Goal: Task Accomplishment & Management: Manage account settings

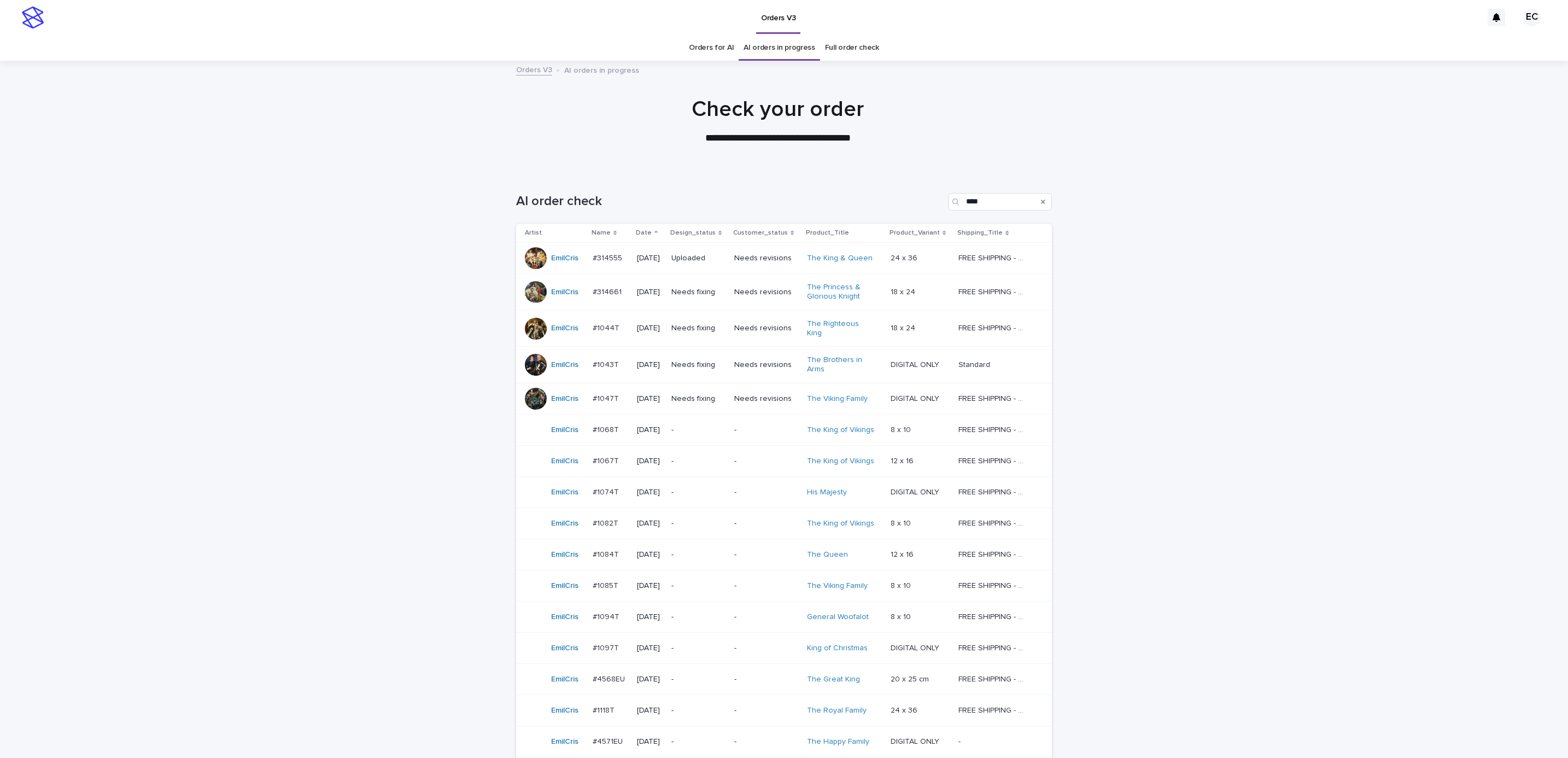
click at [1257, 318] on div "Loading... Saving… Loading... Saving… AI order check **** Artist Name Date Desi…" at bounding box center [784, 563] width 1568 height 783
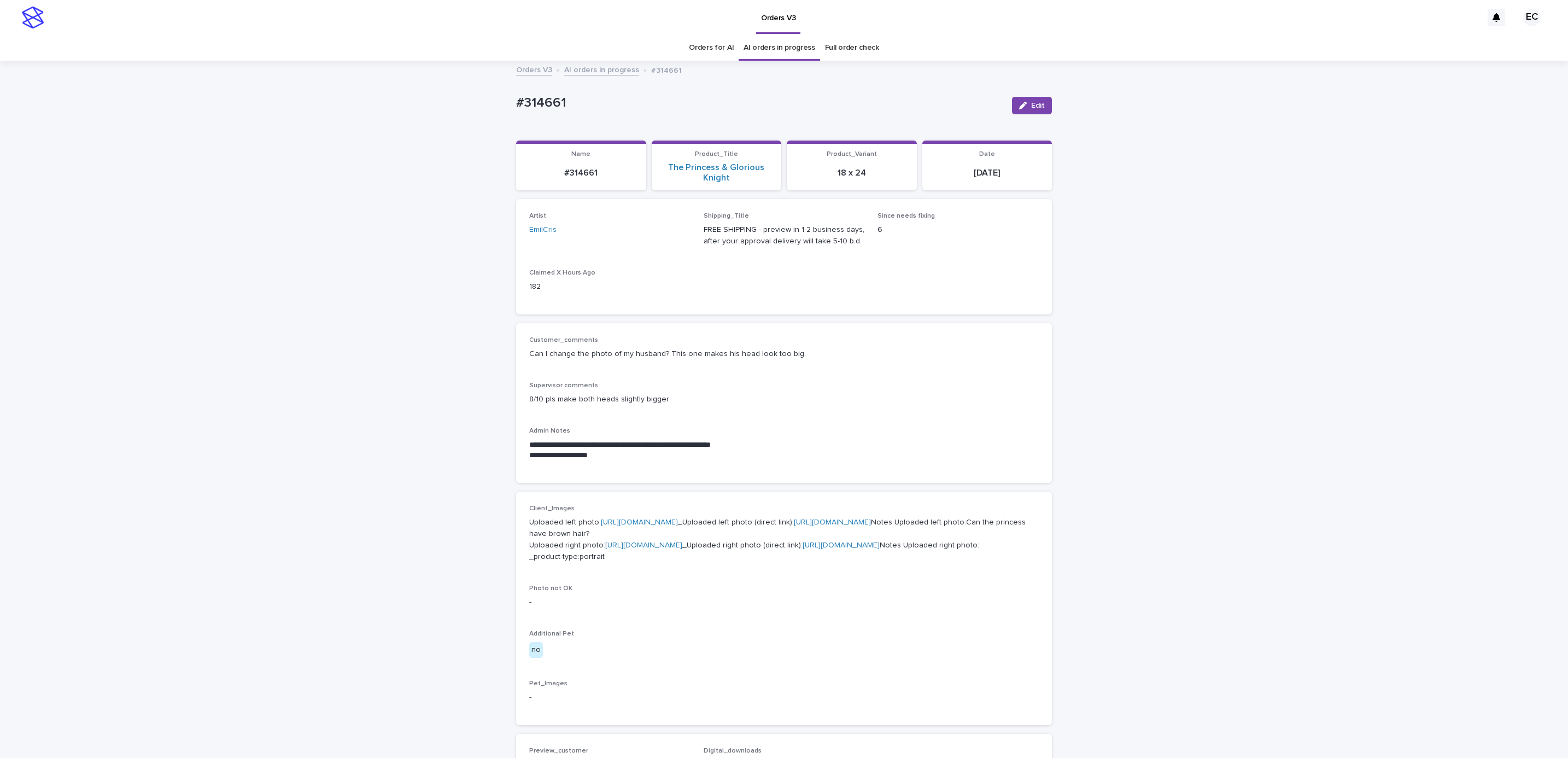
click at [1022, 107] on div "button" at bounding box center [1025, 105] width 12 height 8
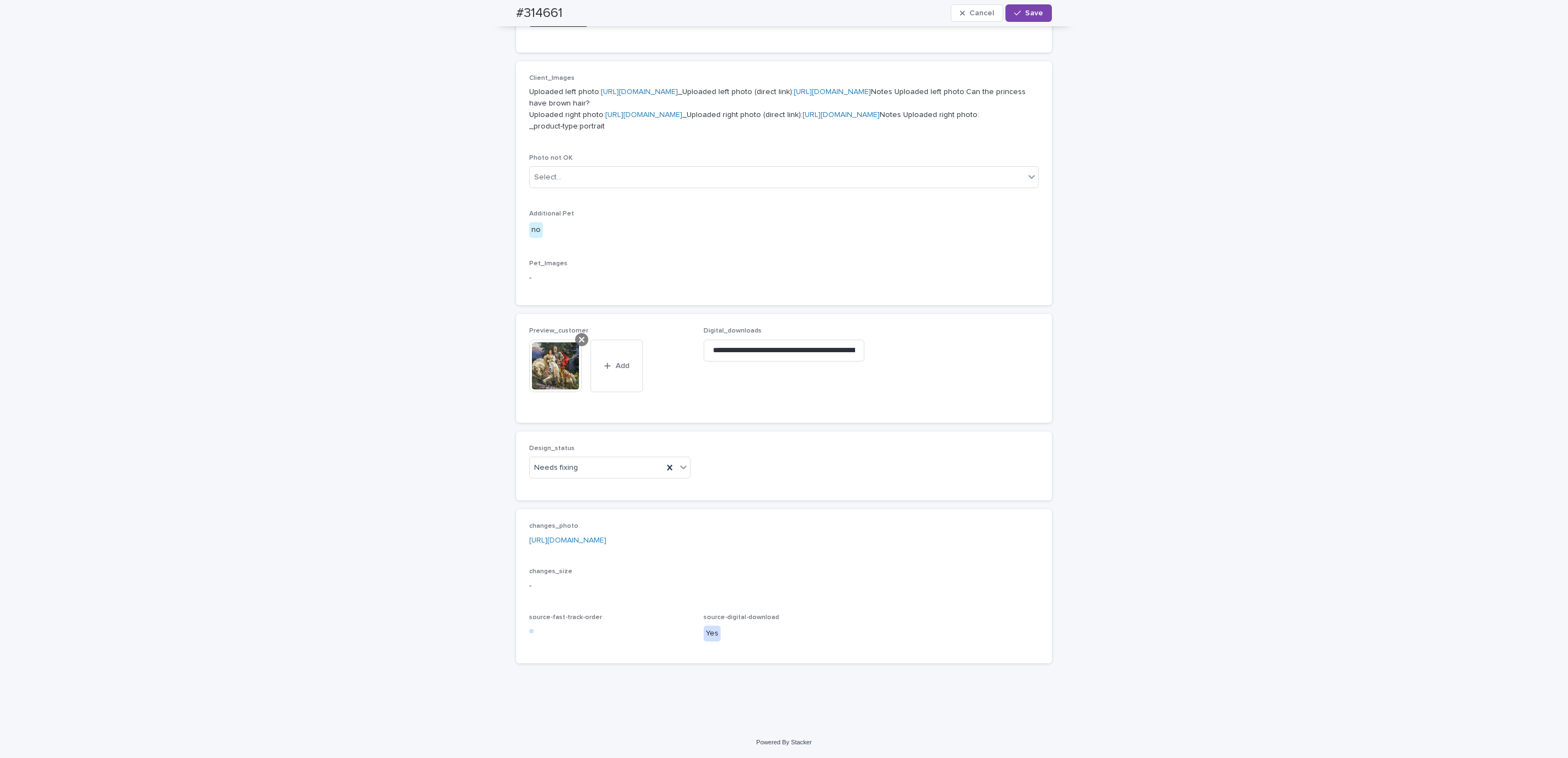
click at [579, 340] on div at bounding box center [582, 340] width 13 height 13
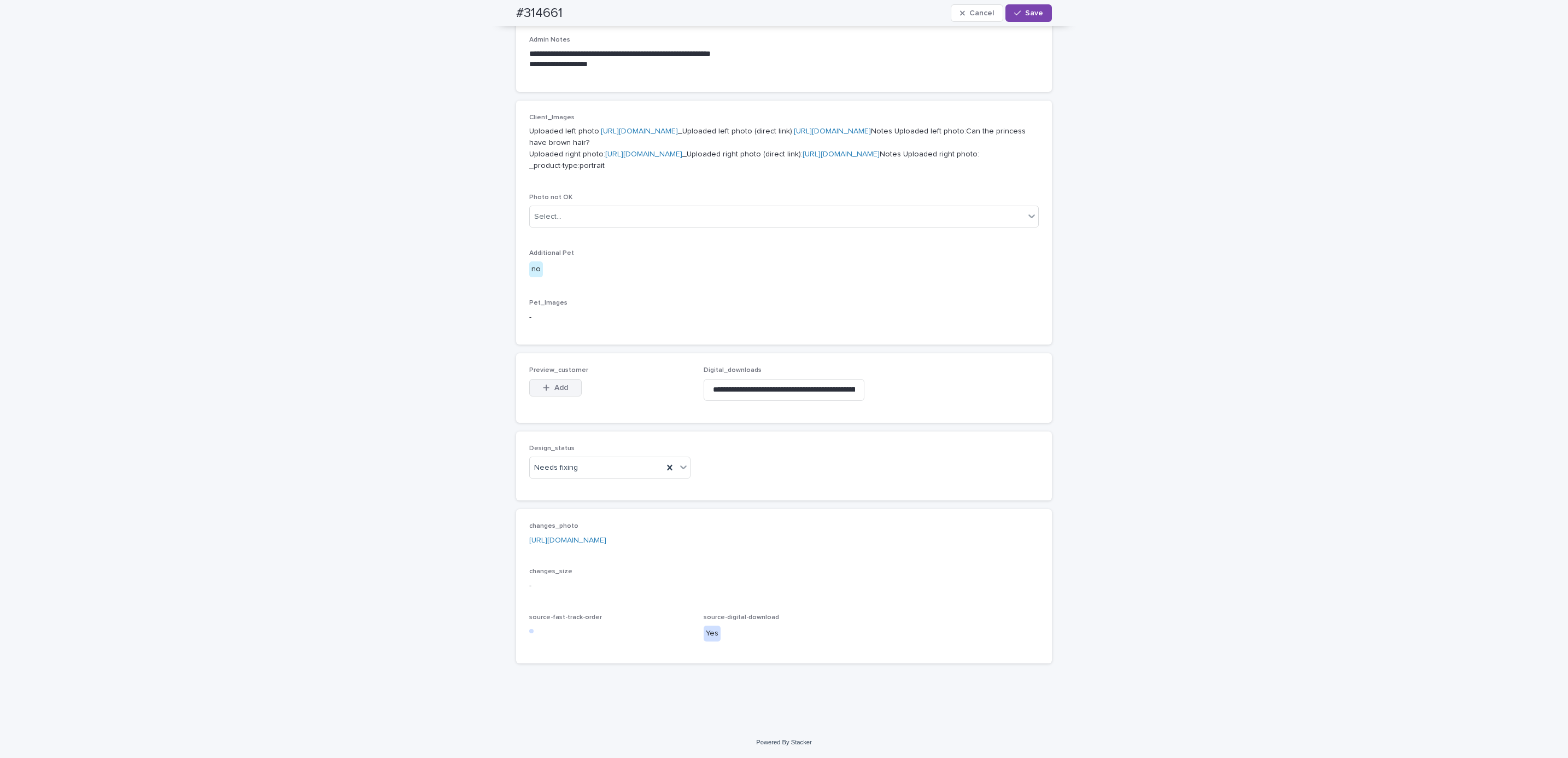
click at [556, 389] on span "Add" at bounding box center [561, 388] width 13 height 8
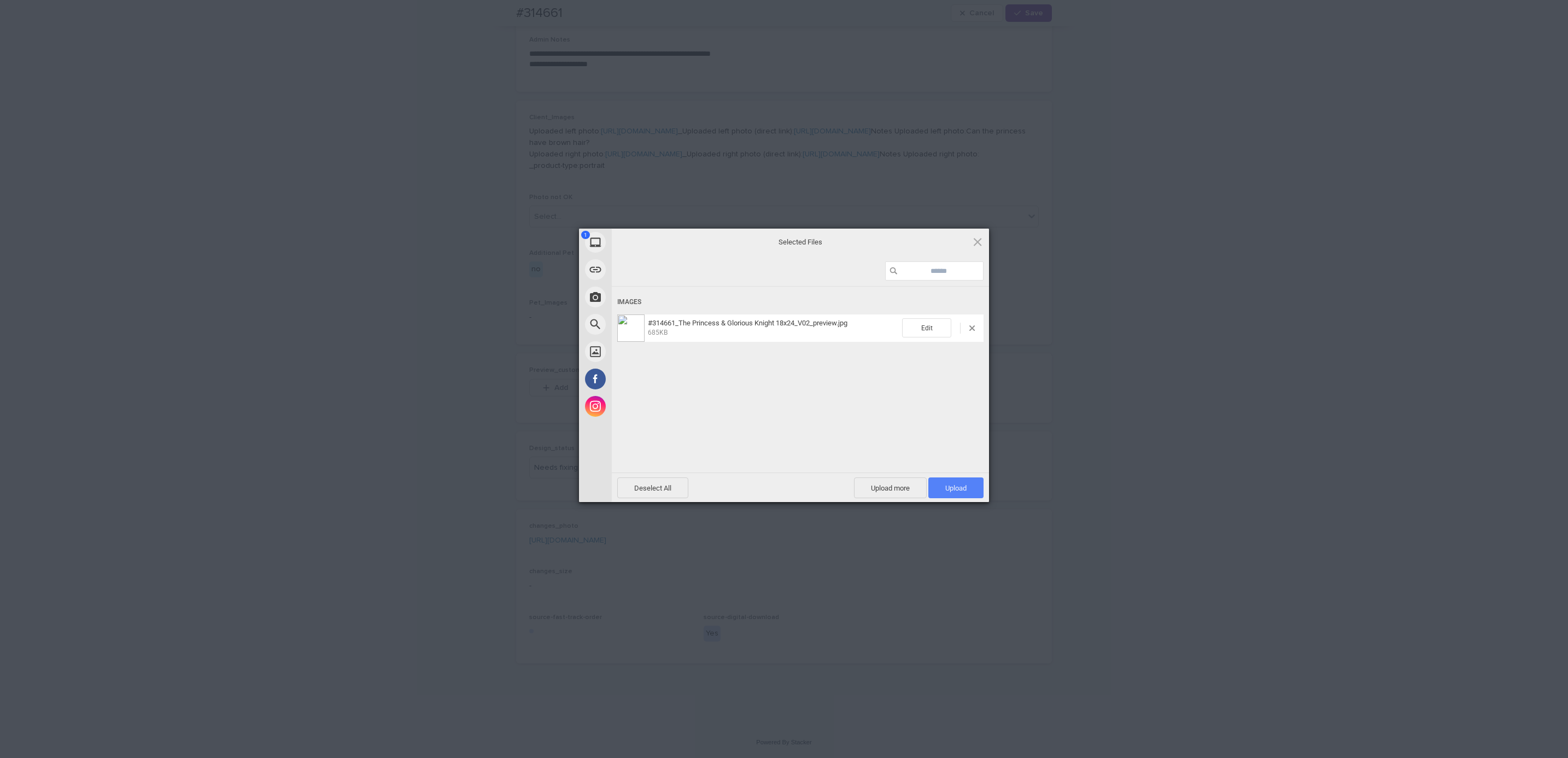
click at [942, 493] on span "Upload 1" at bounding box center [956, 488] width 55 height 21
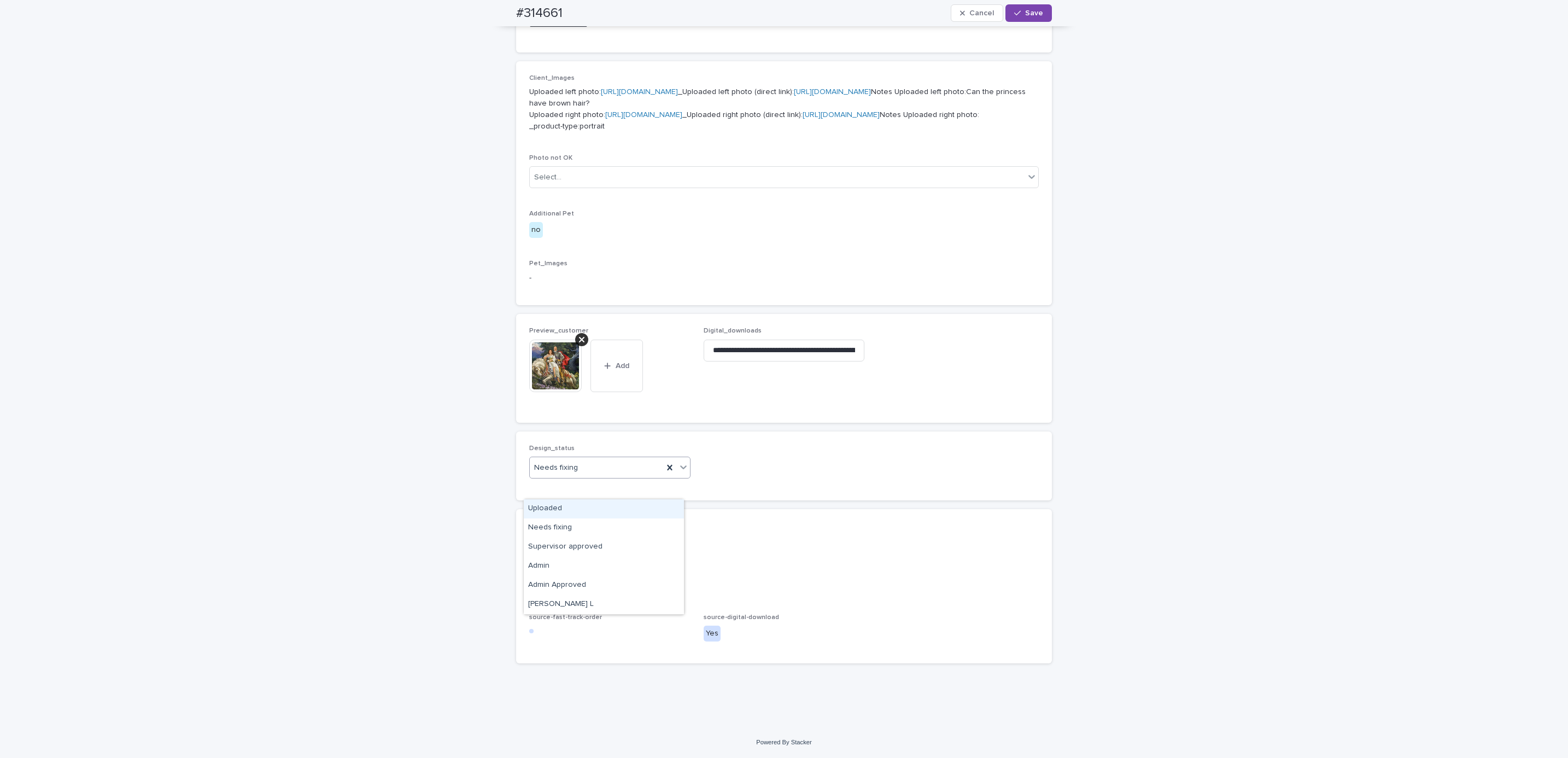
click at [600, 502] on div "Uploaded" at bounding box center [603, 508] width 160 height 19
click at [1030, 15] on span "Save" at bounding box center [1034, 13] width 18 height 8
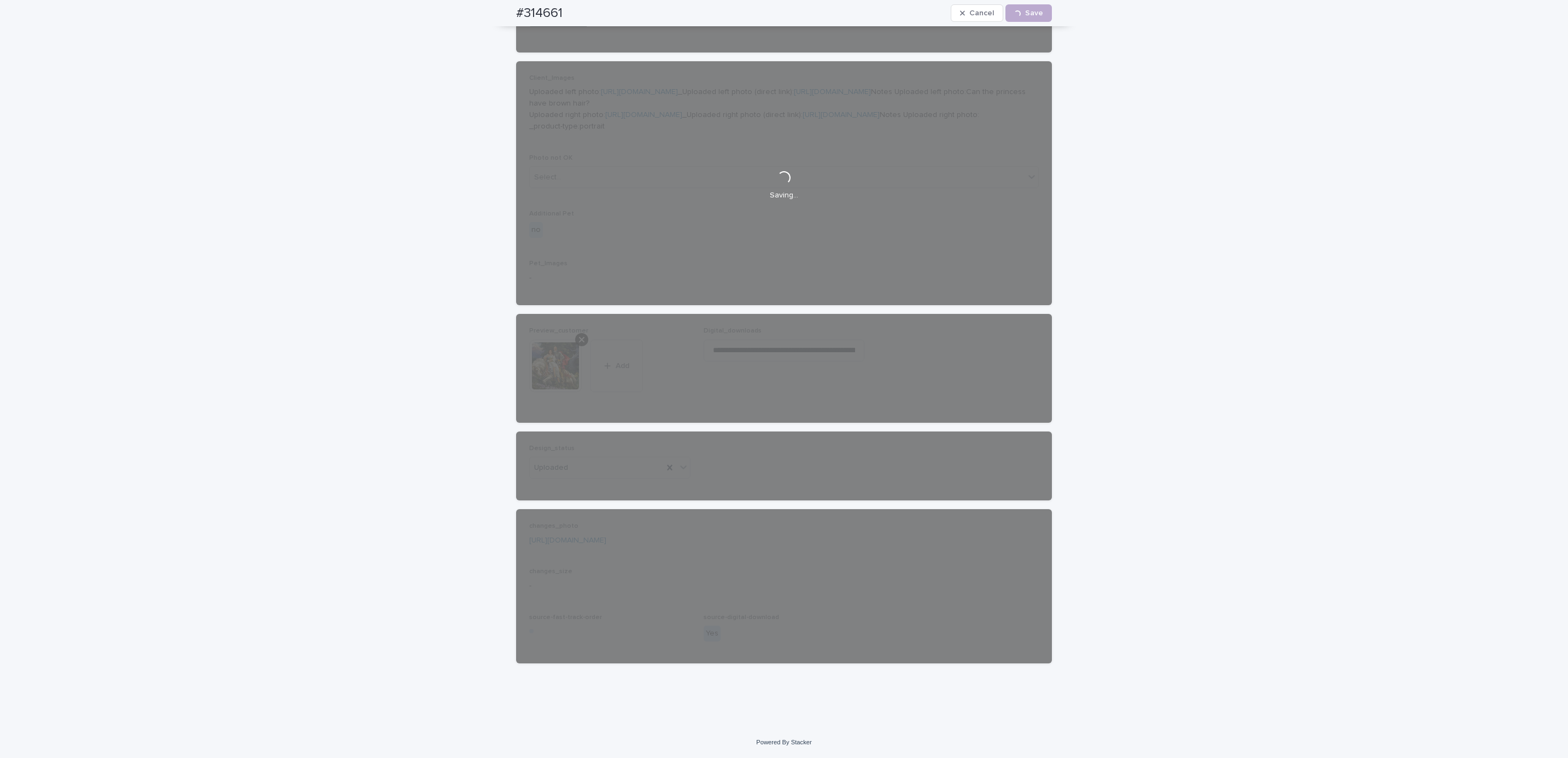
click at [490, 9] on div "#314661 Cancel Loading... Save" at bounding box center [784, 13] width 588 height 26
click at [567, 7] on div "#314661 Cancel Loading... Save" at bounding box center [784, 13] width 536 height 26
copy h2 "#314661"
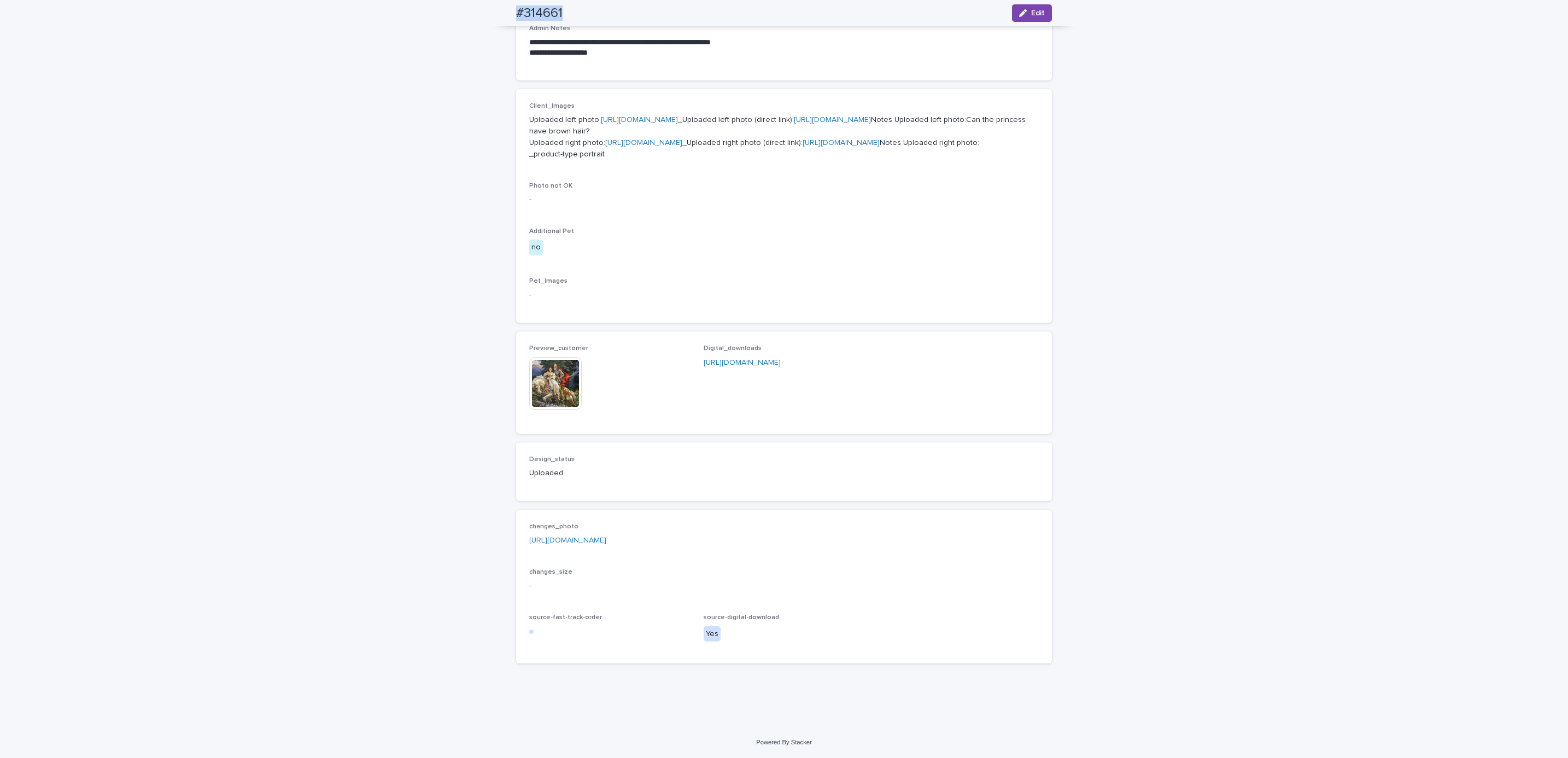
scroll to position [511, 0]
click at [148, 85] on div "**********" at bounding box center [784, 193] width 1568 height 1068
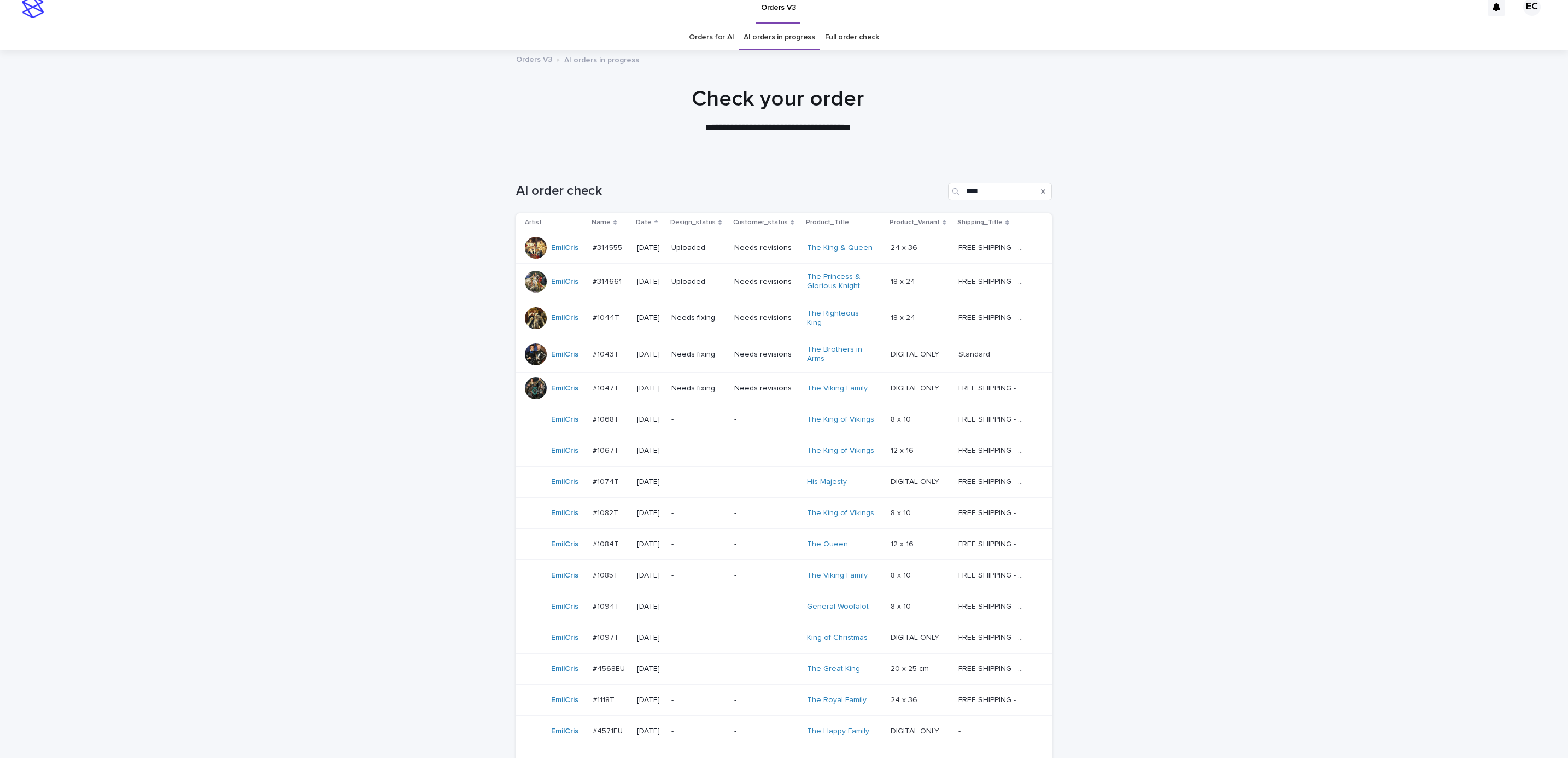
scroll to position [35, 0]
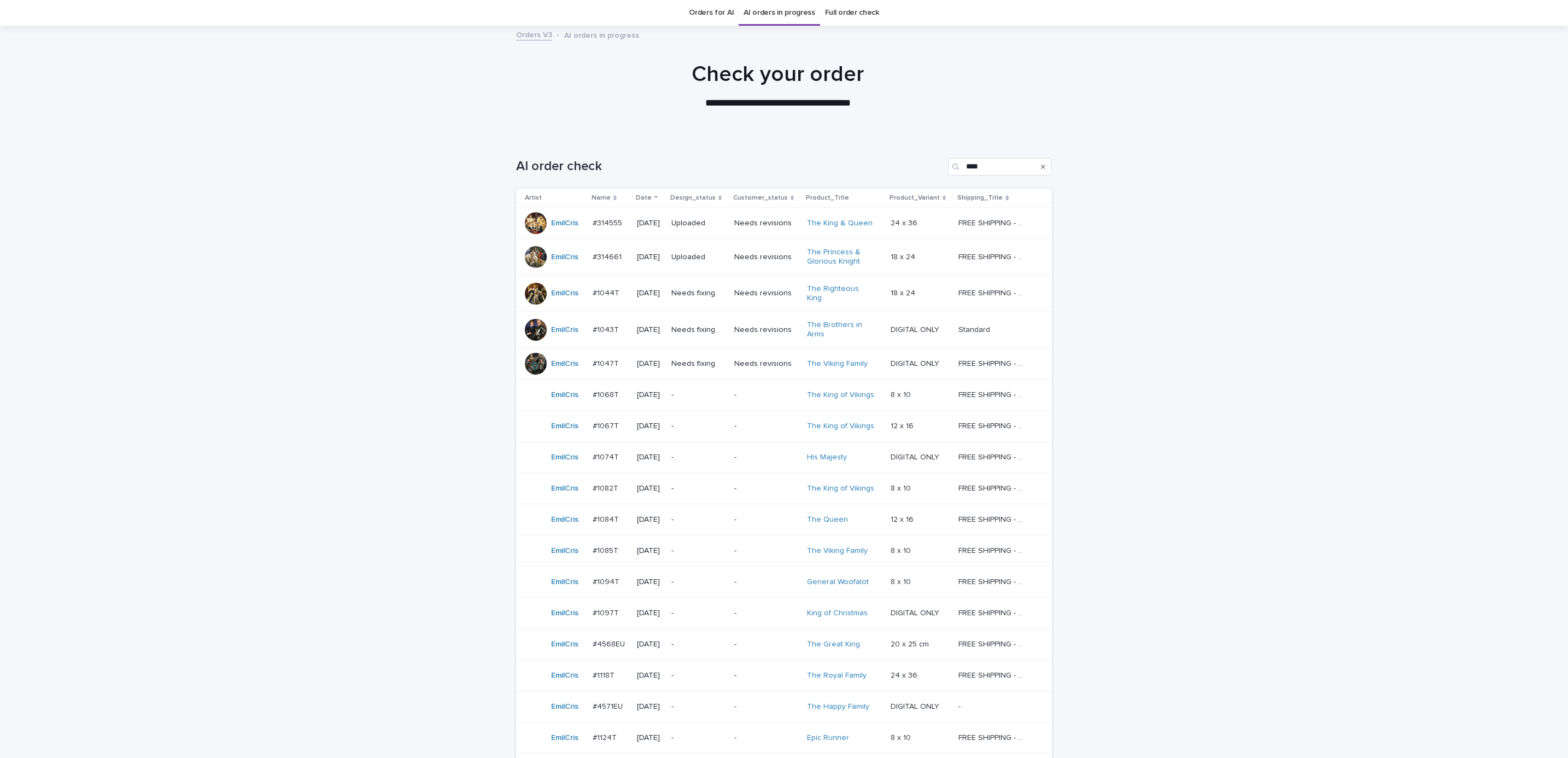
click at [707, 325] on p "Needs fixing" at bounding box center [698, 329] width 54 height 9
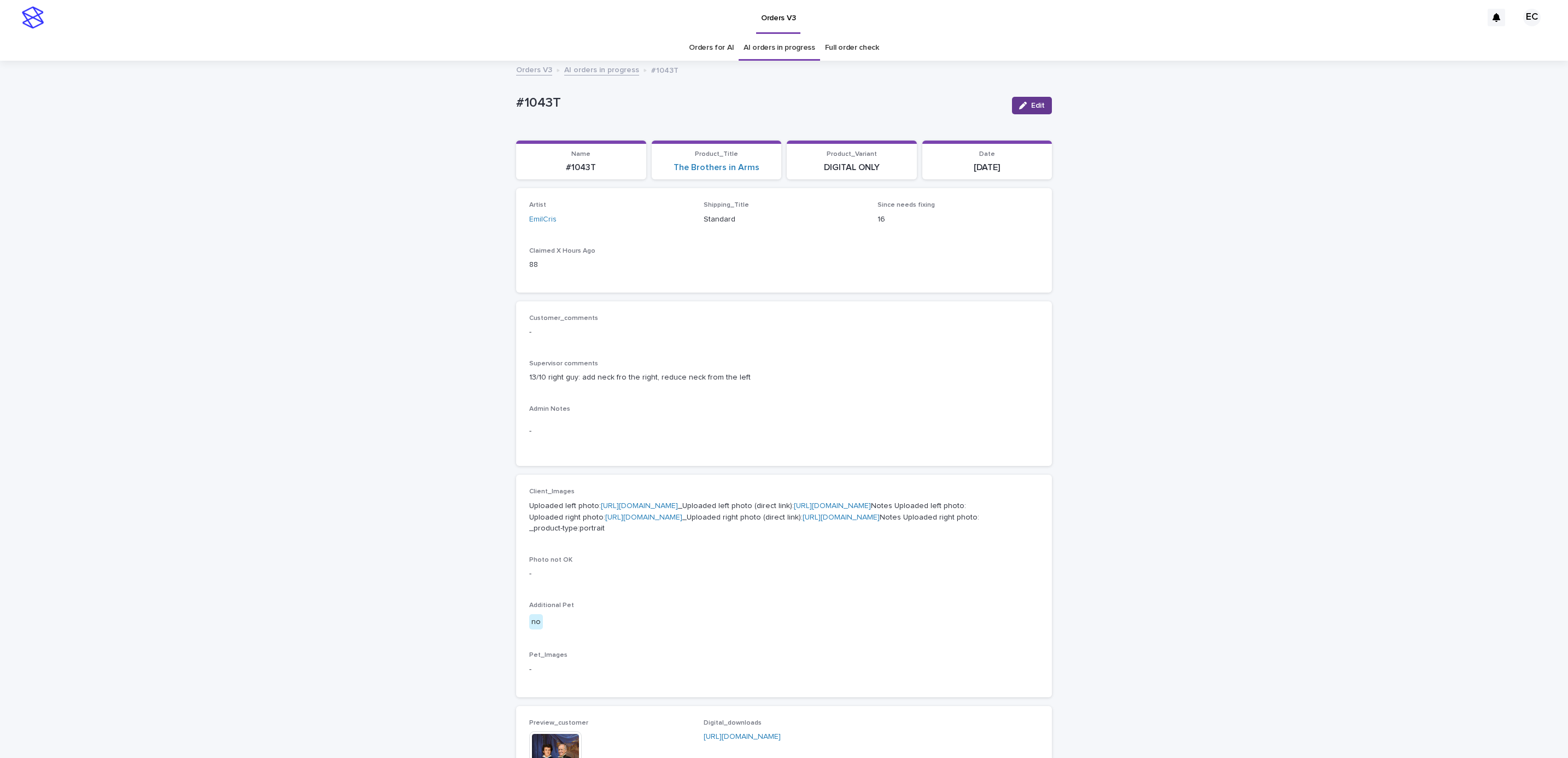
click at [1031, 104] on span "Edit" at bounding box center [1038, 105] width 13 height 8
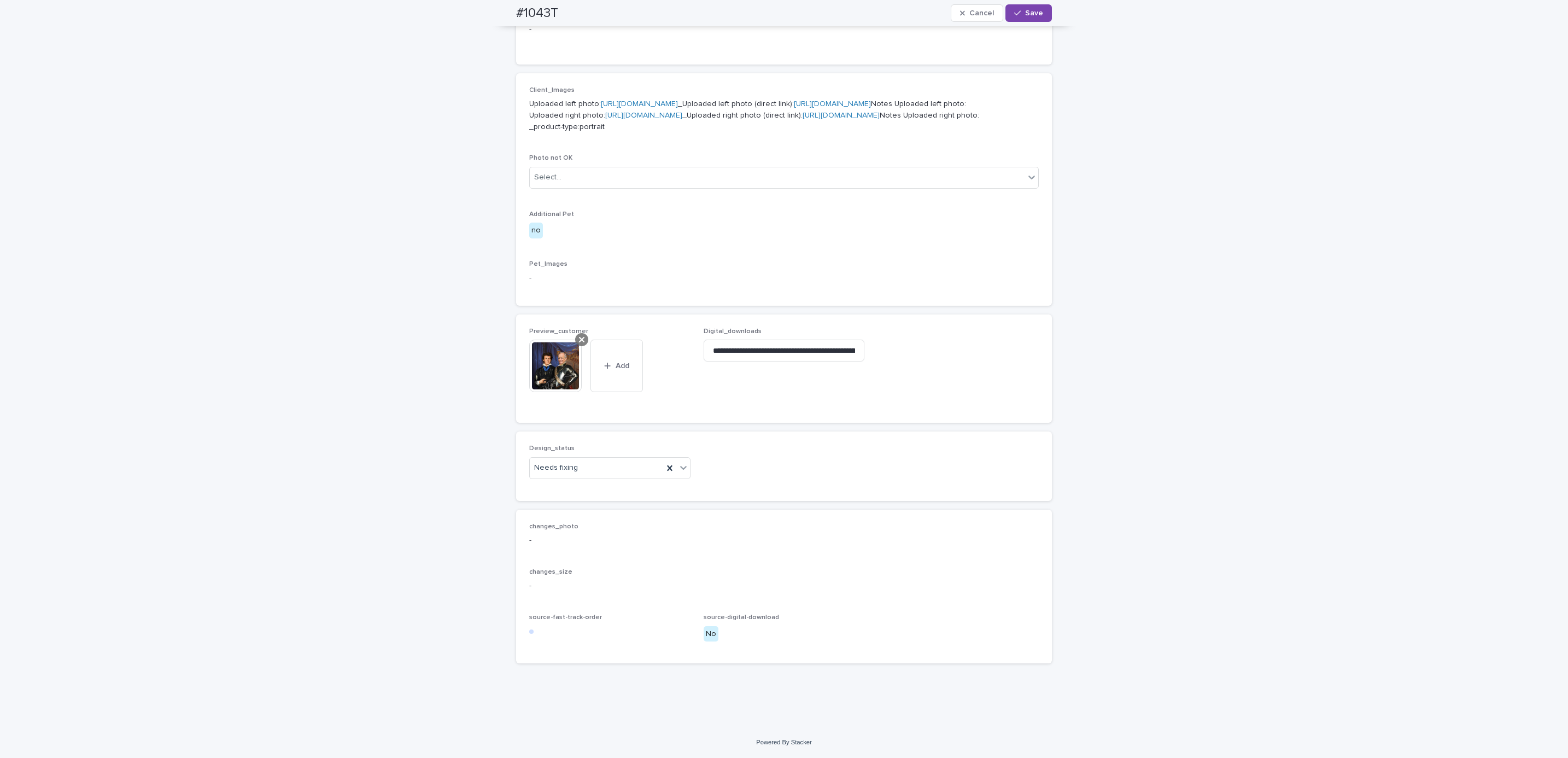
click at [579, 341] on icon at bounding box center [581, 339] width 5 height 5
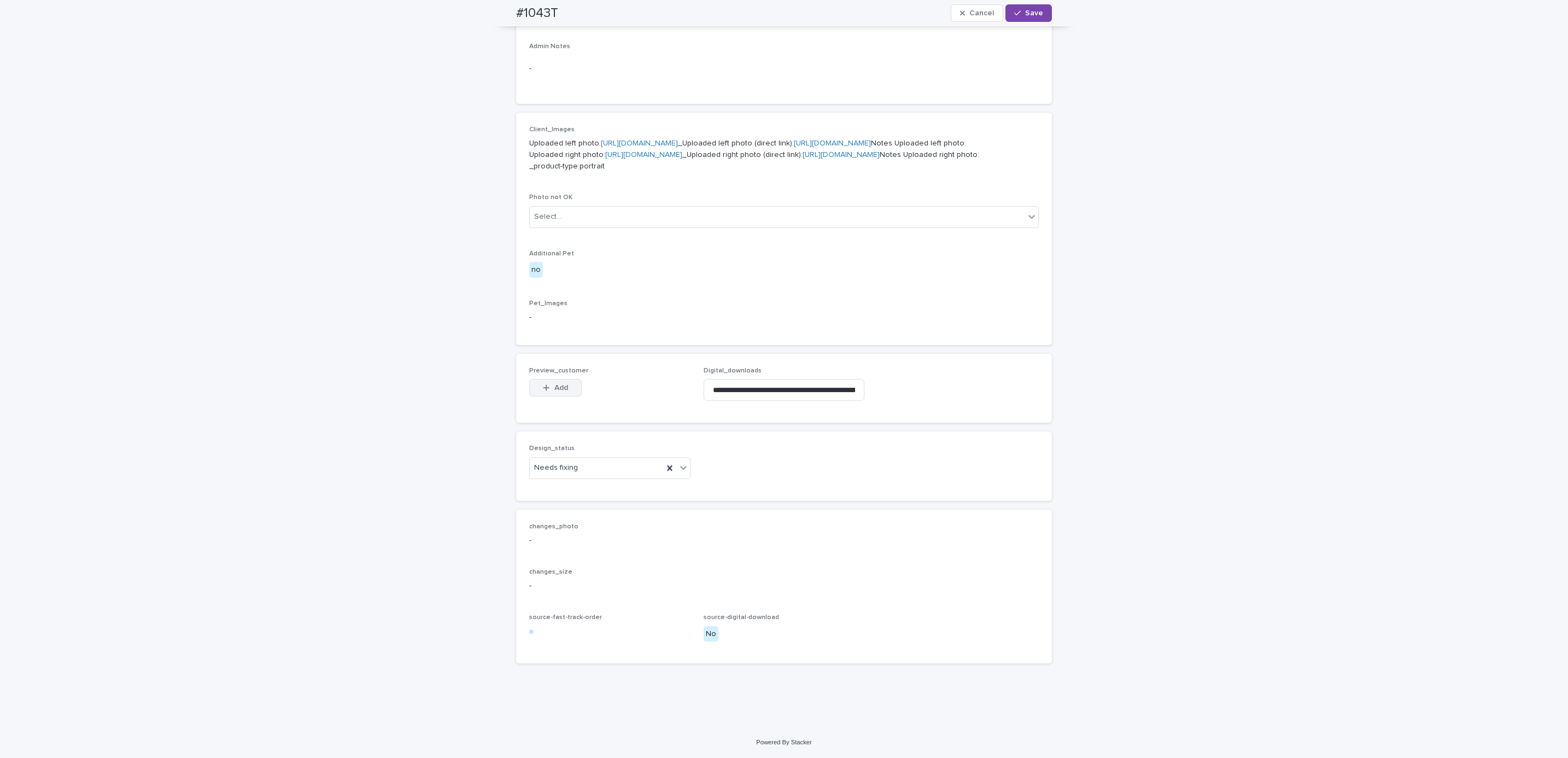
click at [560, 386] on span "Add" at bounding box center [561, 388] width 13 height 8
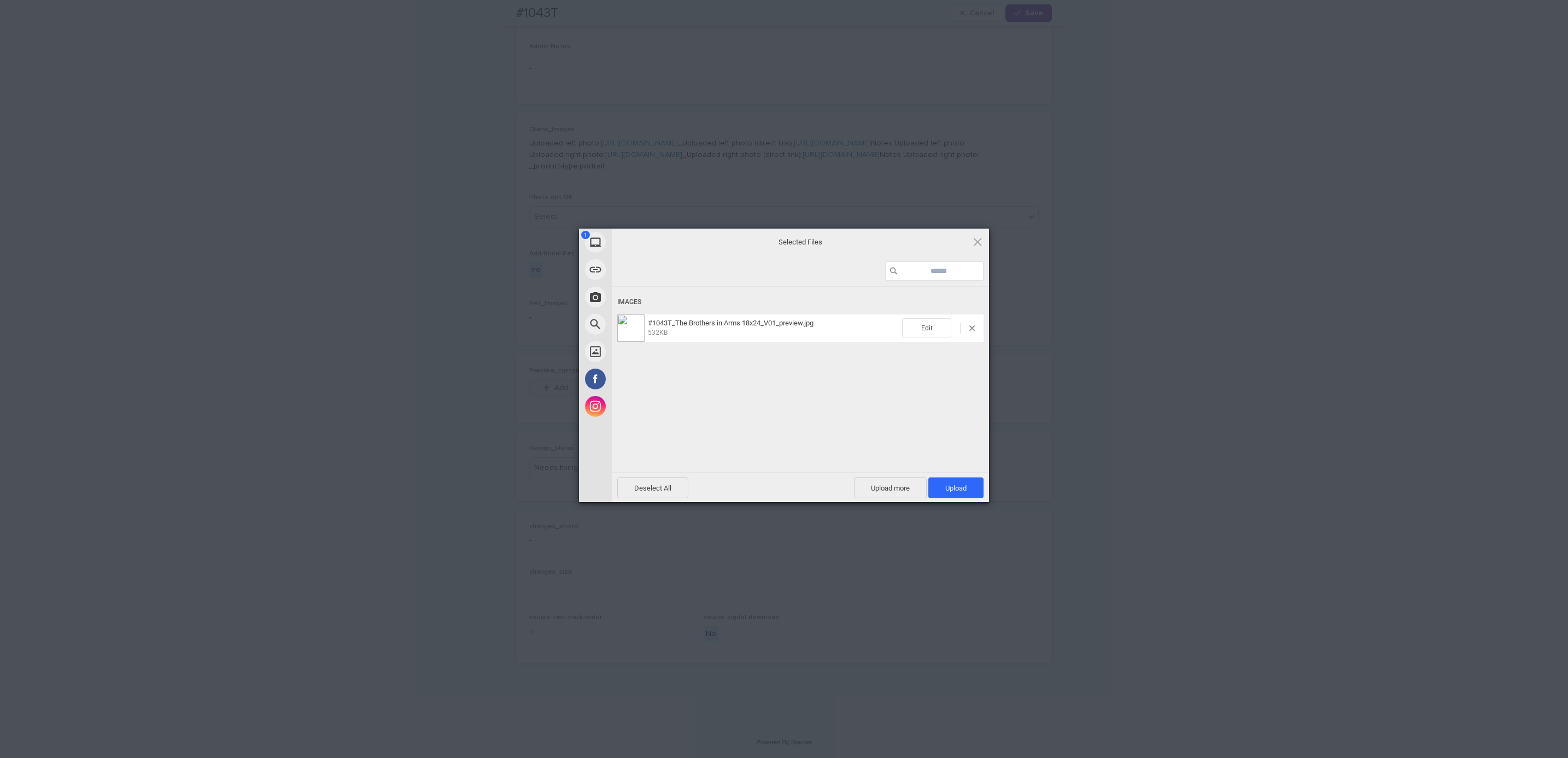
click at [942, 481] on span "Upload 1" at bounding box center [956, 488] width 55 height 21
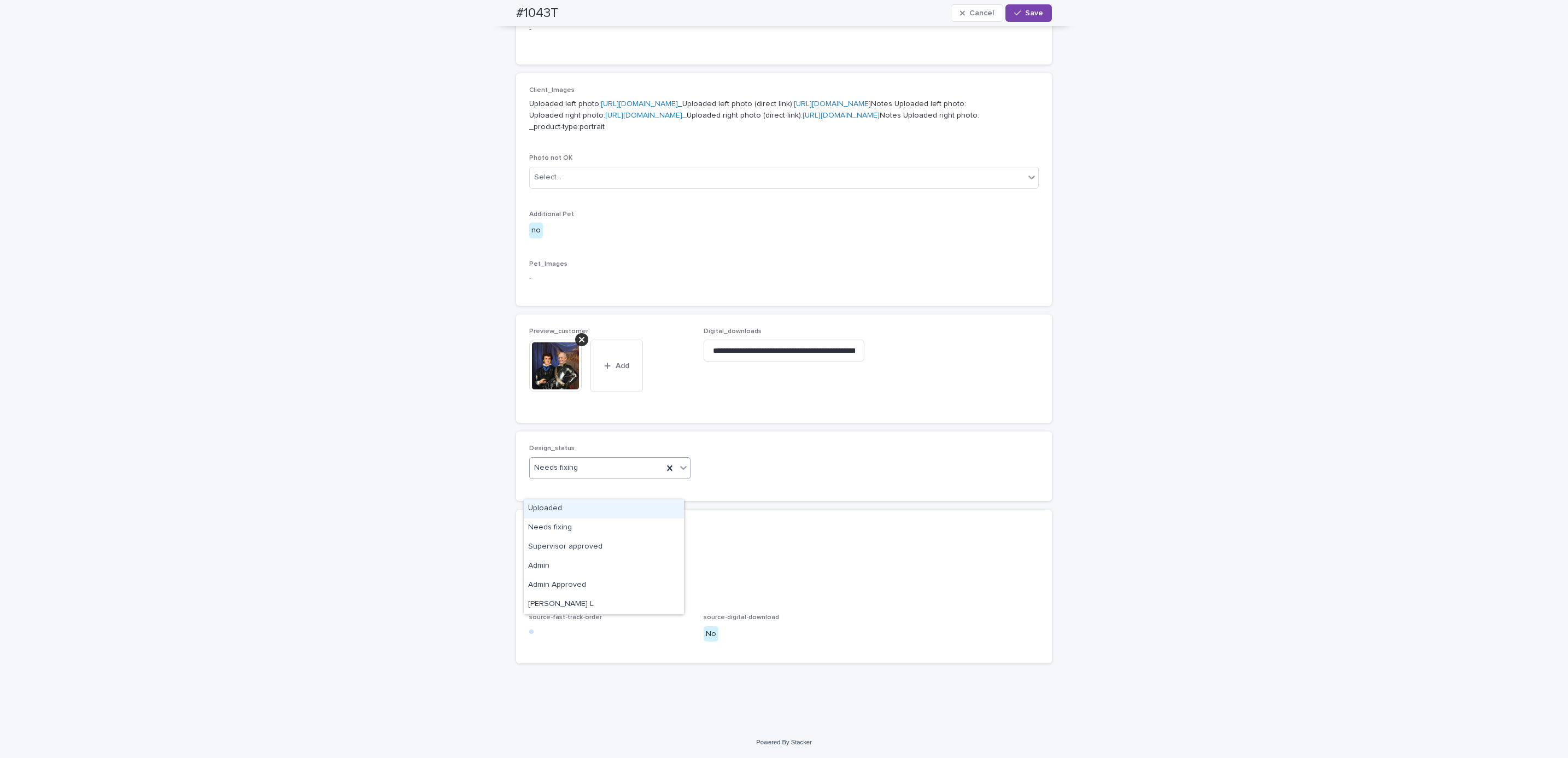
click at [622, 508] on div "Uploaded" at bounding box center [603, 508] width 160 height 19
click at [1031, 13] on span "Save" at bounding box center [1034, 13] width 18 height 8
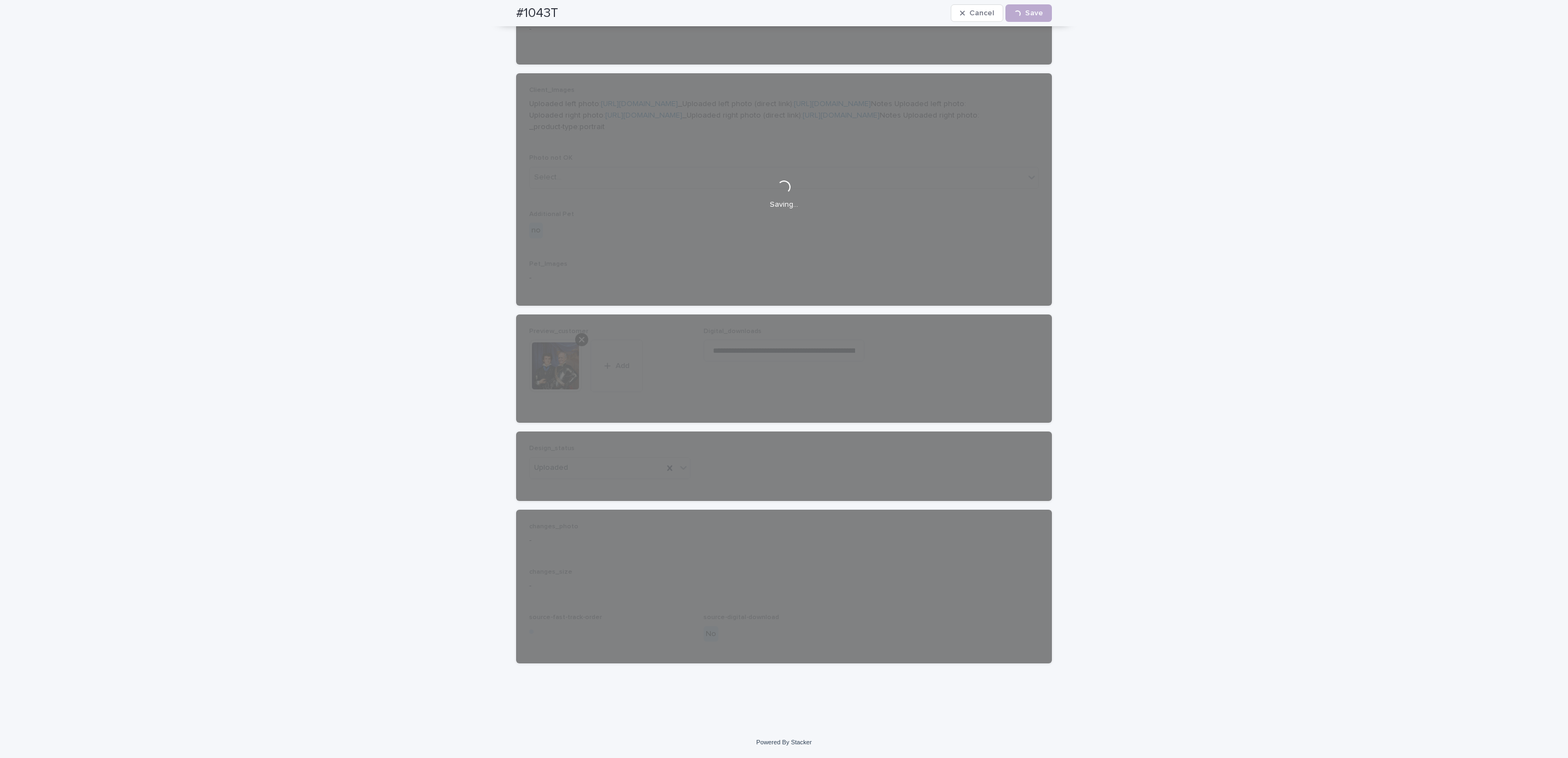
click at [502, 12] on div "#1043T Cancel Loading... Save" at bounding box center [784, 13] width 588 height 26
click at [564, 10] on div "#1043T Cancel Loading... Save" at bounding box center [784, 13] width 536 height 26
copy h2 "#1043T"
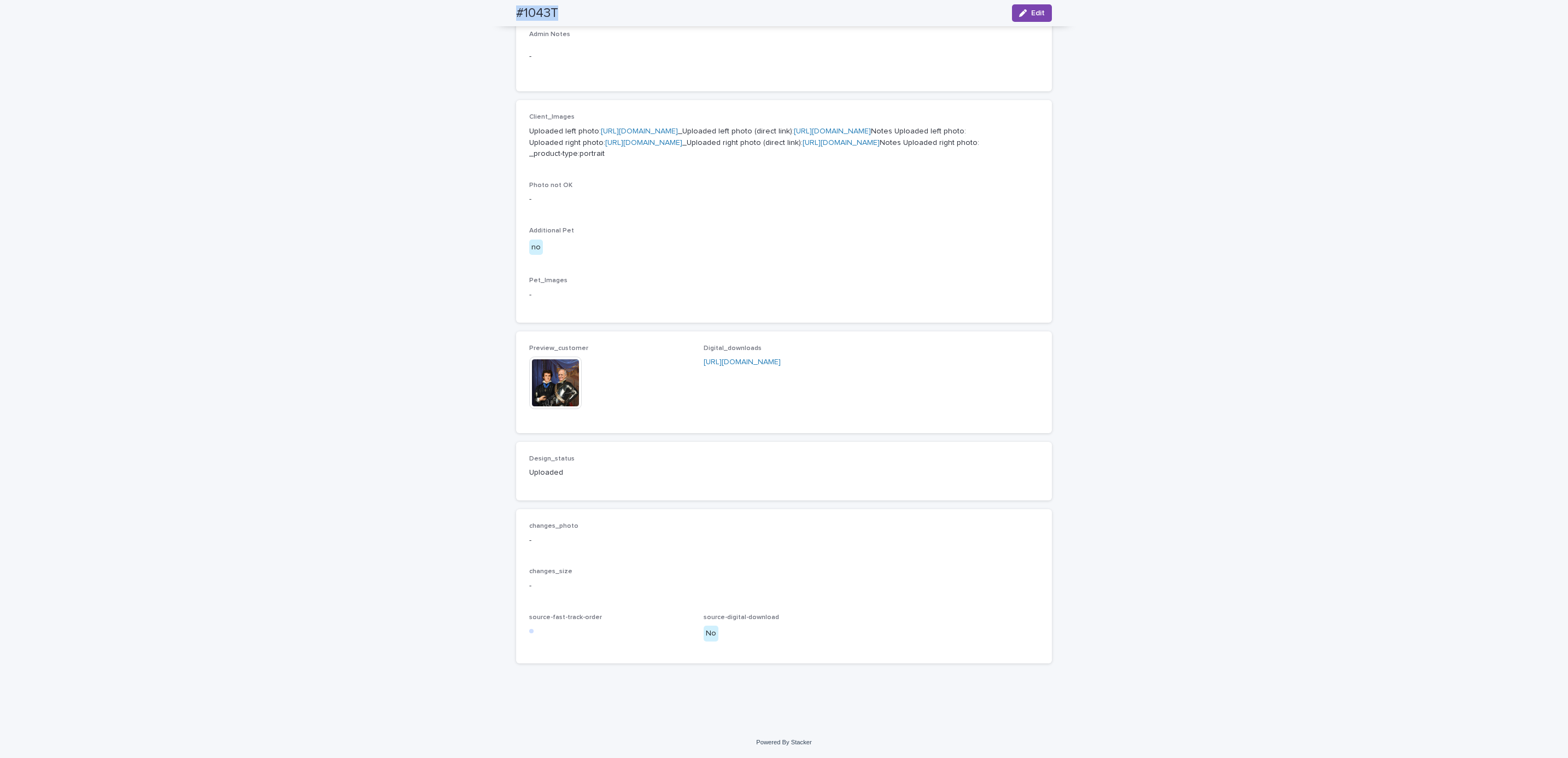
scroll to position [488, 0]
click at [115, 65] on div "Loading... Saving… Loading... Saving… #1043T Edit #1043T Edit Sorry, there was …" at bounding box center [784, 206] width 1568 height 1039
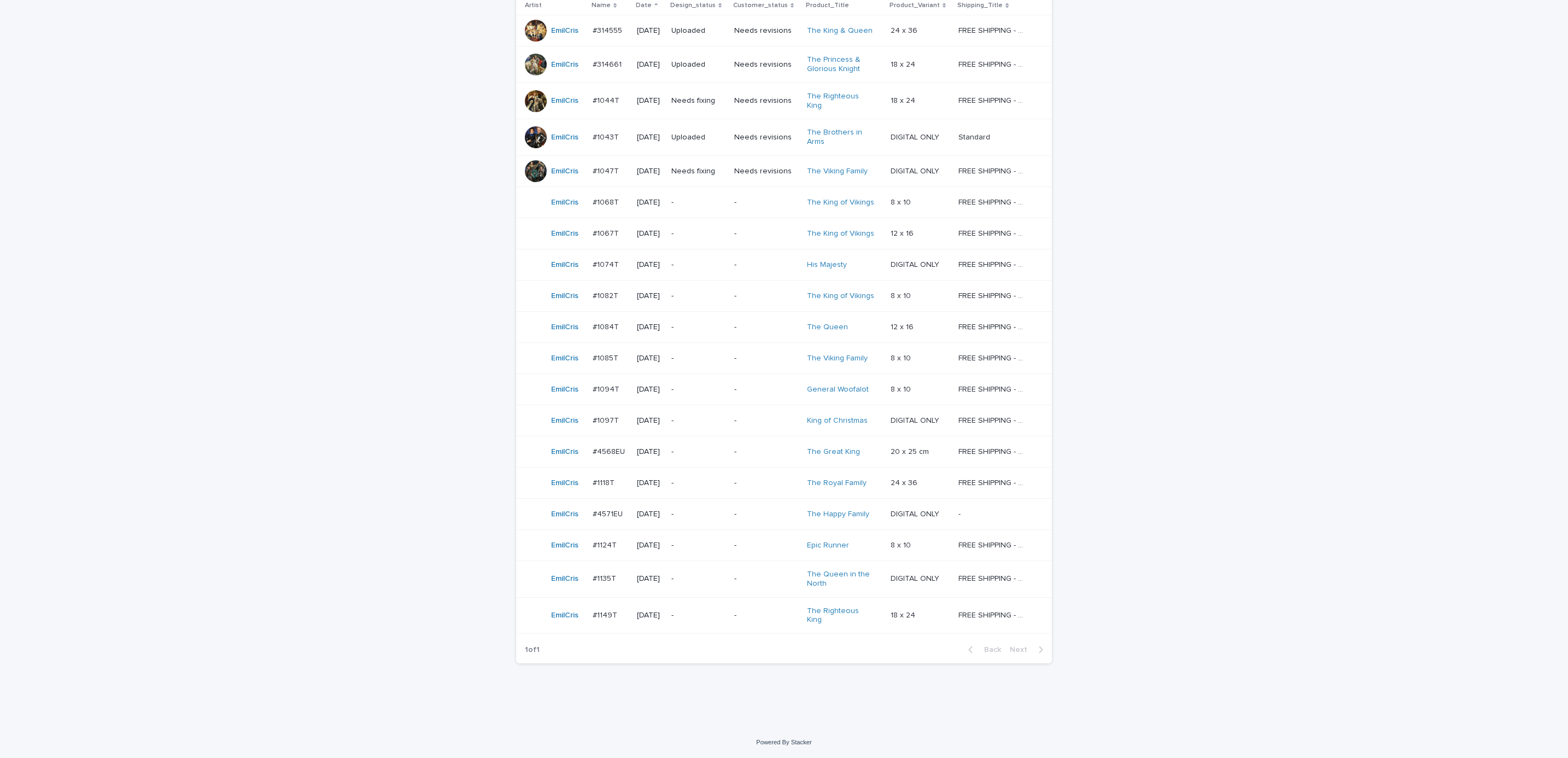
scroll to position [35, 0]
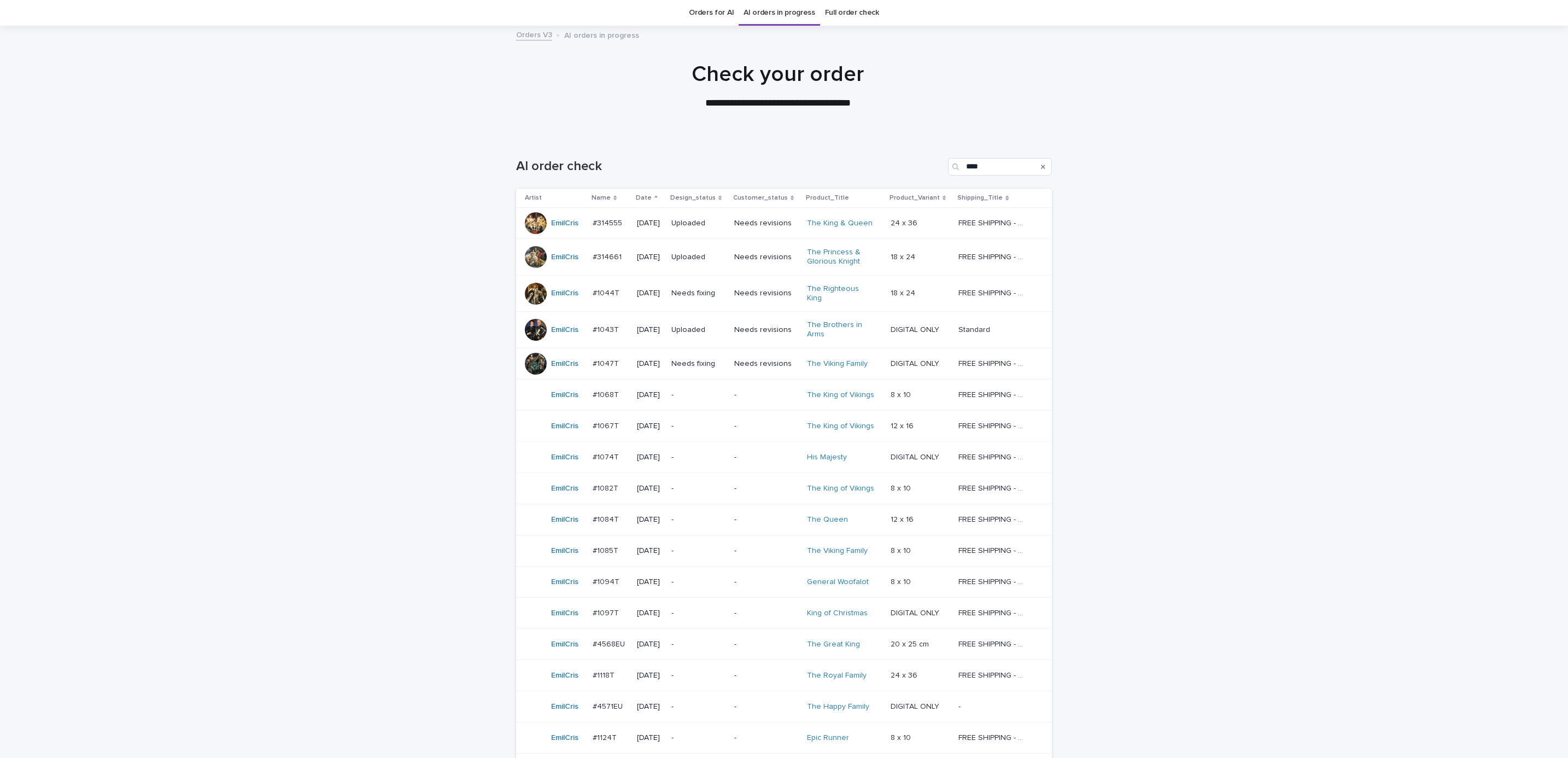
click at [701, 359] on p "Needs fixing" at bounding box center [698, 363] width 54 height 9
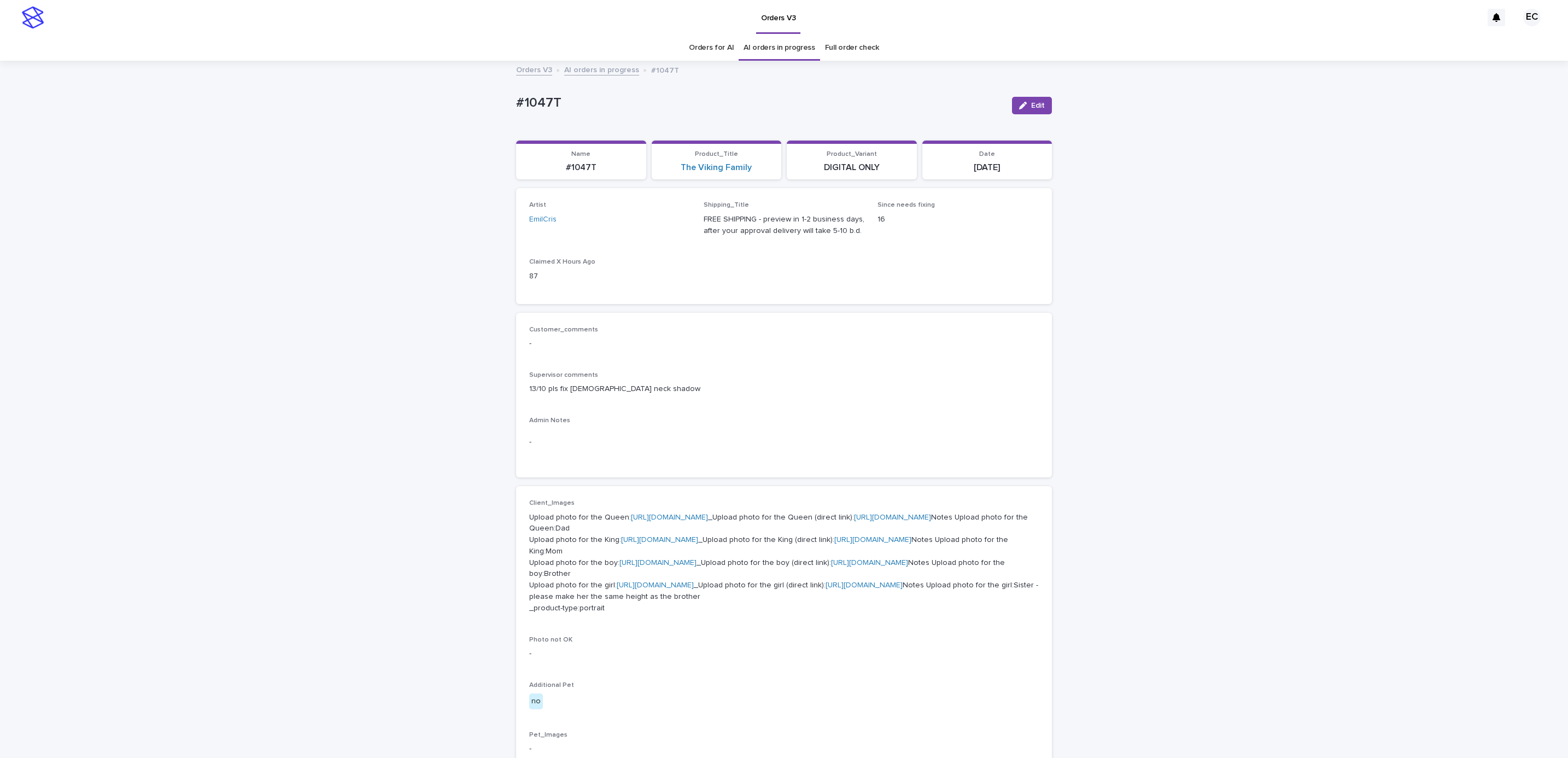
click at [1142, 373] on div "Loading... Saving… Loading... Saving… #1047T Edit #1047T Edit Sorry, there was …" at bounding box center [784, 621] width 1568 height 1120
click at [1031, 107] on span "Edit" at bounding box center [1038, 105] width 13 height 8
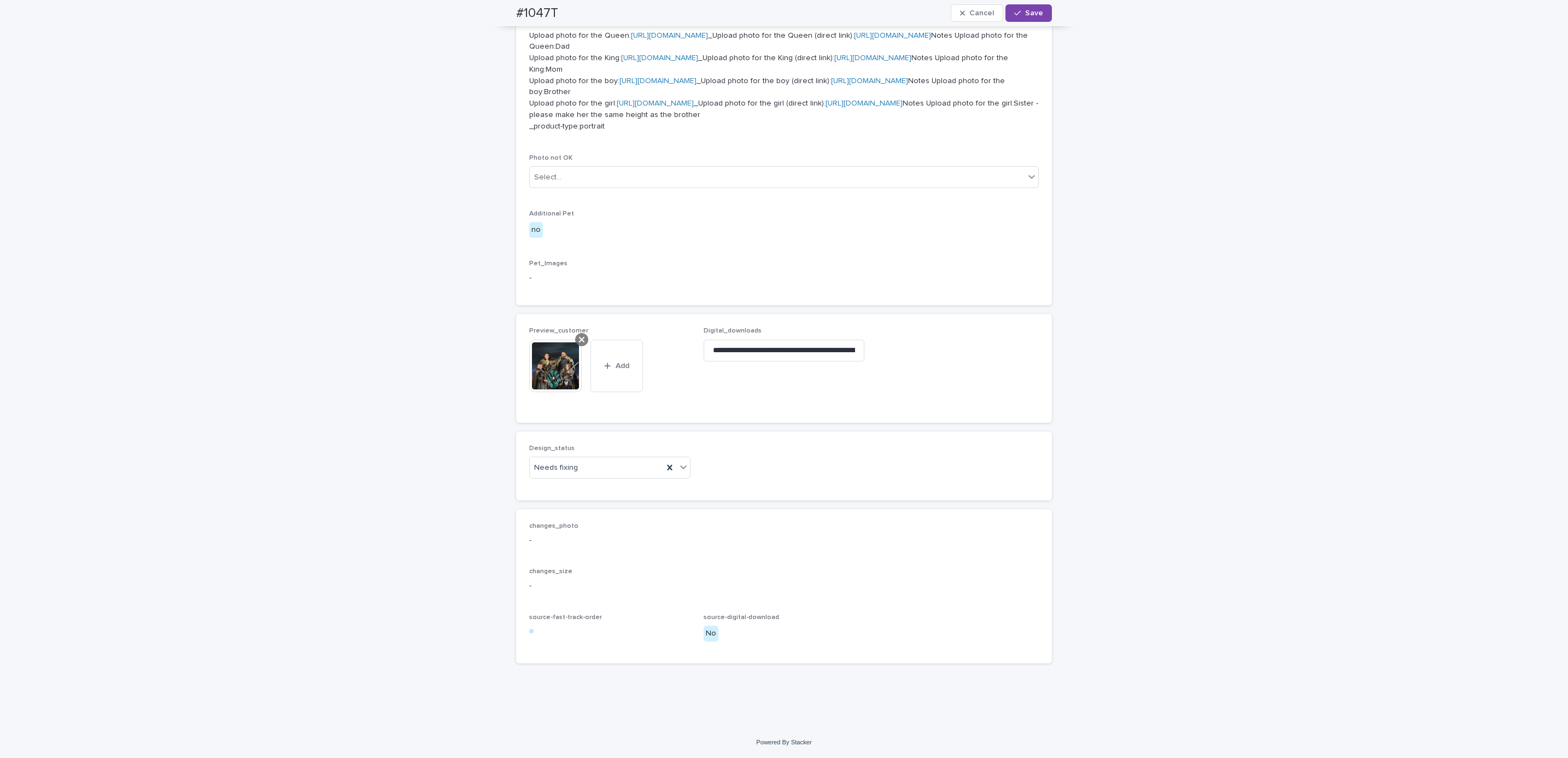
click at [579, 342] on icon at bounding box center [581, 340] width 5 height 9
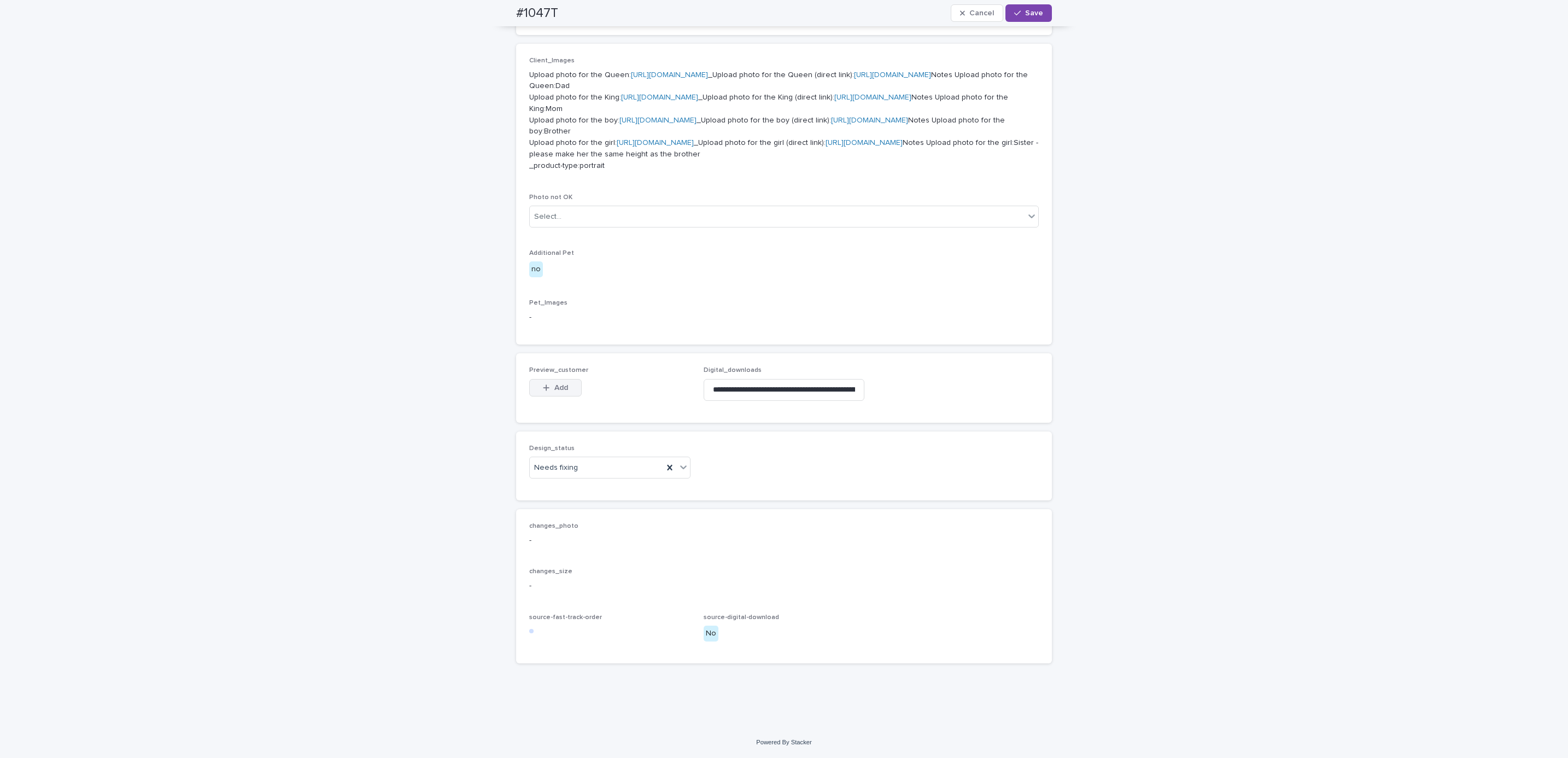
click at [560, 384] on span "Add" at bounding box center [561, 388] width 13 height 8
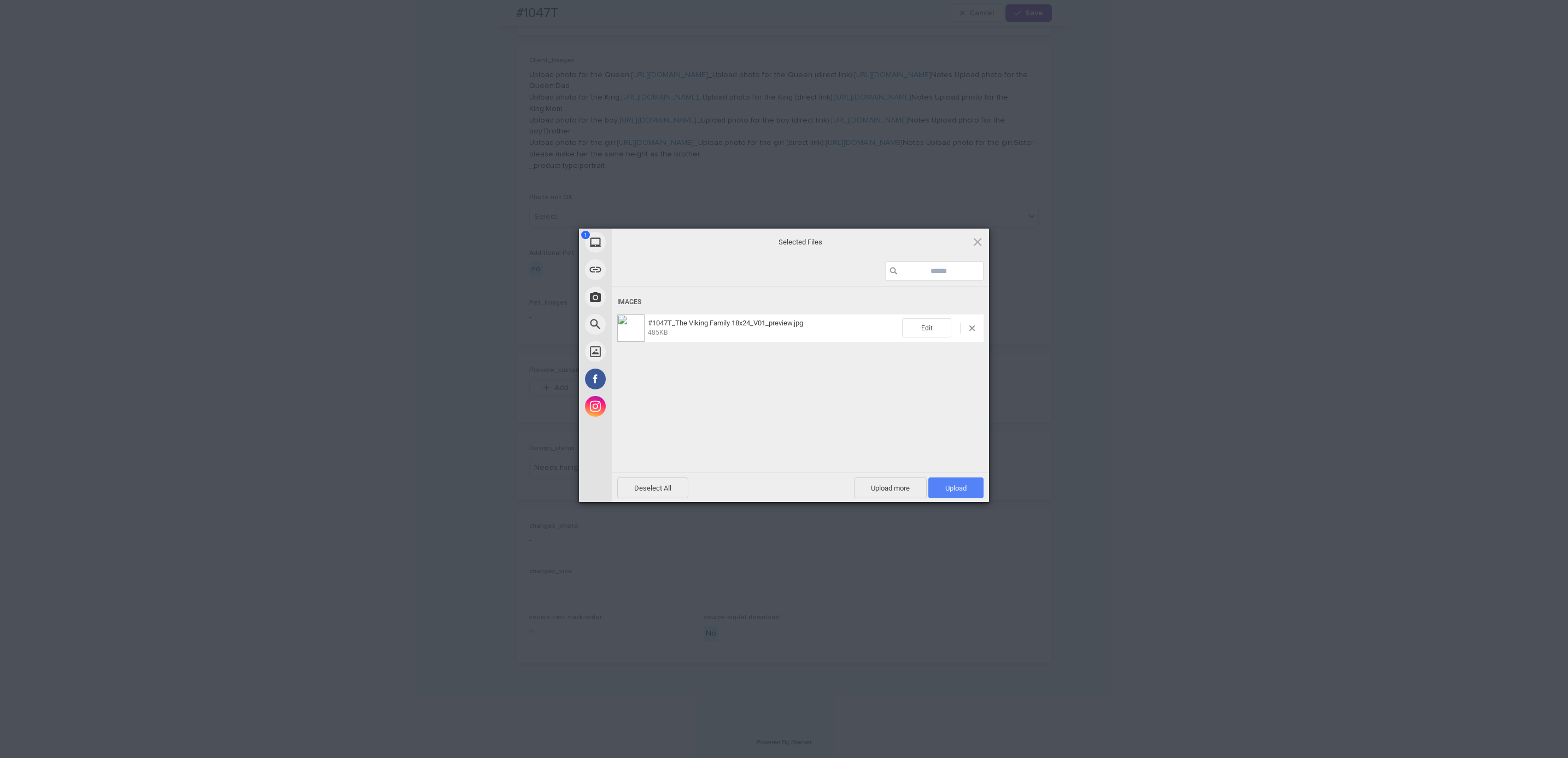
click at [945, 489] on span "Upload 1" at bounding box center [956, 488] width 21 height 8
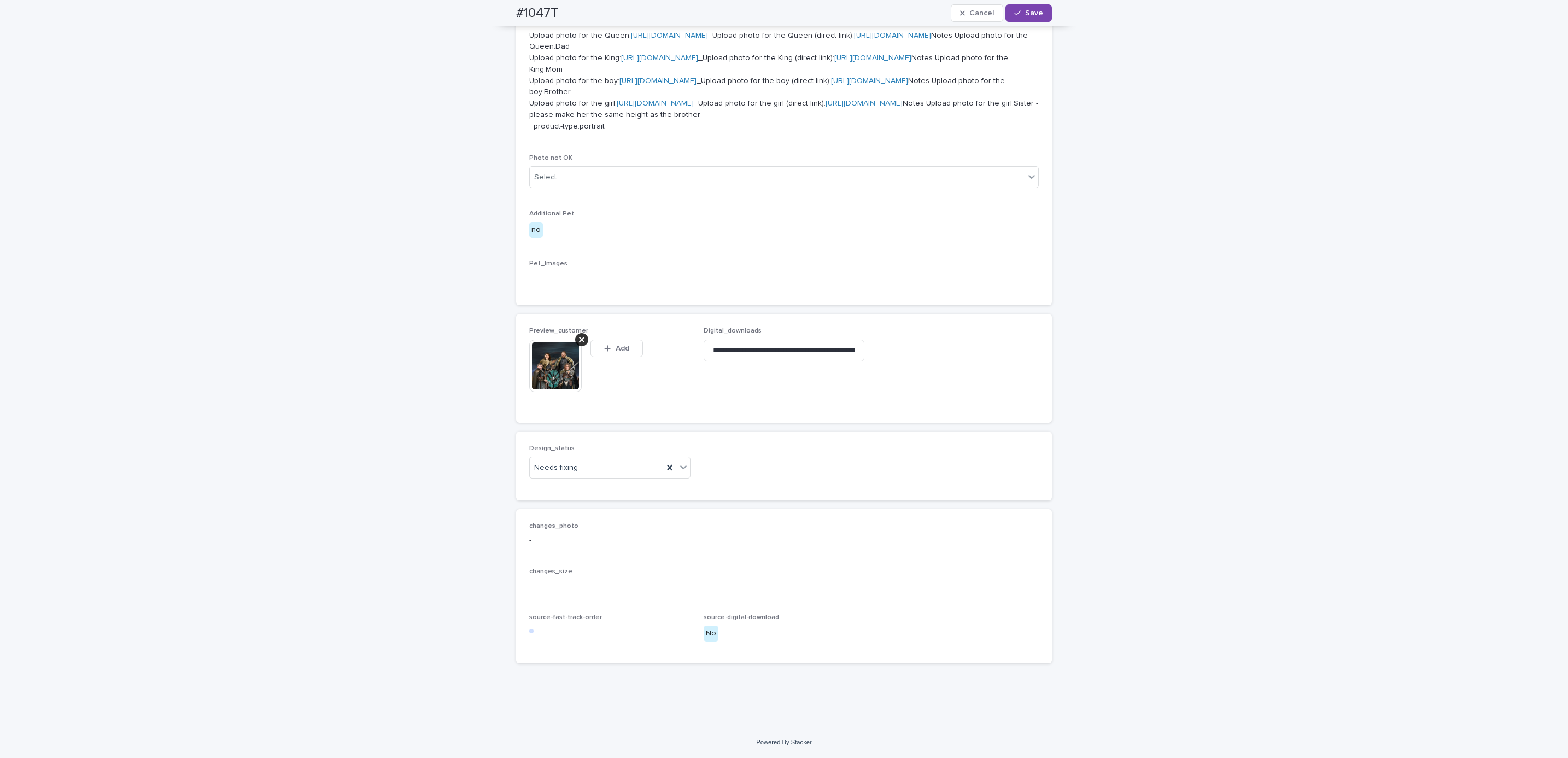
scroll to position [645, 0]
click at [1032, 13] on span "Save" at bounding box center [1034, 13] width 18 height 8
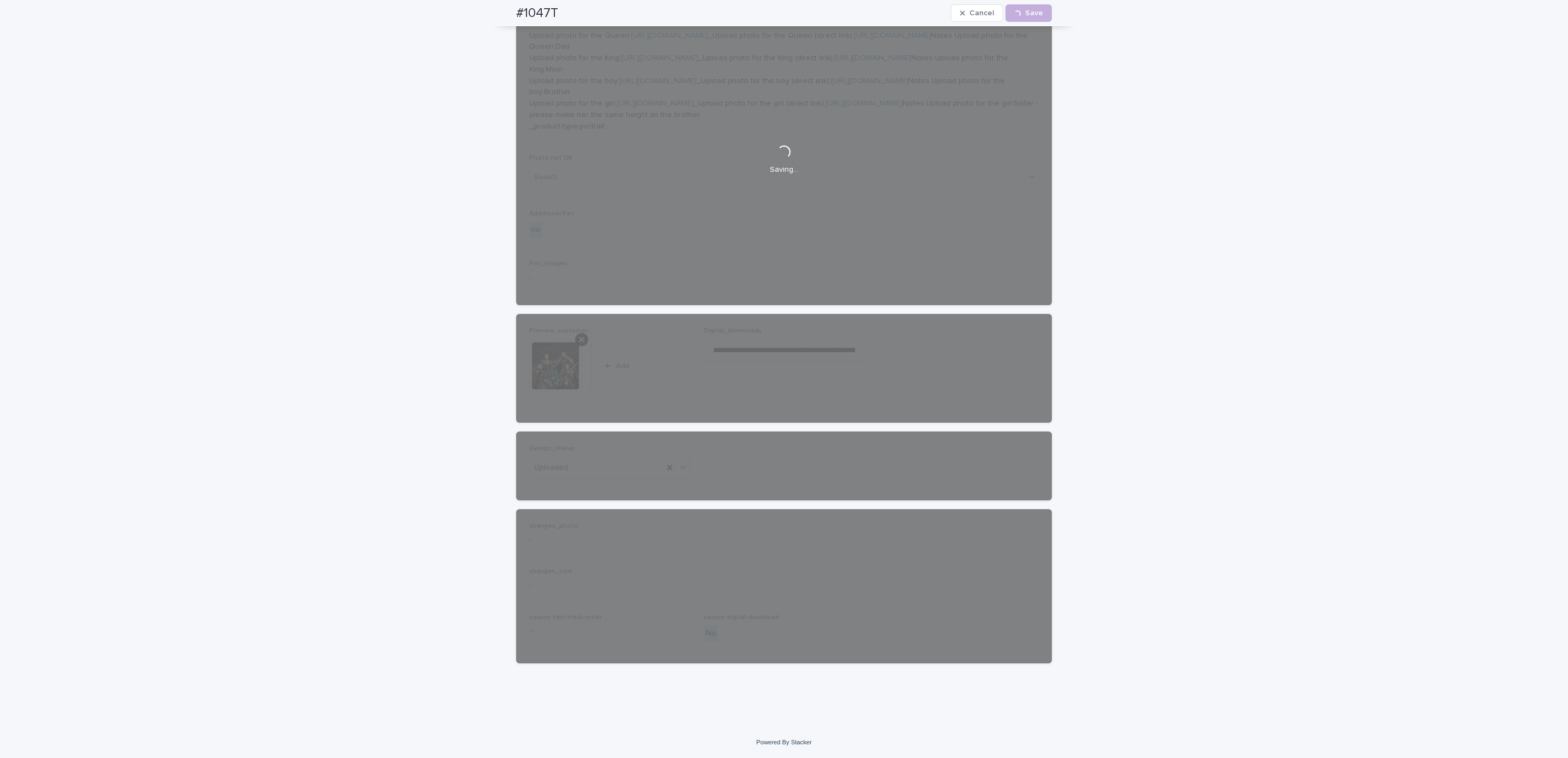
click at [490, 10] on div "#1047T Cancel Loading... Save" at bounding box center [784, 13] width 588 height 26
click at [555, 15] on div "#1047T Cancel Loading... Save" at bounding box center [784, 13] width 536 height 26
copy h2 "#1047T"
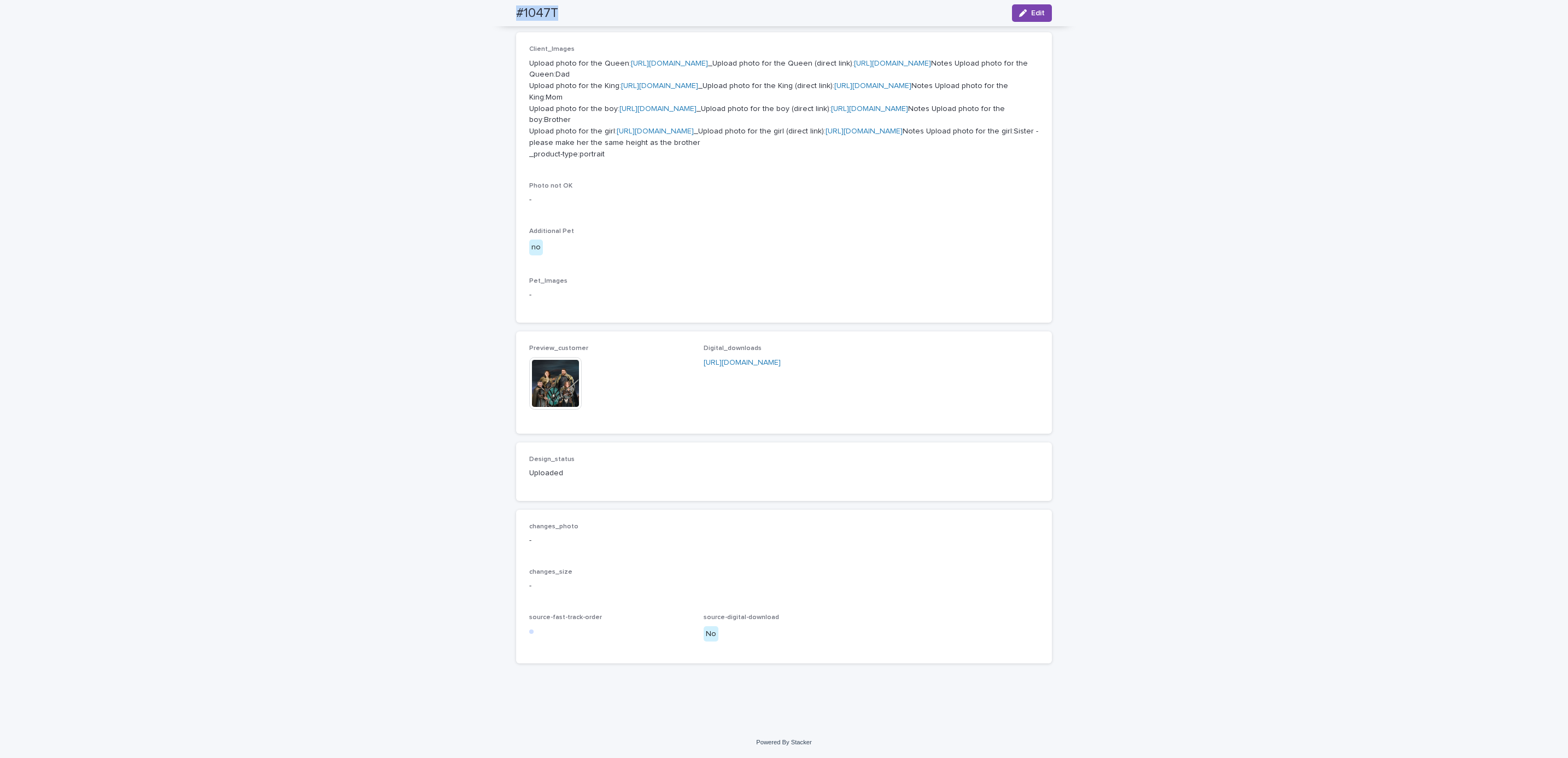
scroll to position [630, 0]
click at [159, 96] on div "Loading... Saving… Loading... Saving… #1047T Edit #1047T Edit Sorry, there was …" at bounding box center [784, 167] width 1568 height 1120
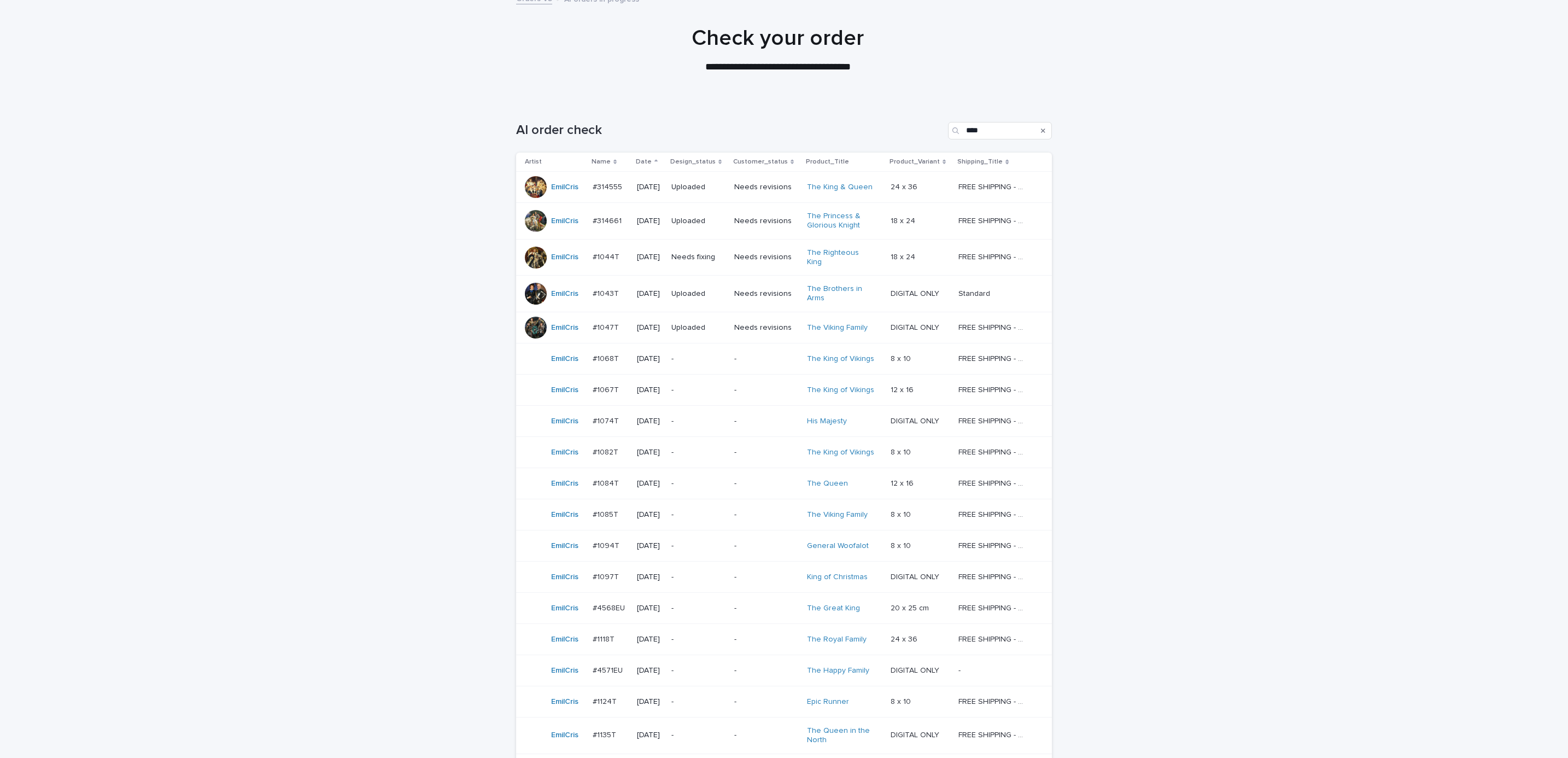
scroll to position [72, 0]
click at [770, 356] on p "-" at bounding box center [766, 357] width 64 height 9
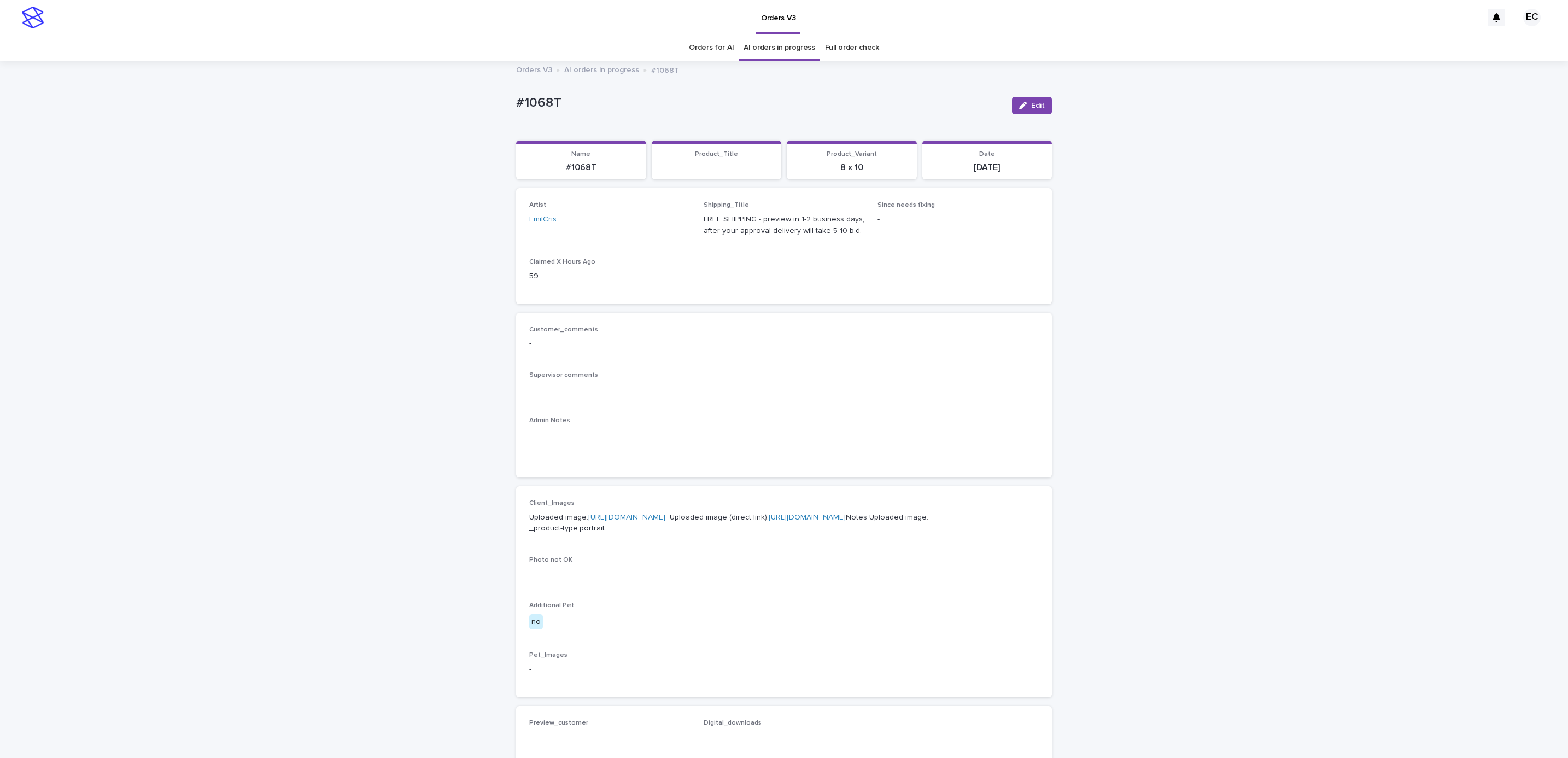
click at [497, 104] on div "Loading... Saving… Loading... Saving… #1068T Edit #1068T Edit Sorry, there was …" at bounding box center [784, 560] width 1568 height 996
click at [559, 100] on p "#1068T" at bounding box center [760, 103] width 487 height 16
copy p "#1068T"
click at [677, 340] on p "-" at bounding box center [783, 343] width 509 height 12
click at [656, 514] on link "[URL][DOMAIN_NAME]" at bounding box center [626, 517] width 77 height 8
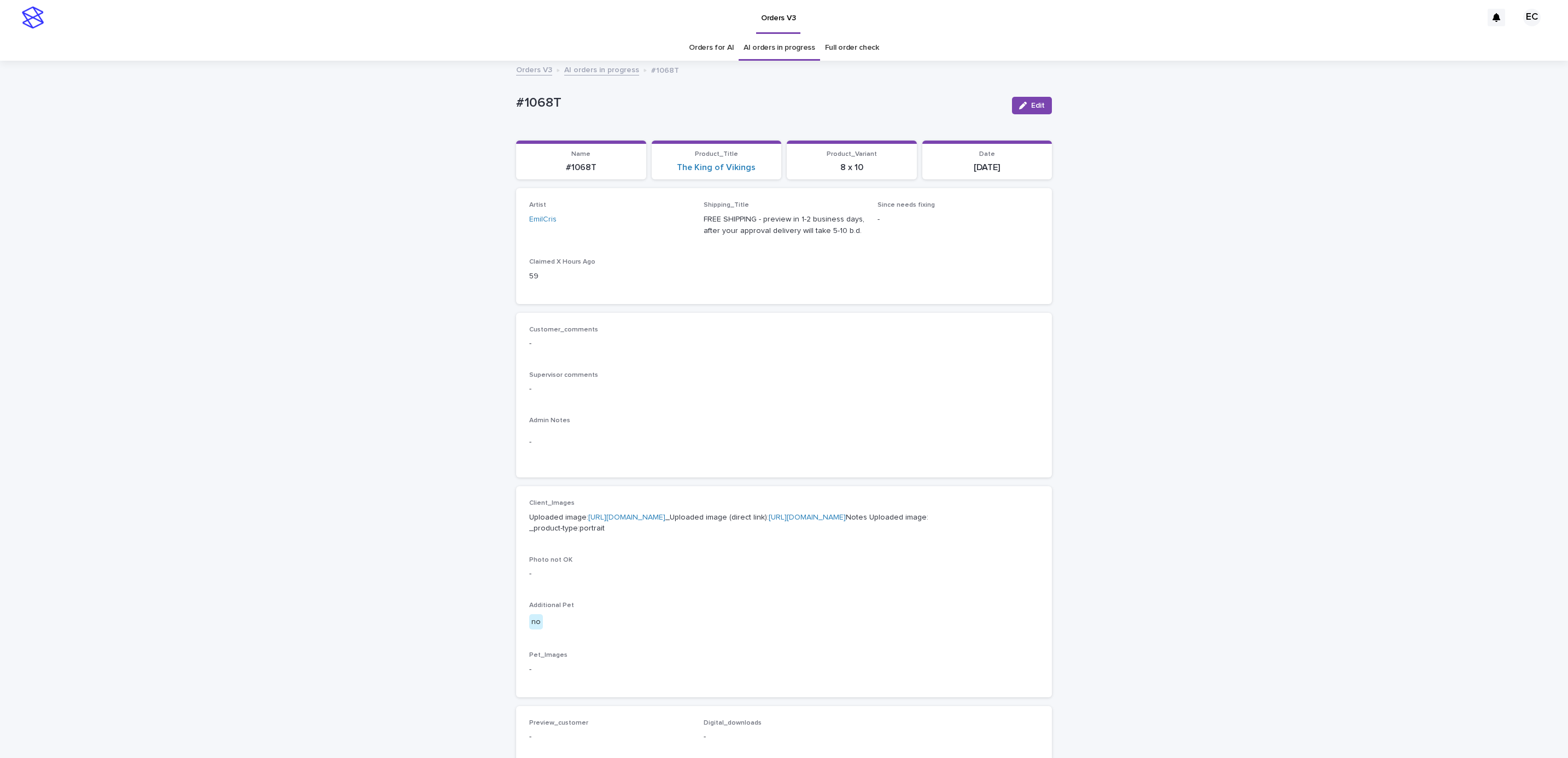
click at [153, 108] on div "Loading... Saving… Loading... Saving… #1068T Edit #1068T Edit Sorry, there was …" at bounding box center [784, 560] width 1568 height 996
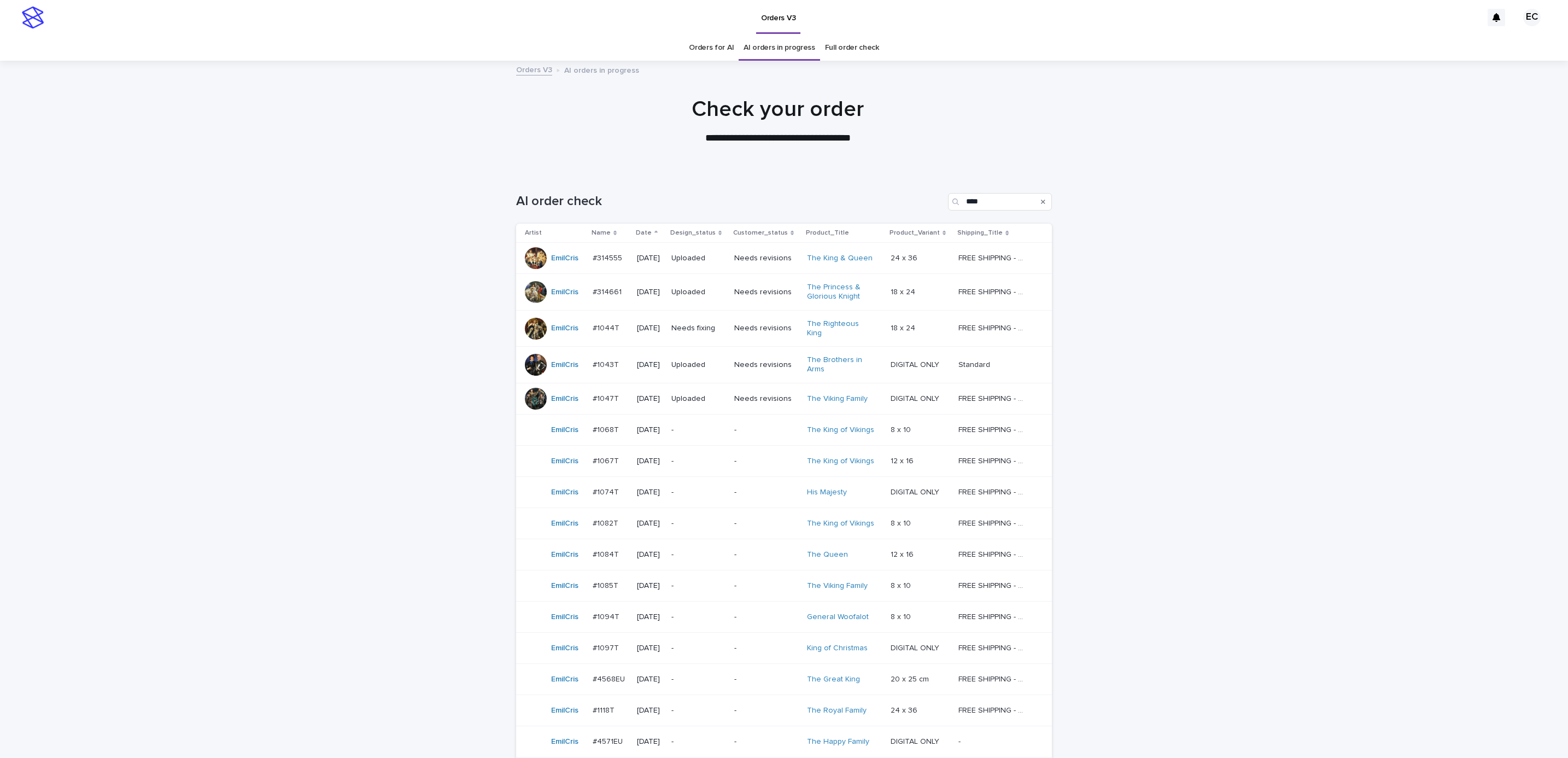
scroll to position [35, 0]
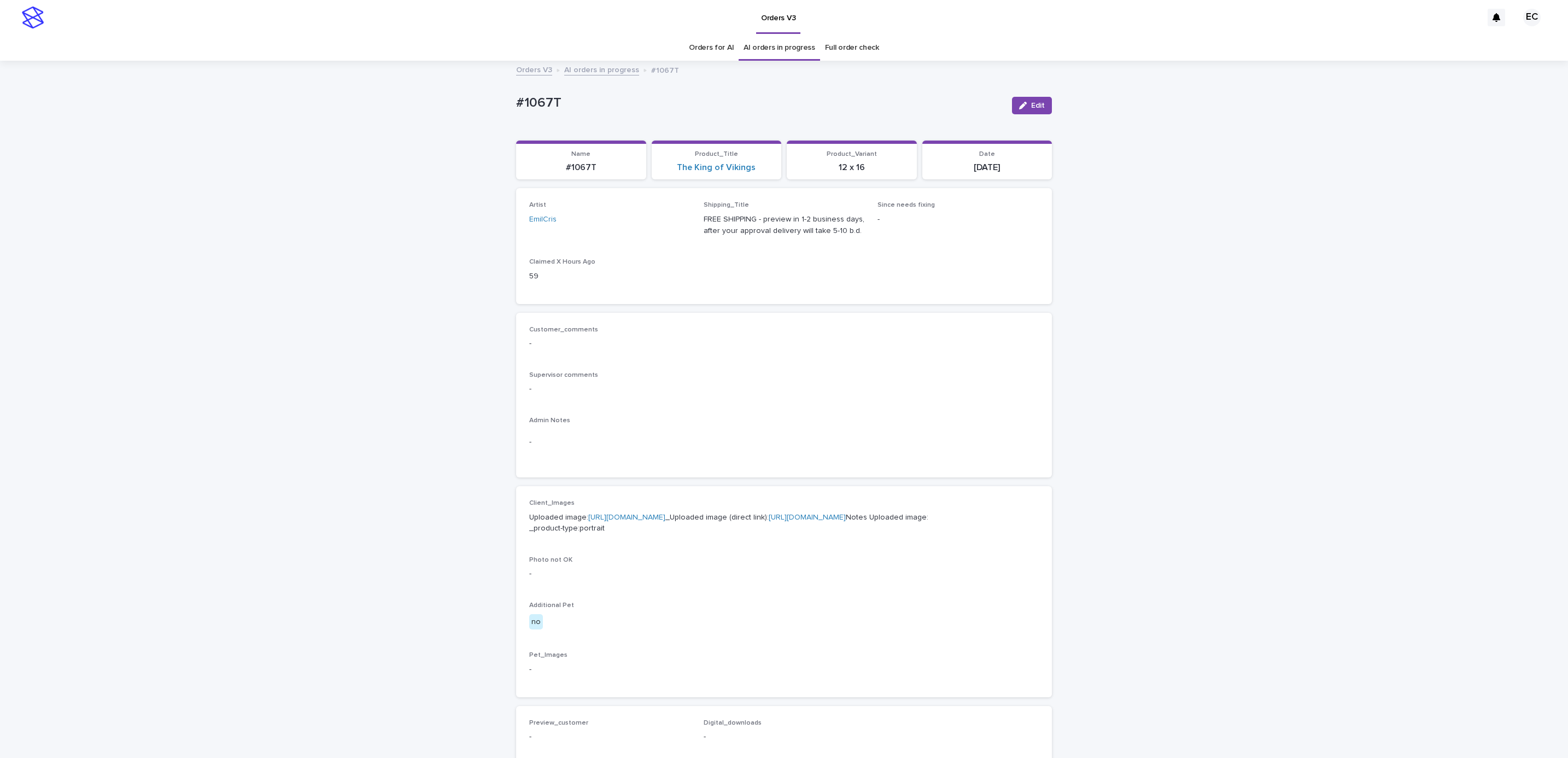
click at [499, 99] on div "Loading... Saving… Loading... Saving… #1067T Edit #1067T Edit Sorry, there was …" at bounding box center [784, 560] width 1568 height 996
click at [576, 102] on p "#1067T" at bounding box center [760, 103] width 487 height 16
copy p "#1067T"
click at [668, 448] on p "-" at bounding box center [783, 442] width 509 height 12
click at [659, 514] on link "[URL][DOMAIN_NAME]" at bounding box center [626, 517] width 77 height 8
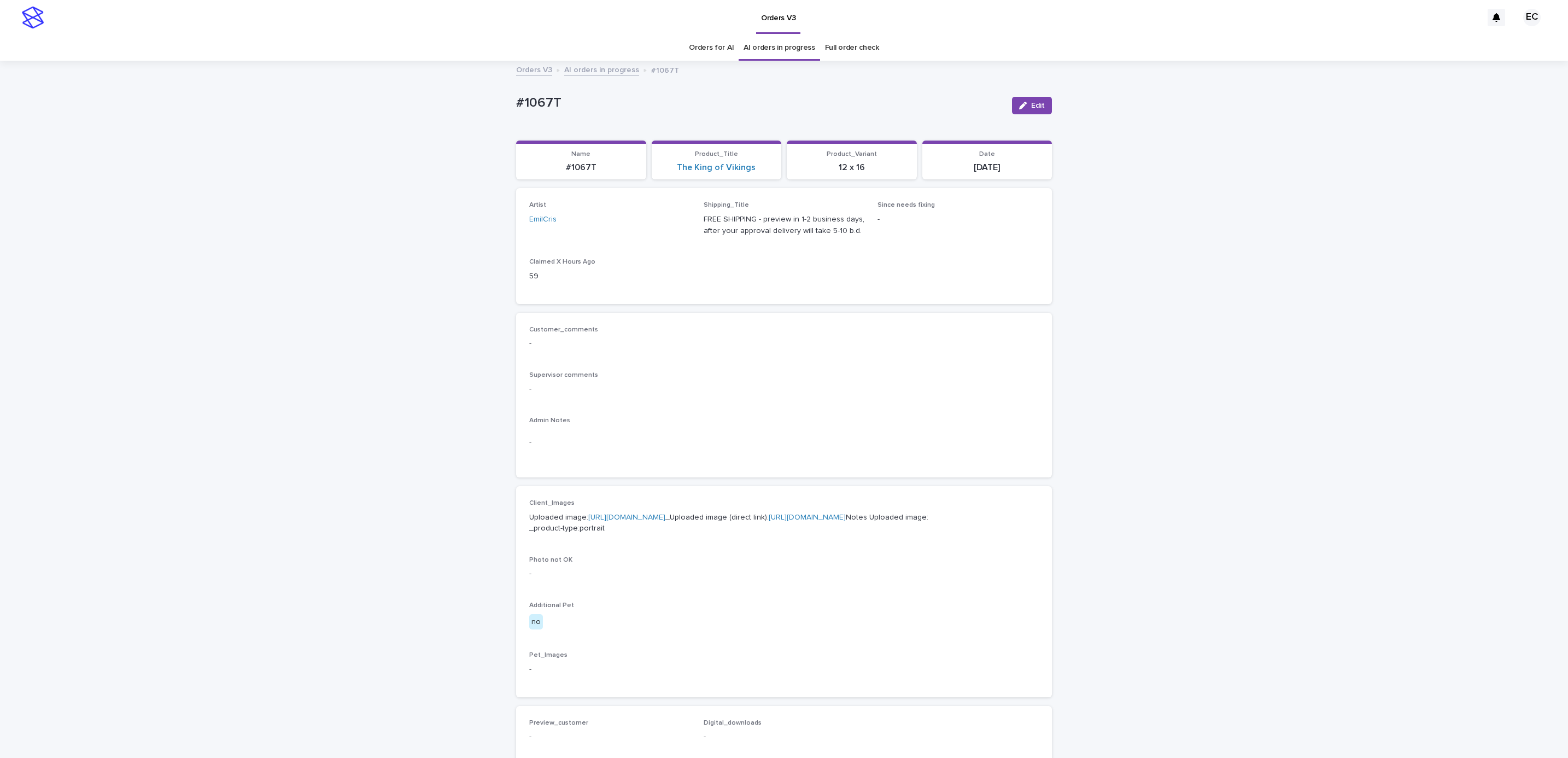
click at [141, 146] on div "Loading... Saving… Loading... Saving… #1067T Edit #1067T Edit Sorry, there was …" at bounding box center [784, 560] width 1568 height 996
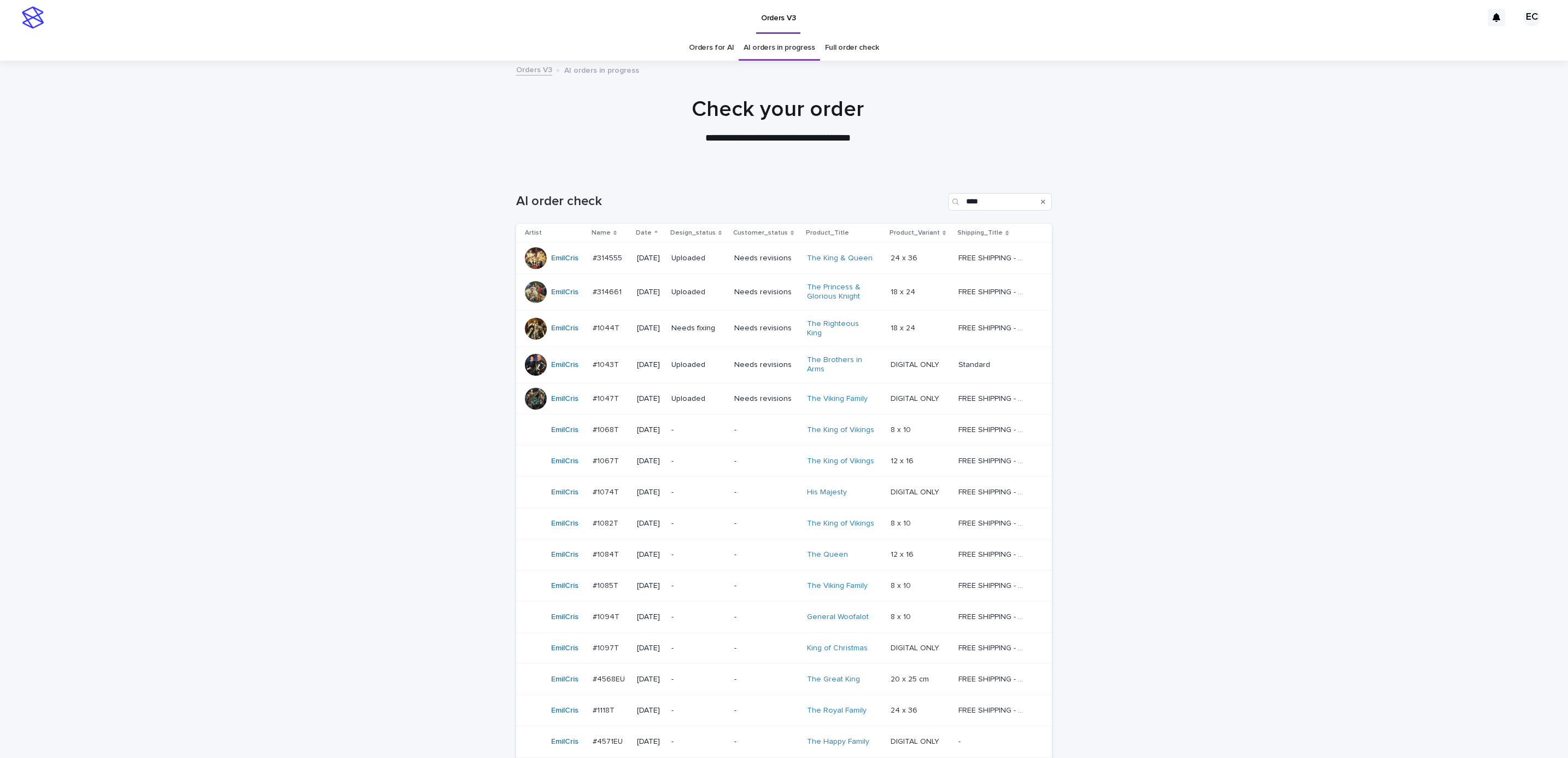
scroll to position [35, 0]
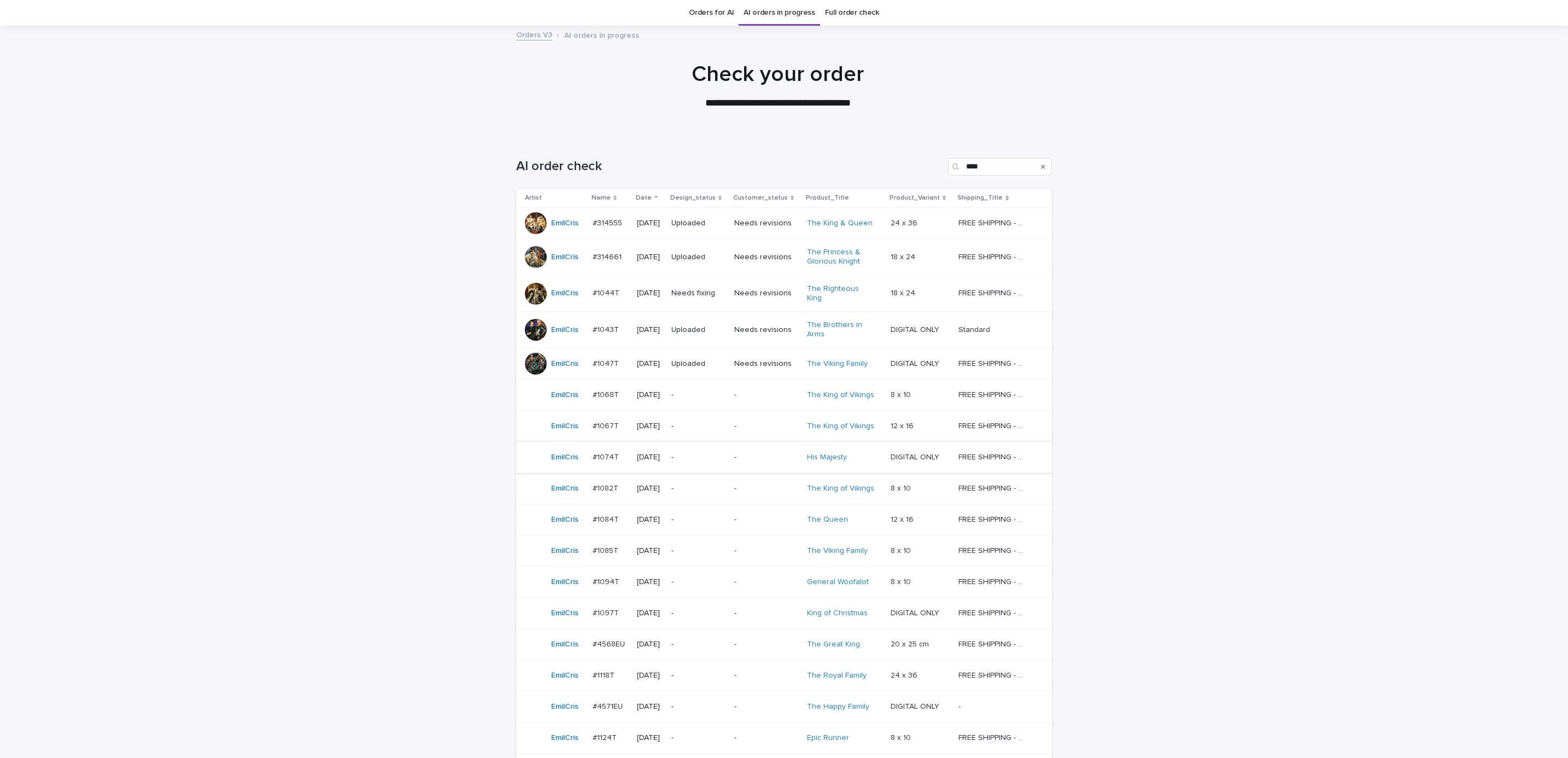
click at [738, 454] on p "-" at bounding box center [766, 457] width 64 height 9
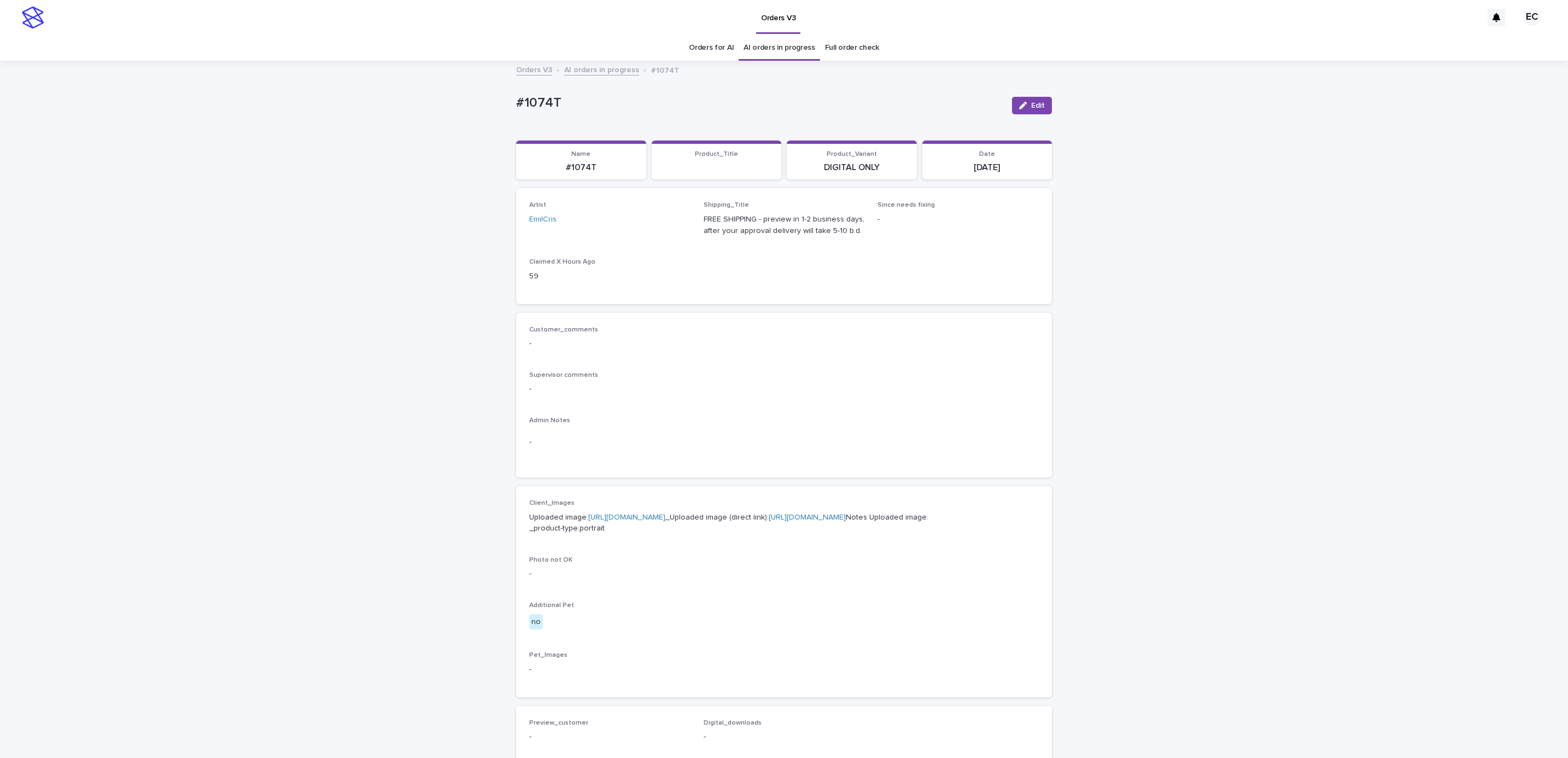
click at [496, 102] on div "Loading... Saving… Loading... Saving… #1074T Edit #1074T Edit Sorry, there was …" at bounding box center [784, 560] width 1568 height 996
click at [564, 104] on p "#1074T" at bounding box center [760, 103] width 487 height 16
copy p "#1074T"
click at [655, 458] on div "Admin Notes -" at bounding box center [783, 440] width 509 height 47
click at [648, 516] on link "[URL][DOMAIN_NAME]" at bounding box center [626, 517] width 77 height 8
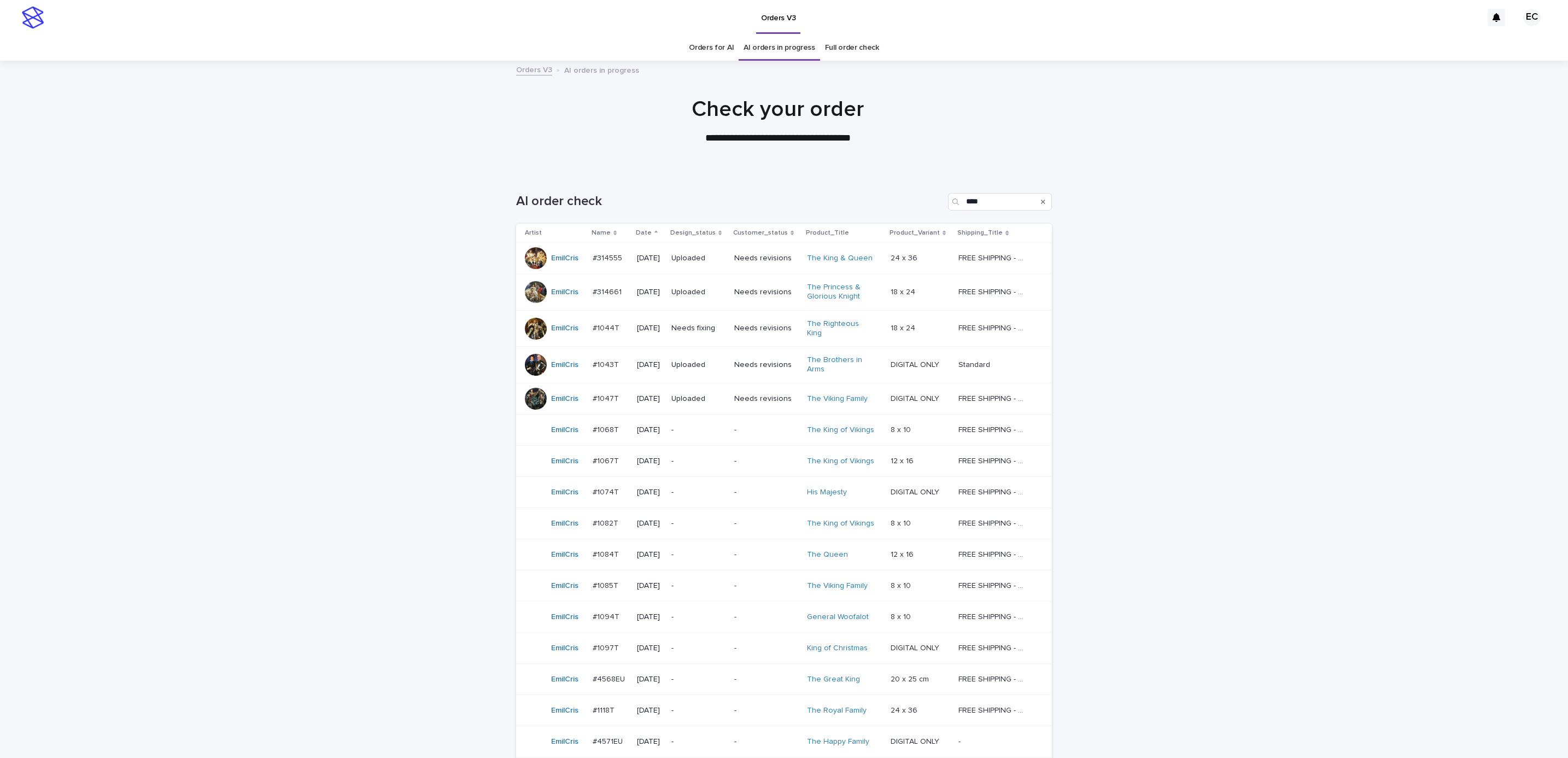
scroll to position [35, 0]
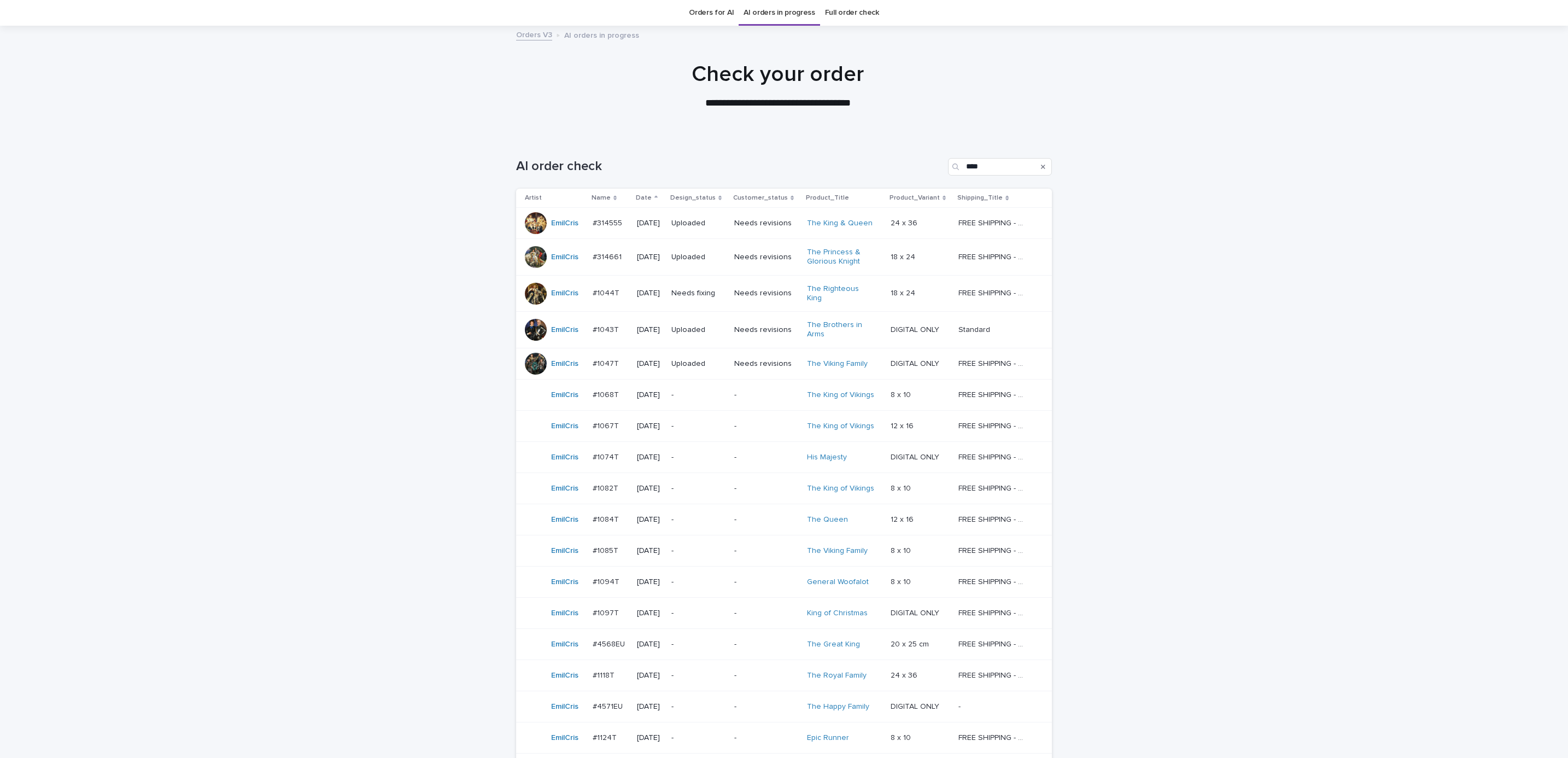
click at [749, 485] on p "-" at bounding box center [766, 488] width 64 height 9
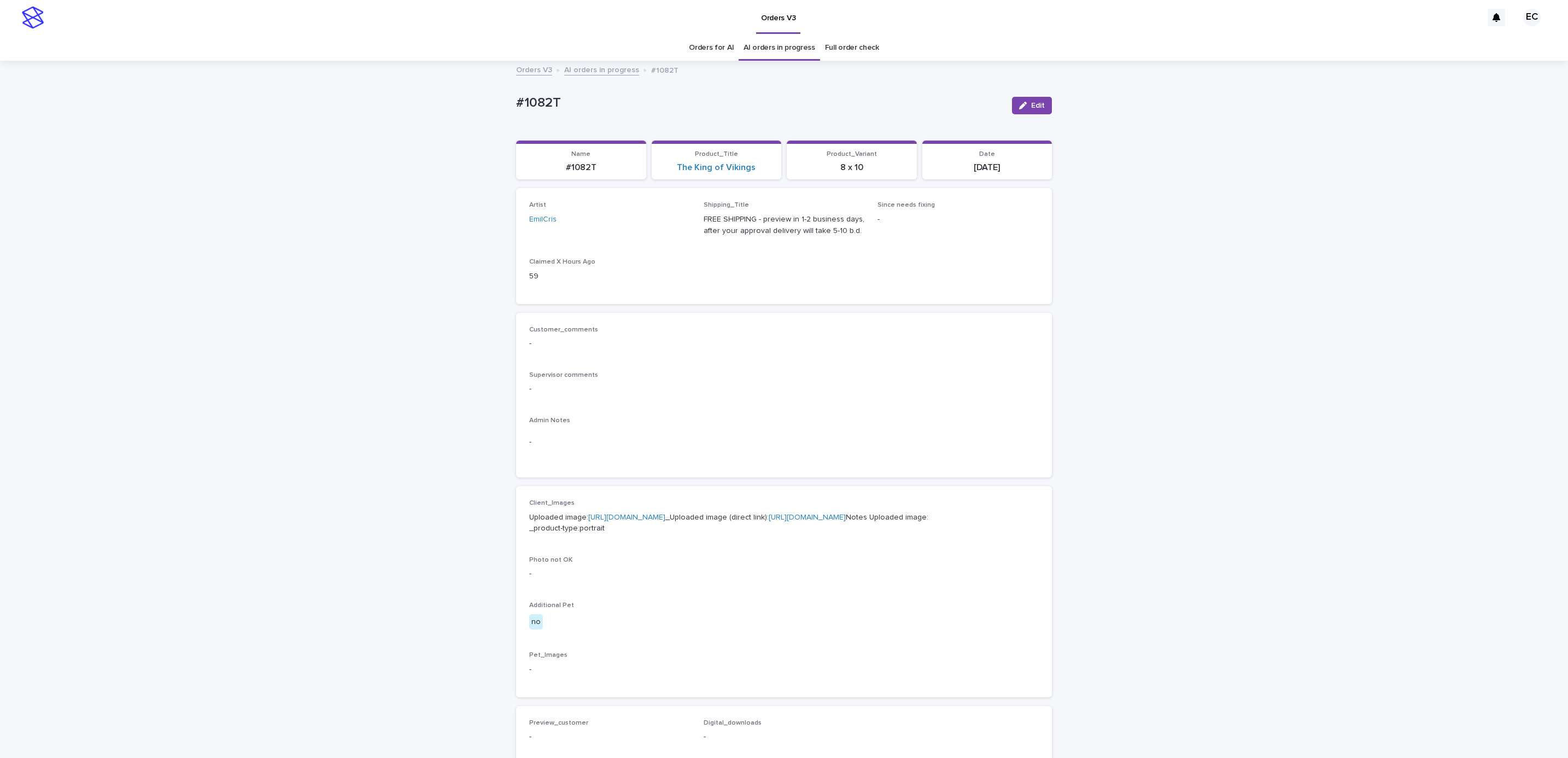
click at [496, 105] on div "Loading... Saving… Loading... Saving… #1082T Edit #1082T Edit Sorry, there was …" at bounding box center [784, 560] width 1568 height 996
click at [581, 104] on p "#1082T" at bounding box center [760, 103] width 487 height 16
copy p "#1082T"
click at [648, 420] on p "Admin Notes" at bounding box center [783, 420] width 509 height 8
click at [638, 521] on p "Uploaded image: [URL][DOMAIN_NAME] _Uploaded image (direct link): [URL][DOMAIN_…" at bounding box center [783, 524] width 509 height 23
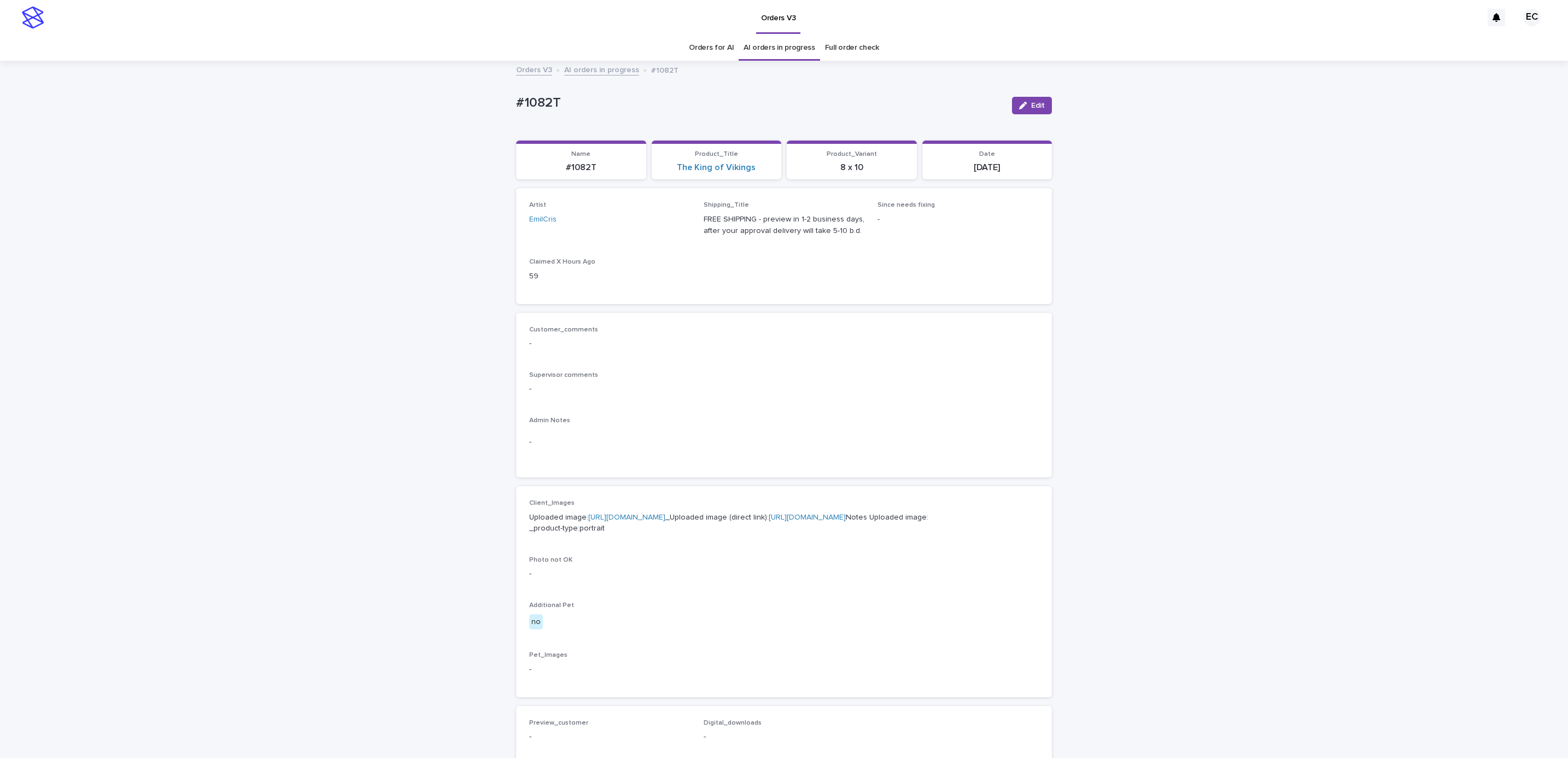
click at [665, 514] on link "[URL][DOMAIN_NAME]" at bounding box center [626, 517] width 77 height 8
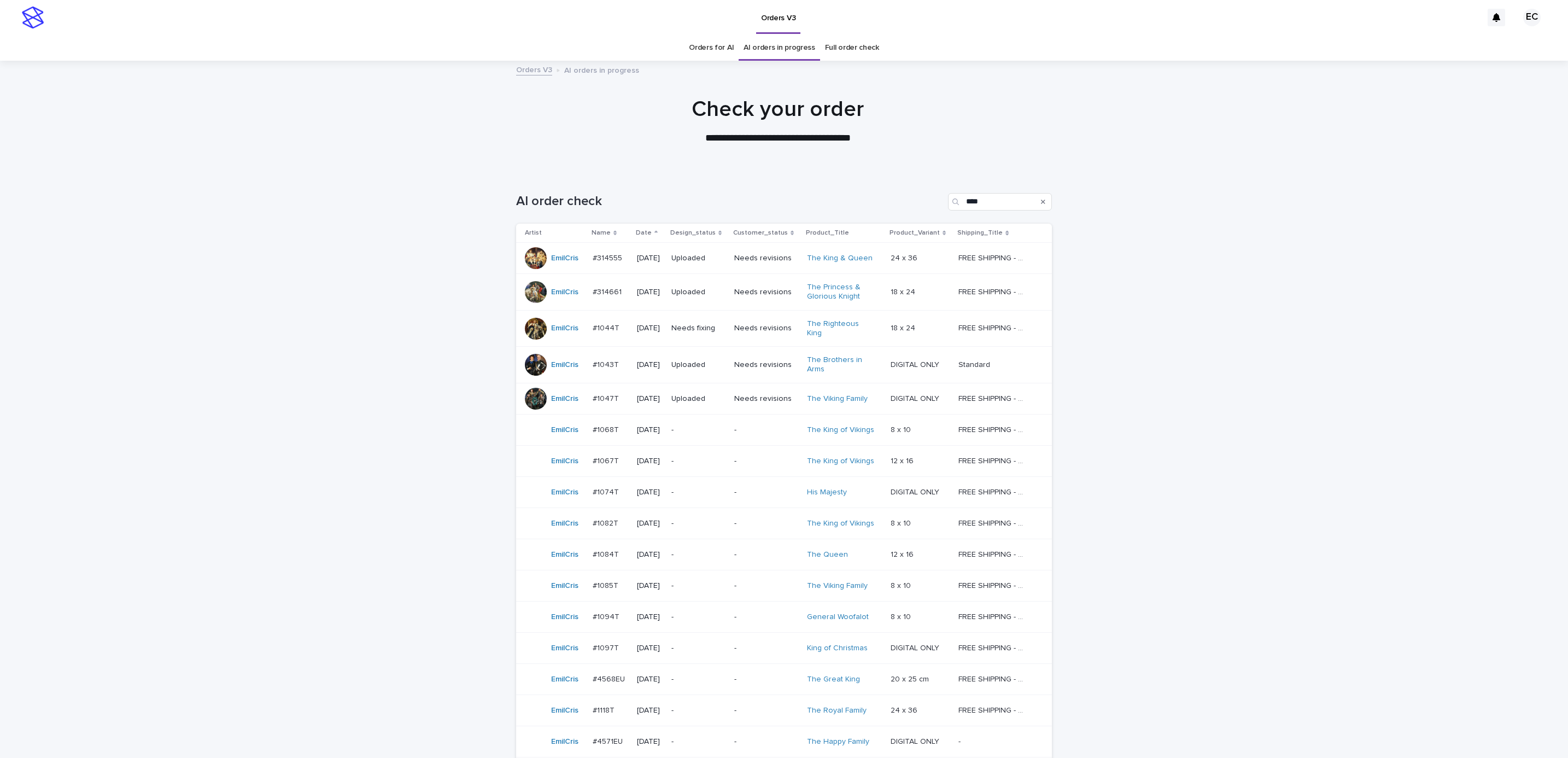
scroll to position [35, 0]
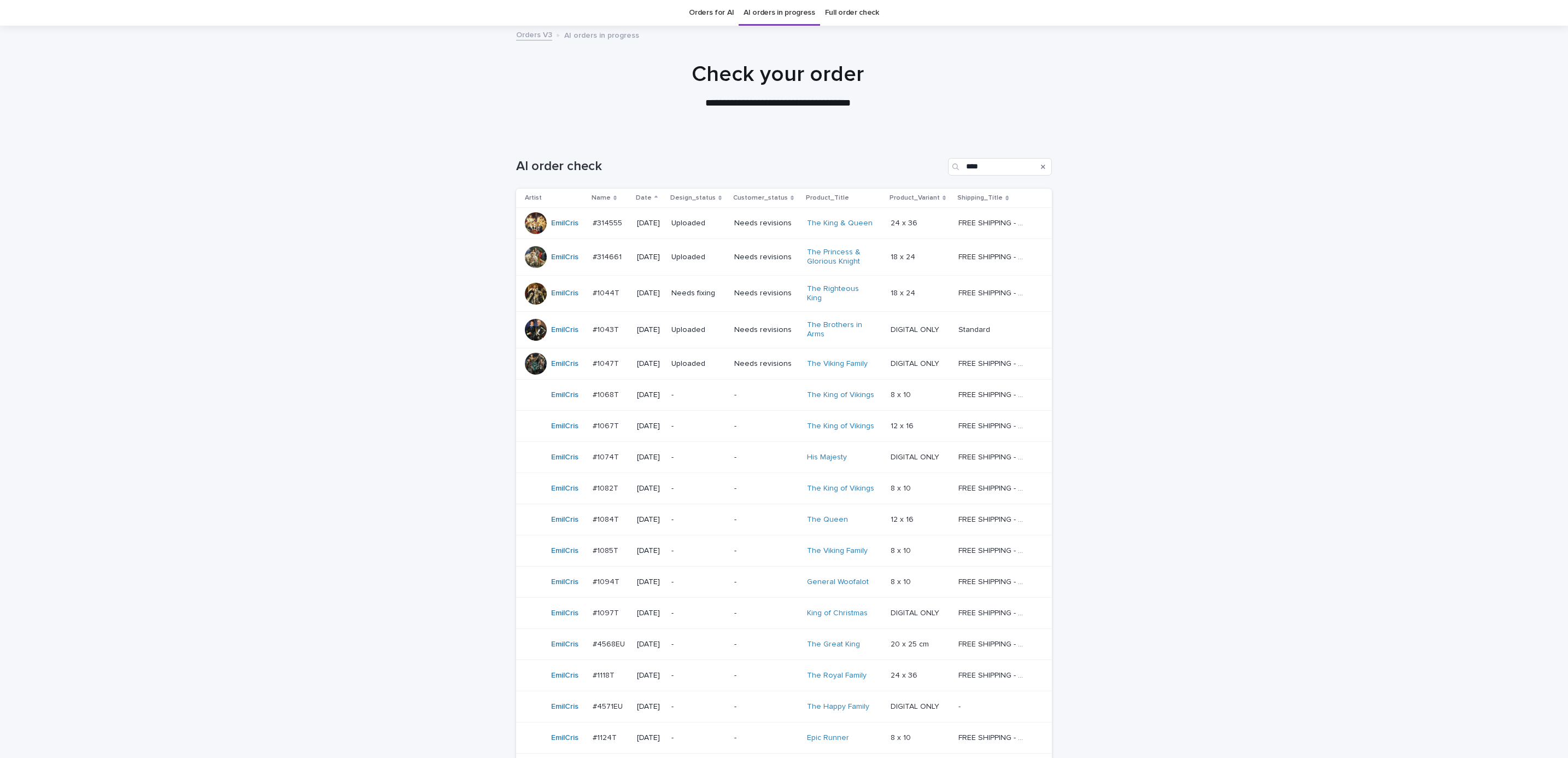
click at [753, 517] on p "-" at bounding box center [766, 519] width 64 height 9
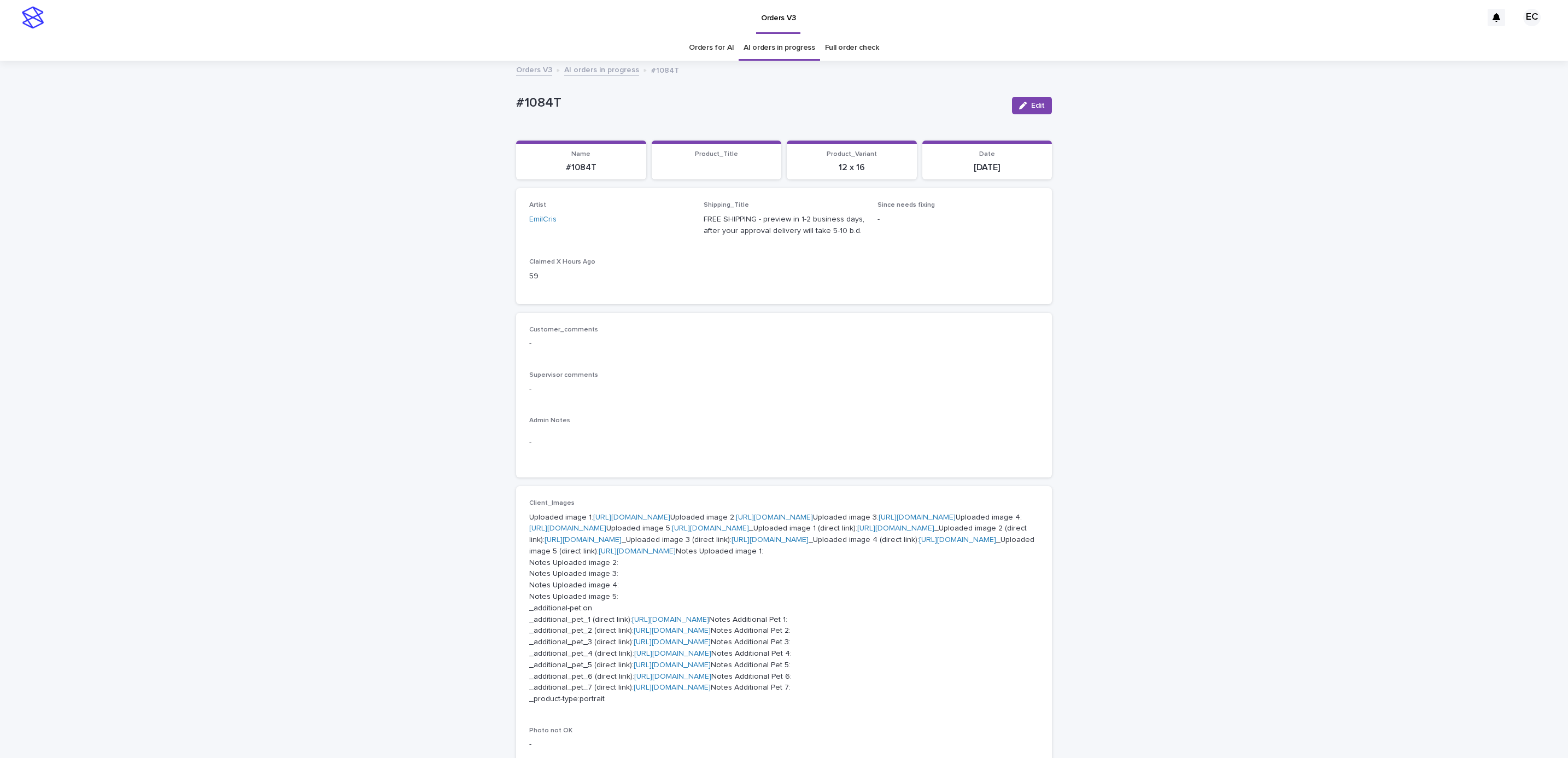
click at [499, 99] on div "Loading... Saving… Loading... Saving… #1084T Edit #1084T Edit Sorry, there was …" at bounding box center [784, 645] width 1568 height 1167
click at [571, 102] on p "#1084T" at bounding box center [760, 103] width 487 height 16
copy p "#1084T"
click at [740, 405] on div "Customer_comments - Supervisor comments - Admin Notes -" at bounding box center [783, 395] width 509 height 139
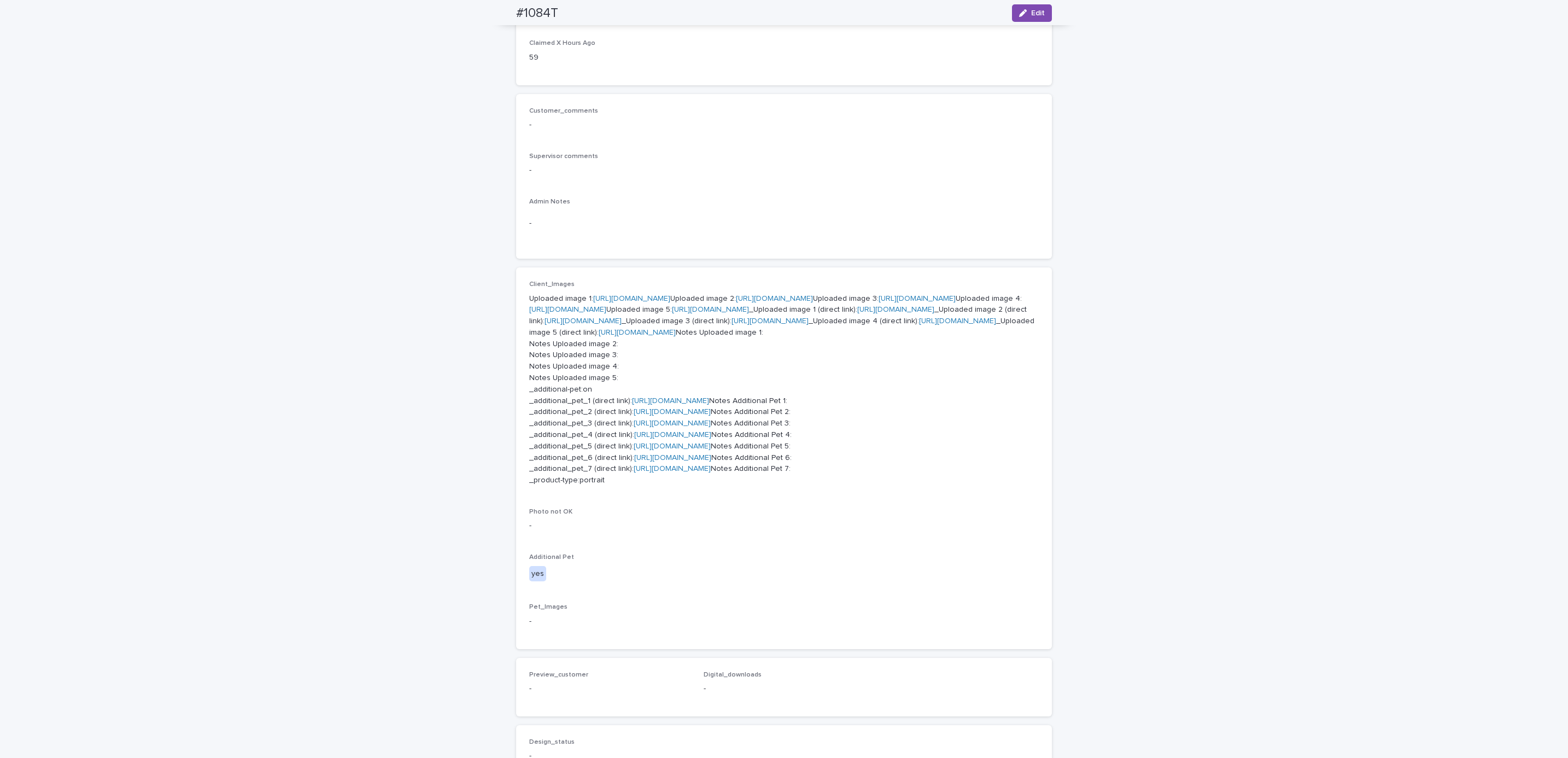
scroll to position [217, 0]
click at [663, 298] on link "[URL][DOMAIN_NAME]" at bounding box center [632, 300] width 77 height 8
click at [736, 304] on link "[URL][DOMAIN_NAME]" at bounding box center [774, 300] width 77 height 8
click at [633, 373] on p "Uploaded image 1: [URL][DOMAIN_NAME] Uploaded image 2: [URL][DOMAIN_NAME] Uploa…" at bounding box center [783, 391] width 509 height 194
click at [878, 304] on link "[URL][DOMAIN_NAME]" at bounding box center [917, 300] width 77 height 8
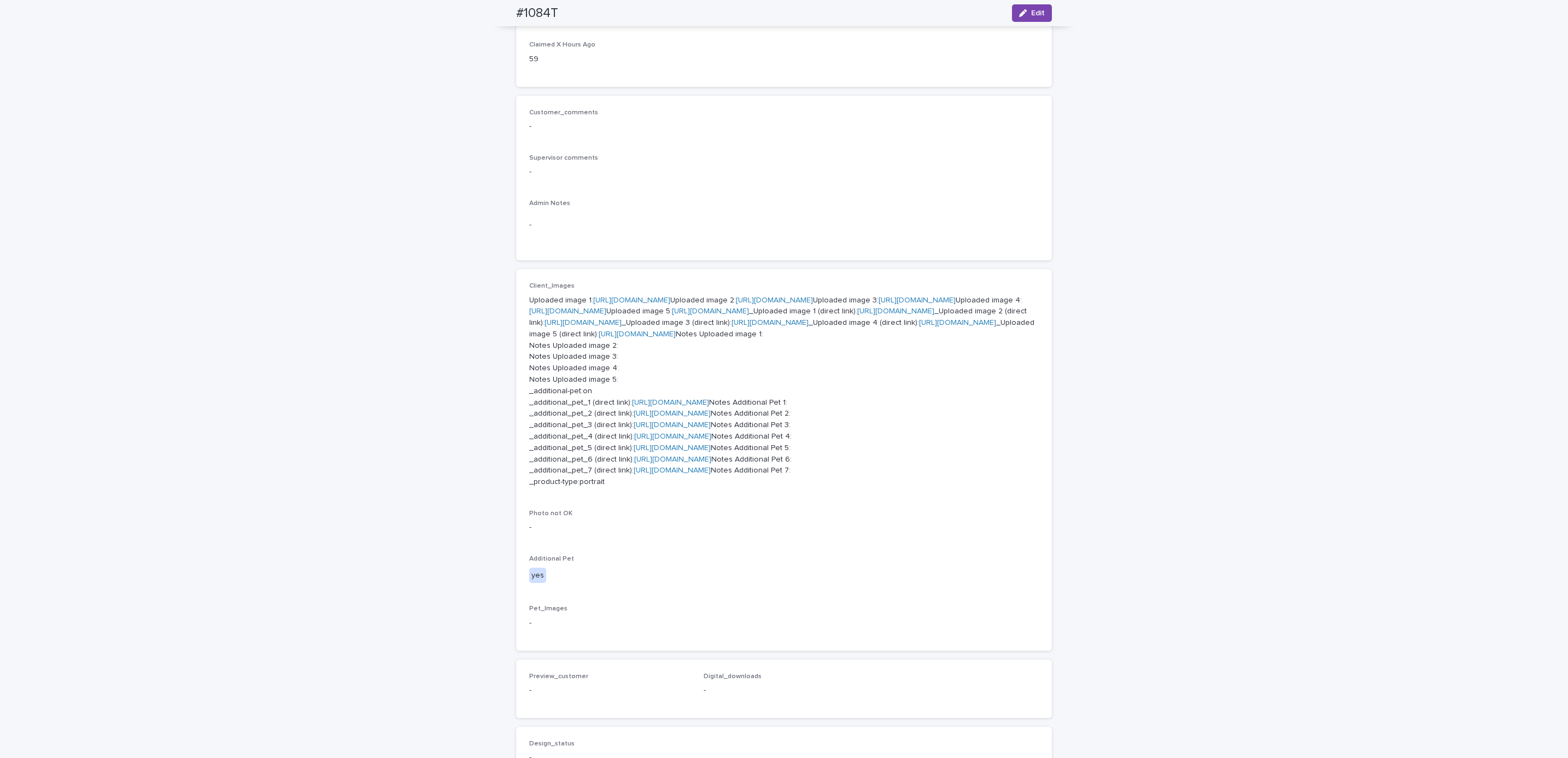
click at [606, 315] on link "[URL][DOMAIN_NAME]" at bounding box center [567, 311] width 77 height 8
click at [672, 315] on link "[URL][DOMAIN_NAME]" at bounding box center [710, 311] width 77 height 8
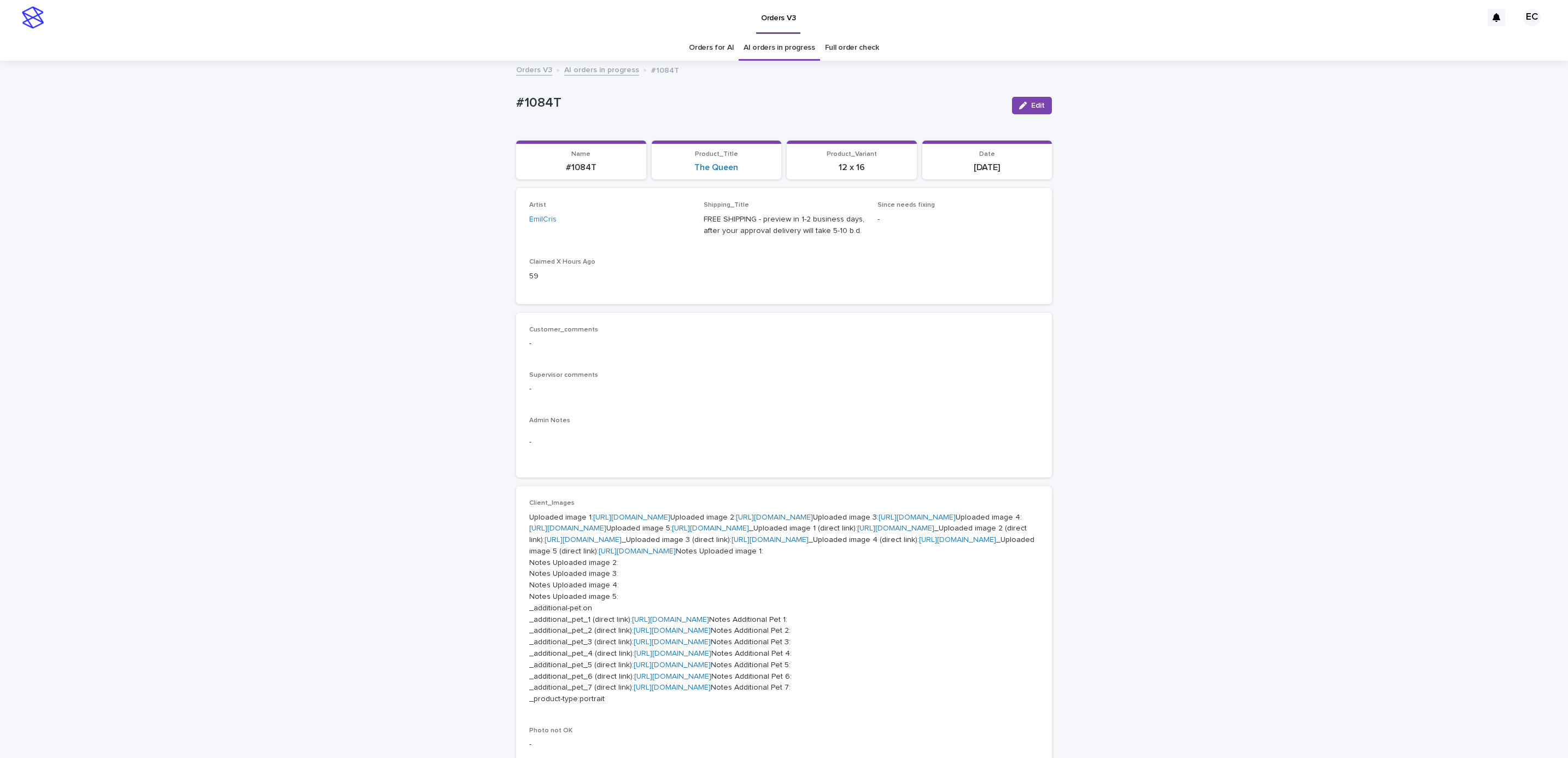
click at [128, 142] on div "Loading... Saving… Loading... Saving… #1084T Edit #1084T Edit Sorry, there was …" at bounding box center [784, 645] width 1568 height 1167
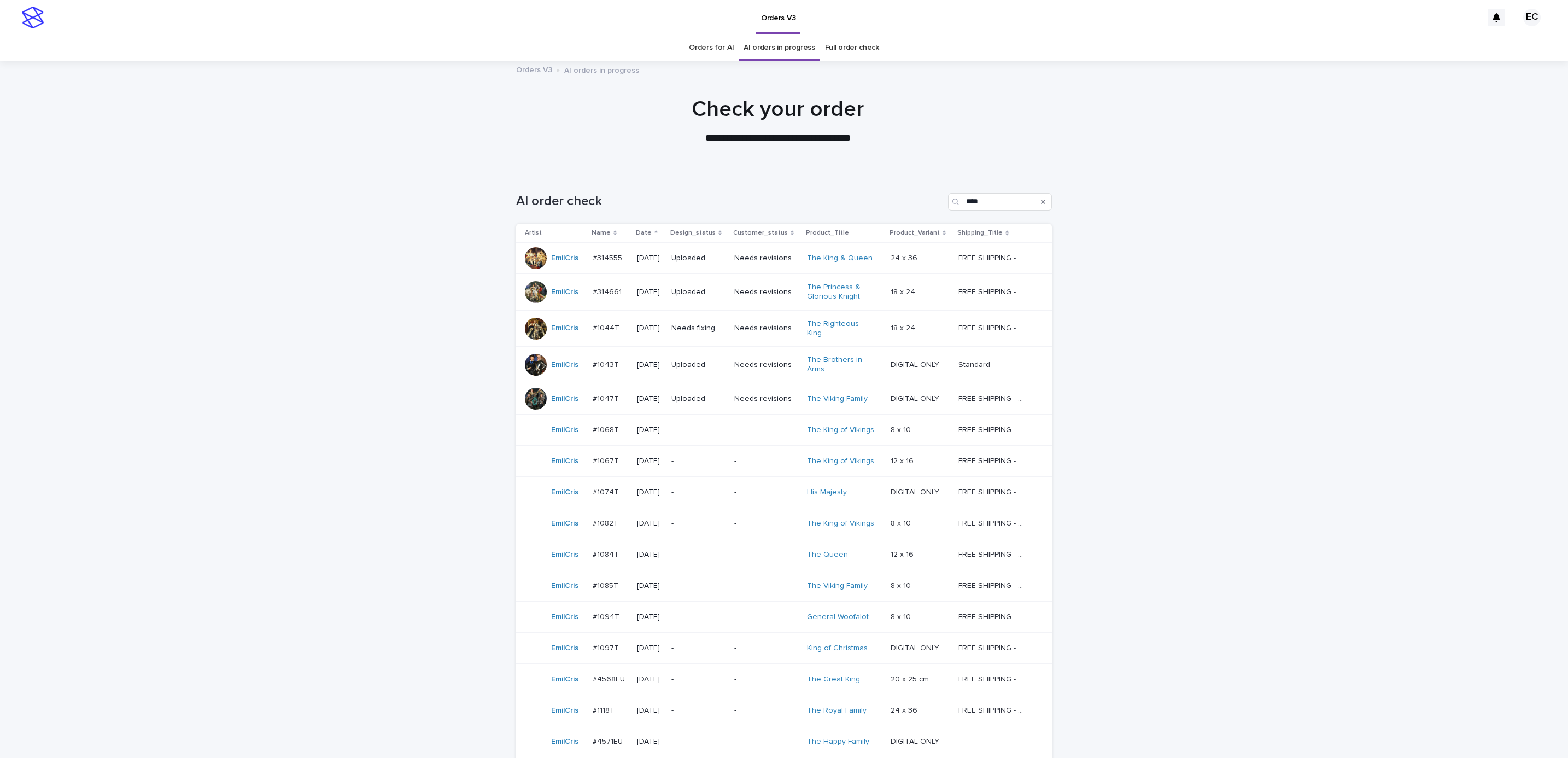
scroll to position [35, 0]
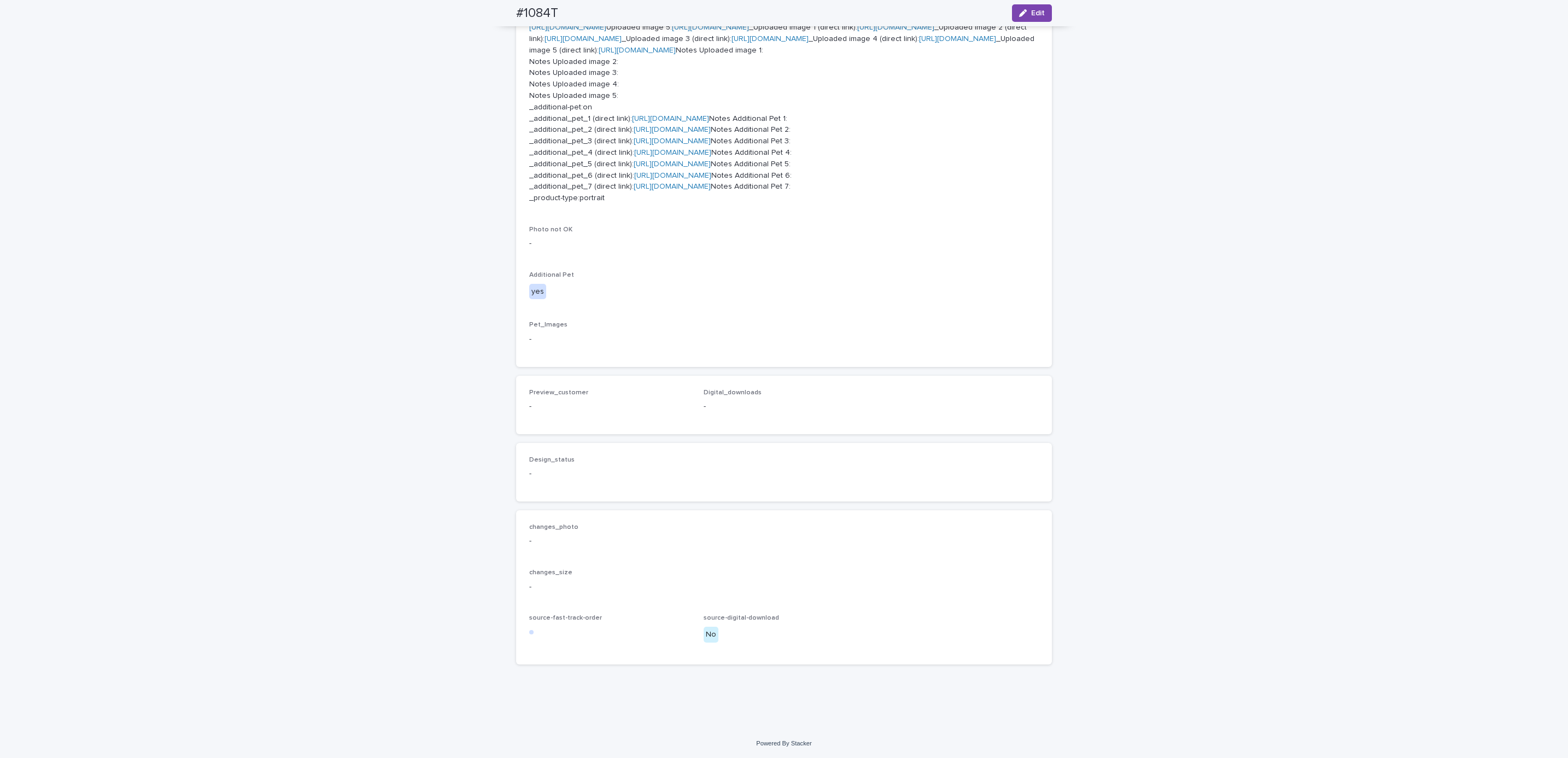
scroll to position [518, 0]
click at [685, 122] on link "[URL][DOMAIN_NAME]" at bounding box center [670, 118] width 77 height 8
click at [681, 133] on link "[URL][DOMAIN_NAME]" at bounding box center [672, 129] width 77 height 8
click at [671, 144] on link "[URL][DOMAIN_NAME]" at bounding box center [672, 141] width 77 height 8
click at [671, 156] on link "[URL][DOMAIN_NAME]" at bounding box center [673, 152] width 77 height 8
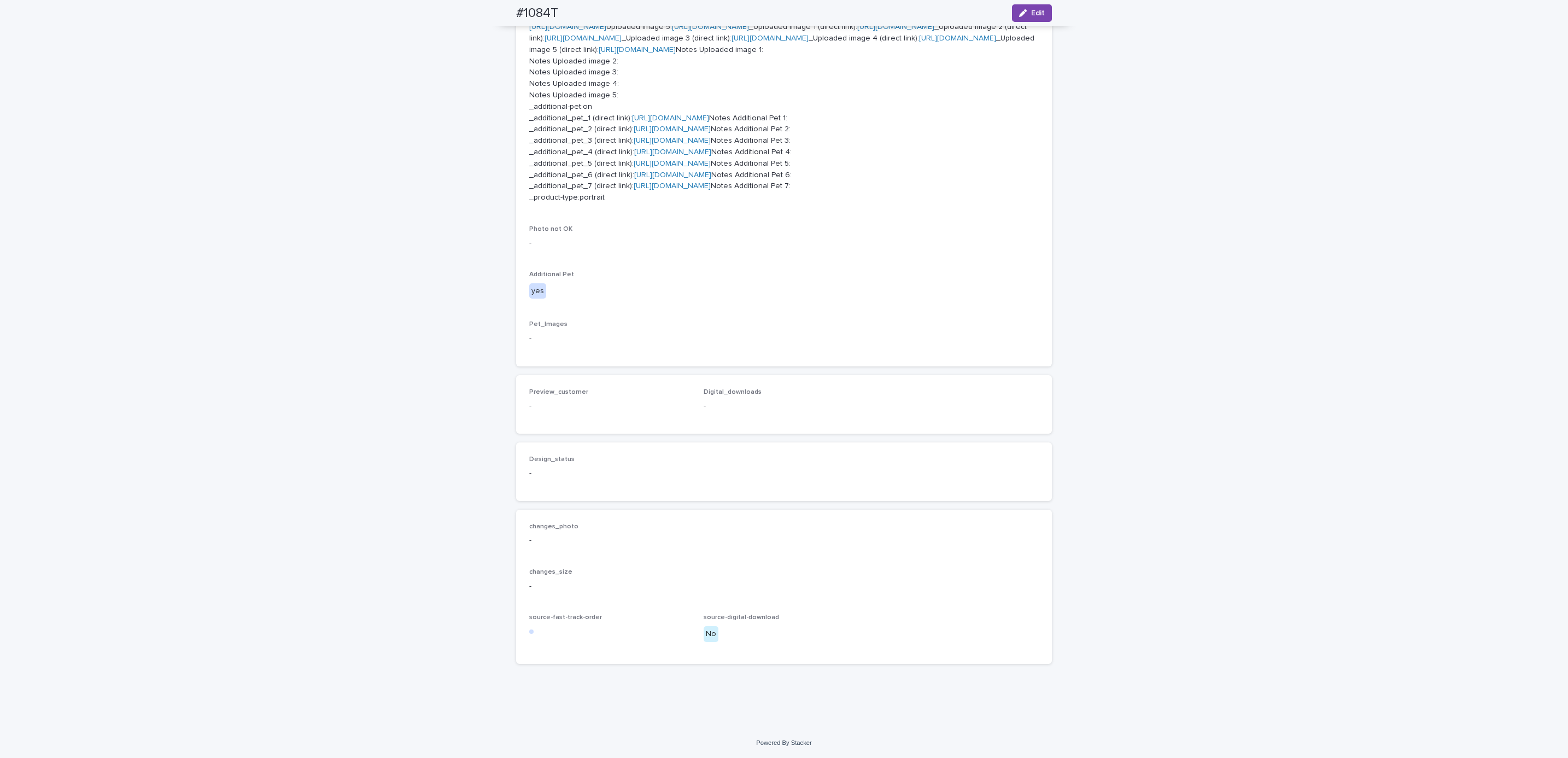
click at [673, 167] on link "[URL][DOMAIN_NAME]" at bounding box center [672, 163] width 77 height 8
click at [676, 179] on link "[URL][DOMAIN_NAME]" at bounding box center [673, 175] width 77 height 8
click at [682, 190] on link "[URL][DOMAIN_NAME]" at bounding box center [672, 186] width 77 height 8
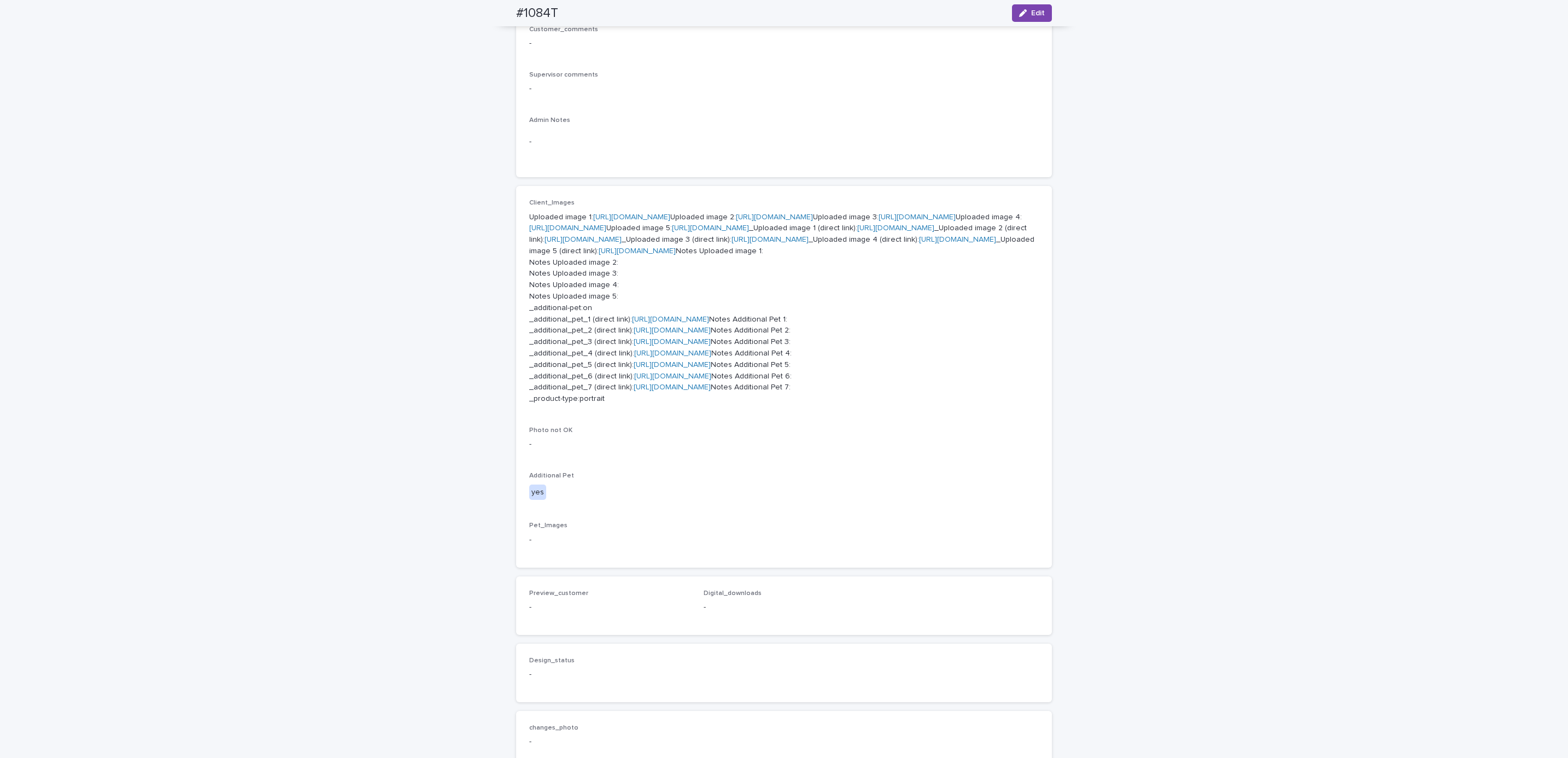
scroll to position [0, 0]
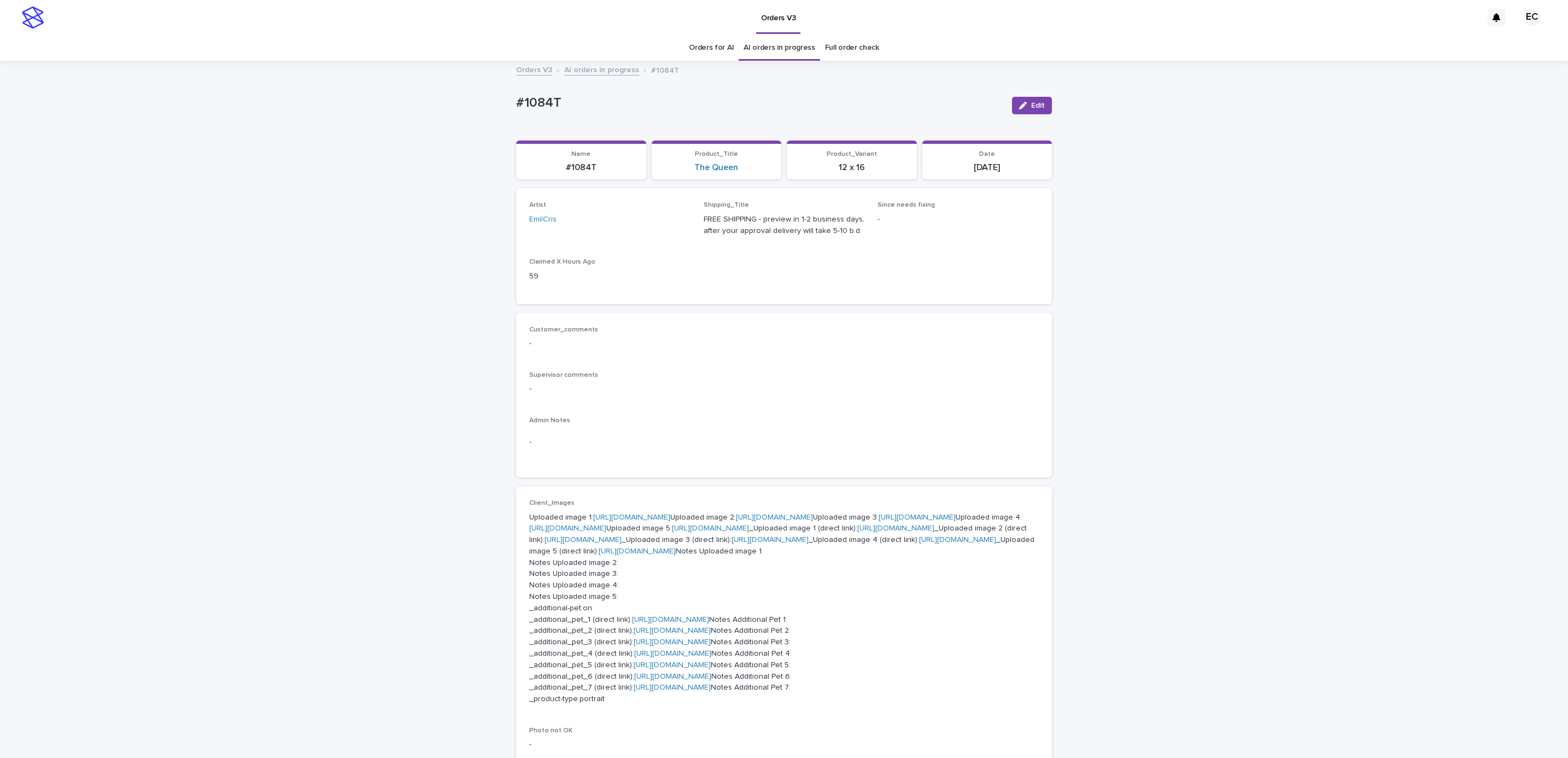
click at [409, 429] on div "Loading... Saving… Loading... Saving… #1084T Edit #1084T Edit Sorry, there was …" at bounding box center [784, 645] width 1568 height 1167
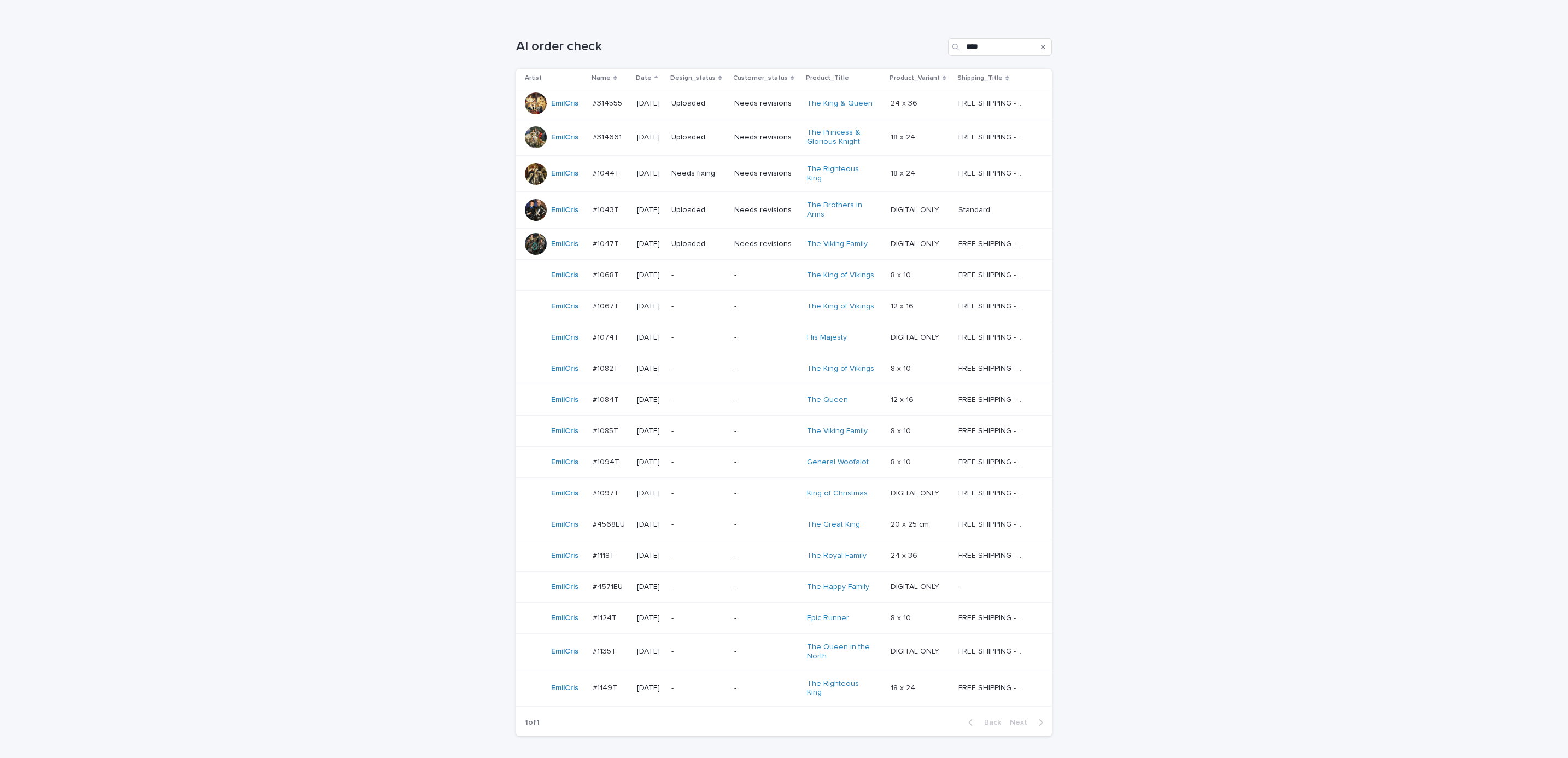
scroll to position [161, 0]
click at [744, 424] on p "-" at bounding box center [766, 425] width 64 height 9
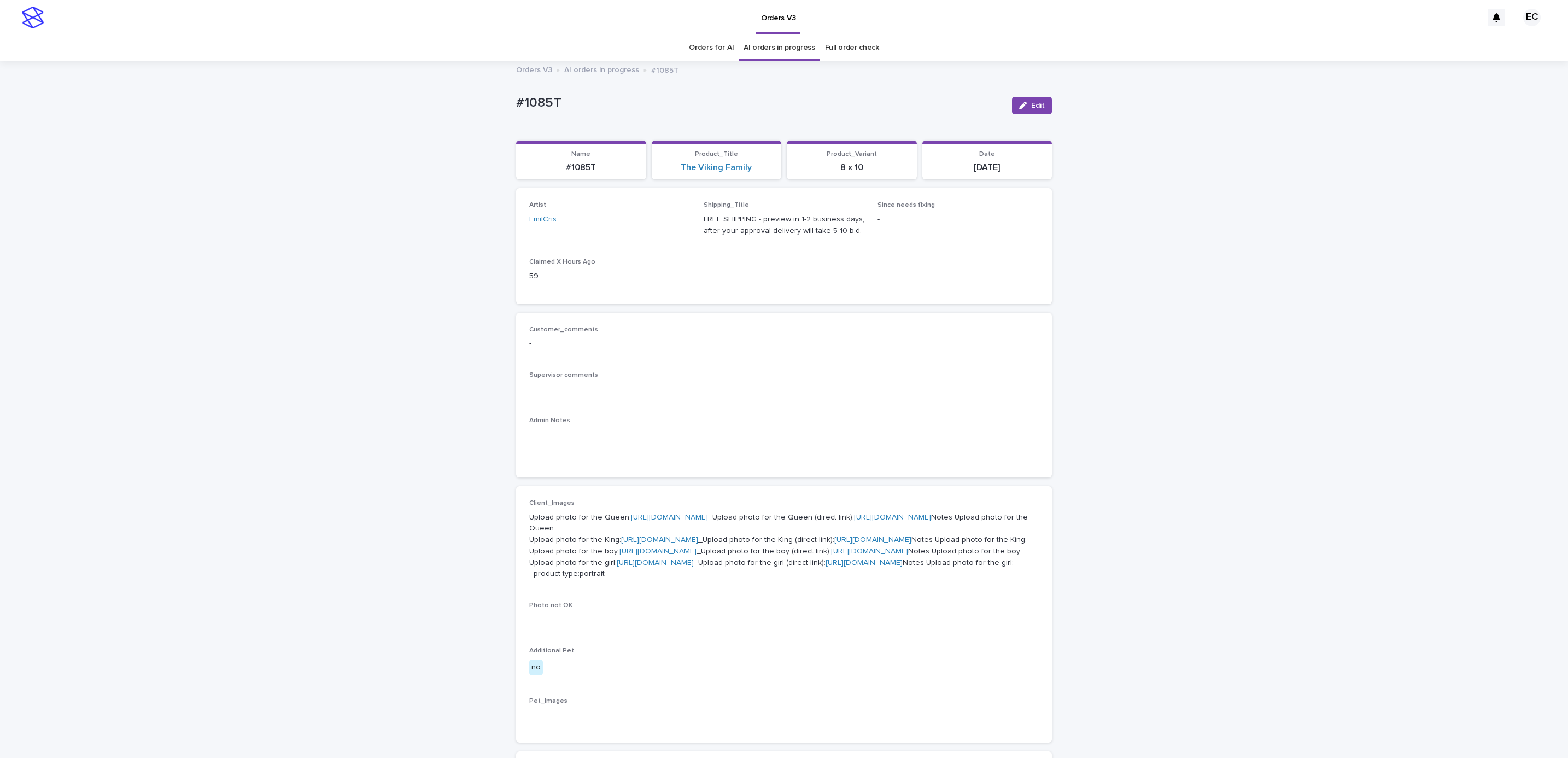
click at [499, 108] on div "Loading... Saving… Loading... Saving… #1085T Edit #1085T Edit Sorry, there was …" at bounding box center [784, 582] width 1568 height 1042
click at [567, 107] on p "#1085T" at bounding box center [760, 103] width 487 height 16
copy p "#1085T"
click at [670, 370] on div "Customer_comments - Supervisor comments - Admin Notes -" at bounding box center [783, 395] width 509 height 139
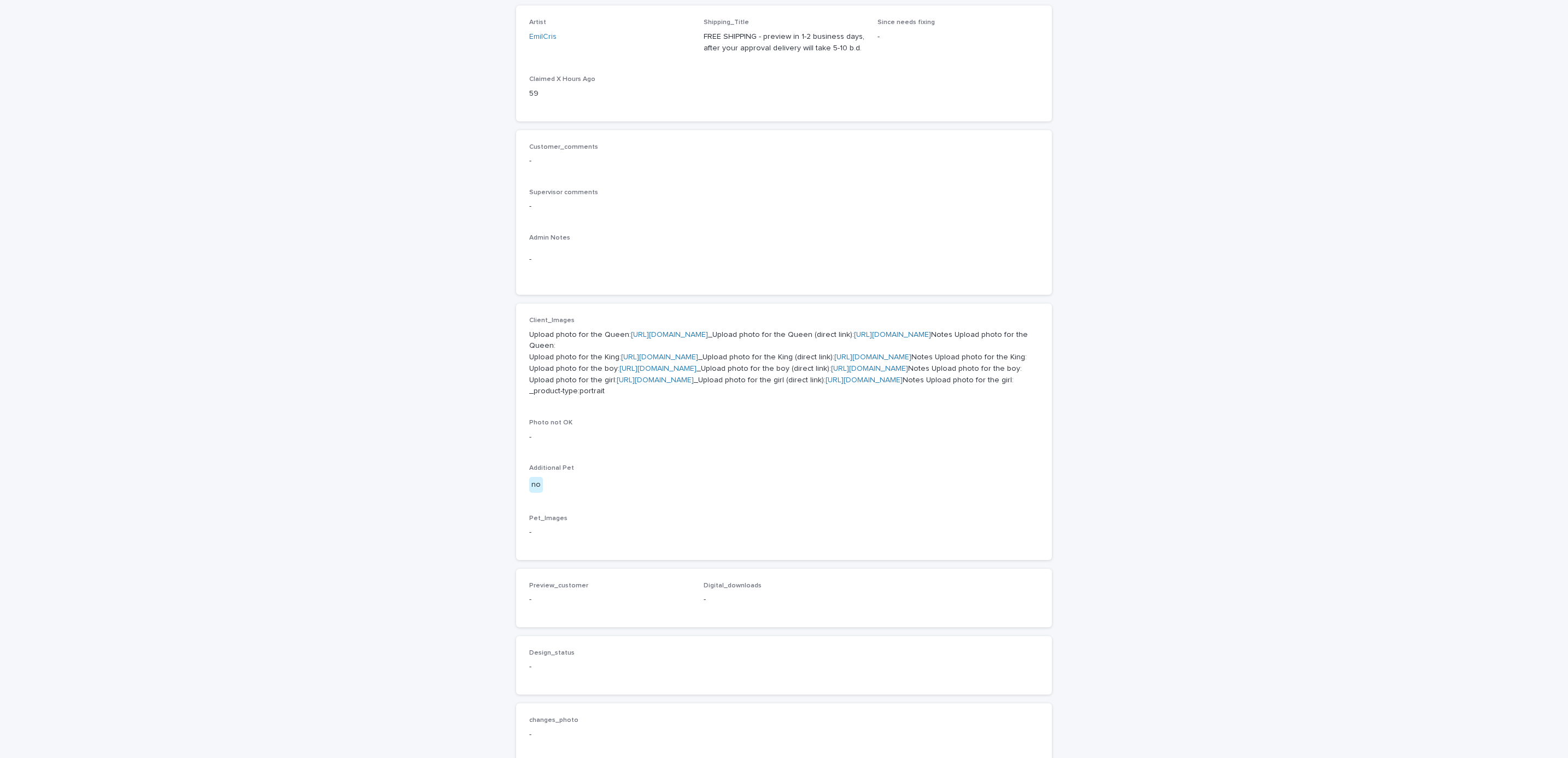
scroll to position [184, 0]
click at [670, 331] on link "[URL][DOMAIN_NAME]" at bounding box center [670, 333] width 77 height 8
click at [676, 359] on link "[URL][DOMAIN_NAME]" at bounding box center [659, 356] width 77 height 8
click at [671, 371] on link "[URL][DOMAIN_NAME]" at bounding box center [658, 367] width 77 height 8
click at [692, 382] on link "[URL][DOMAIN_NAME]" at bounding box center [655, 378] width 77 height 8
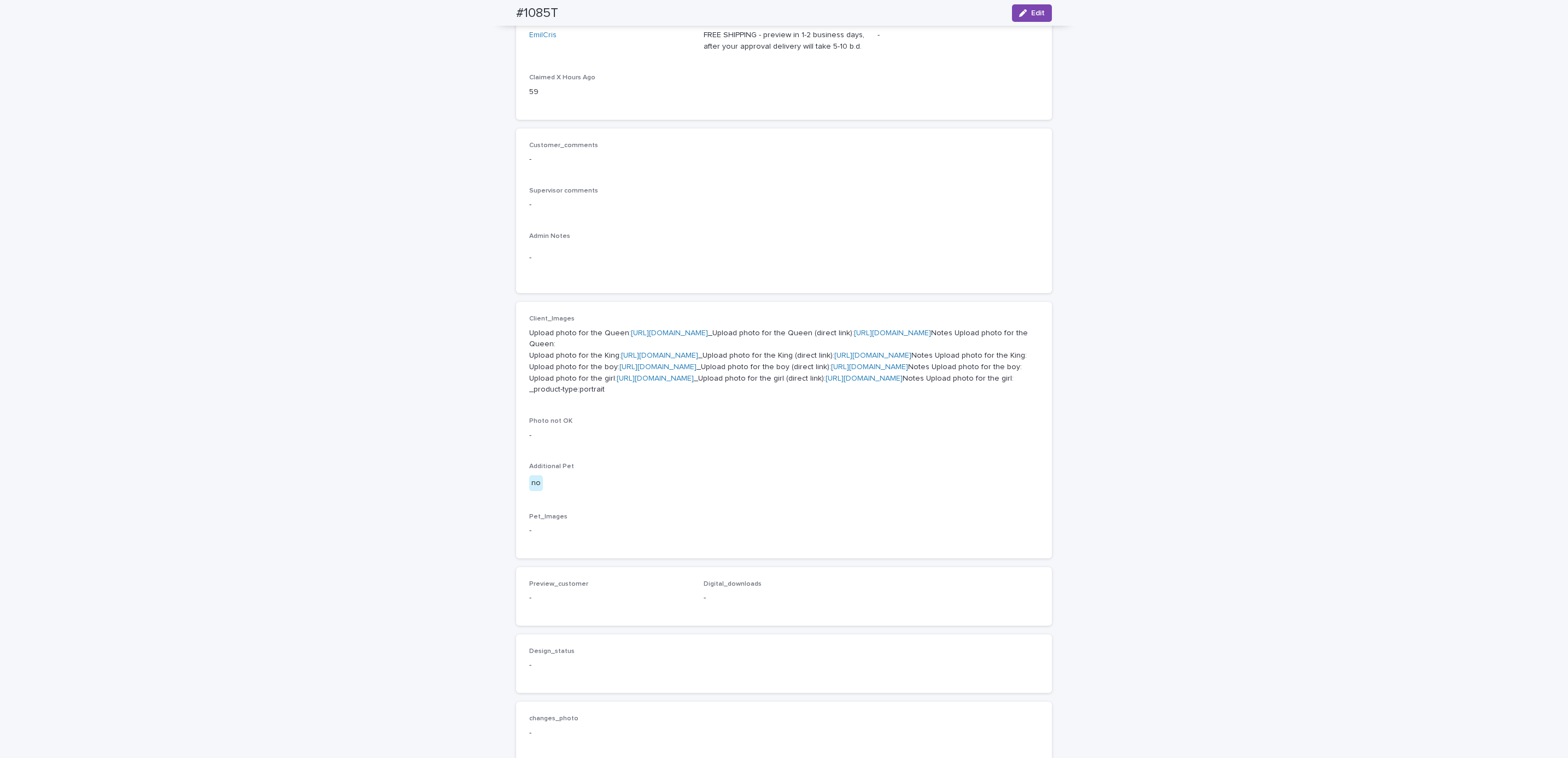
scroll to position [0, 0]
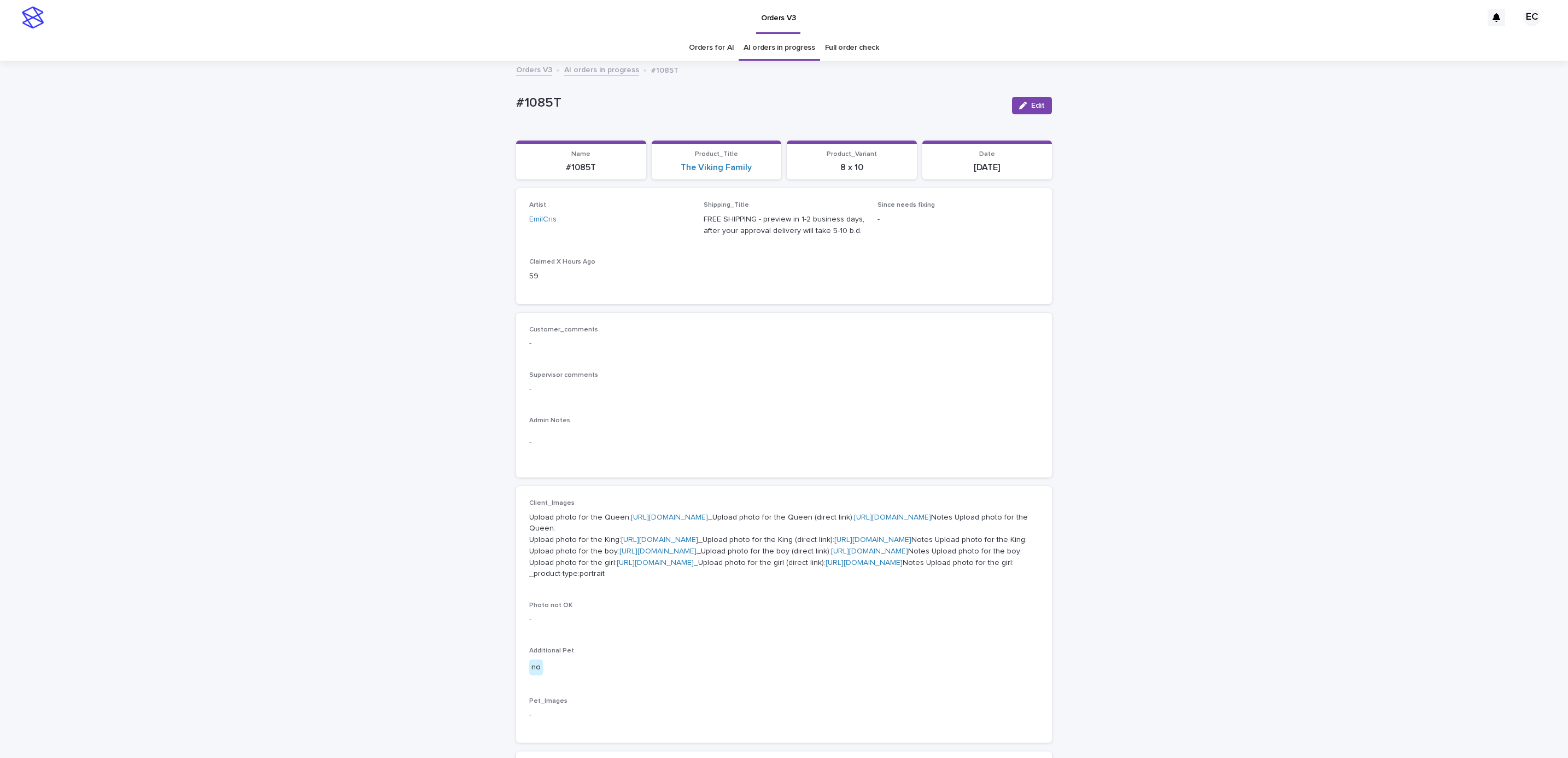
click at [148, 127] on div "Loading... Saving… Loading... Saving… #1085T Edit #1085T Edit Sorry, there was …" at bounding box center [784, 582] width 1568 height 1042
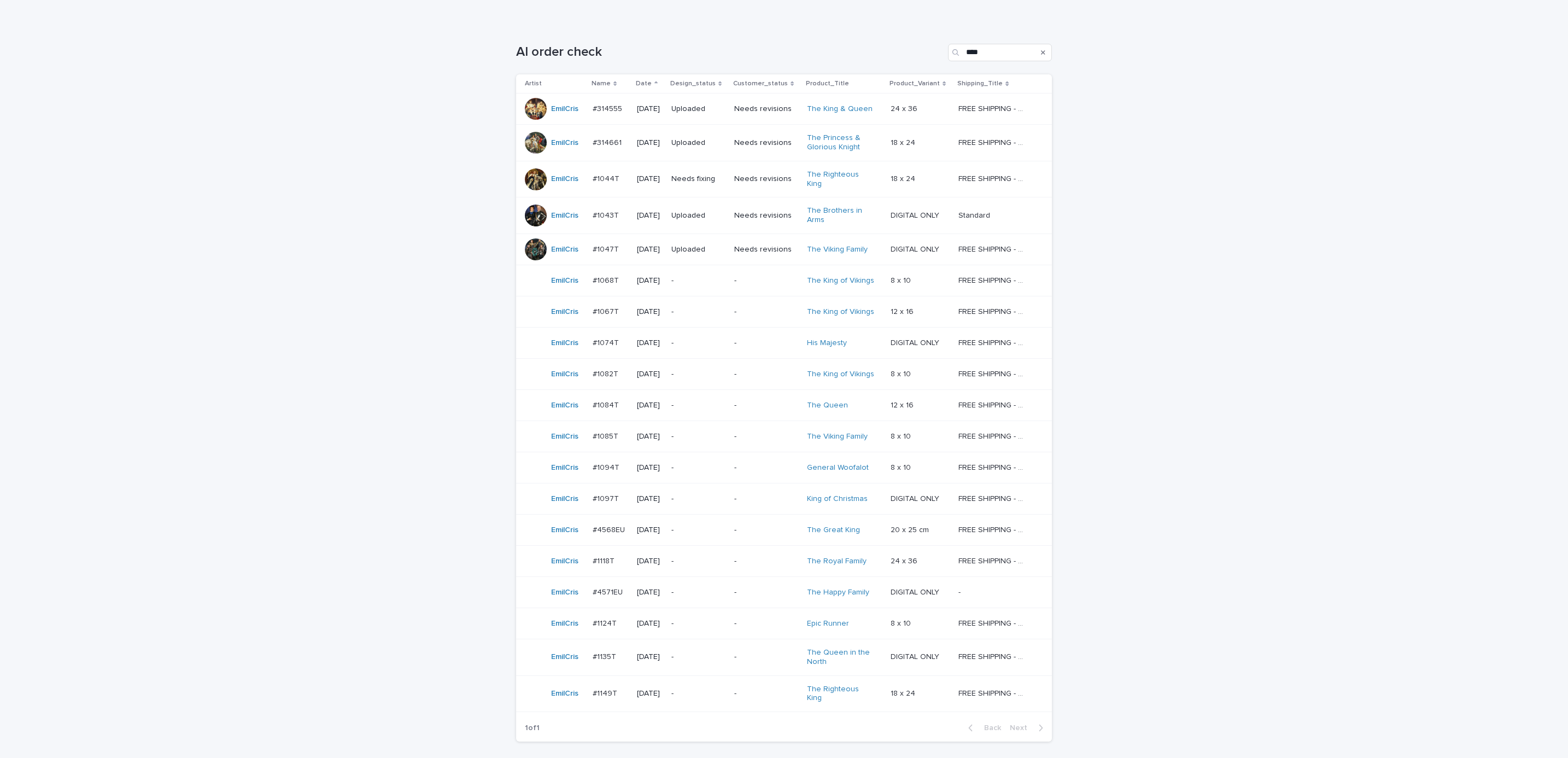
scroll to position [151, 0]
click at [742, 463] on p "-" at bounding box center [766, 466] width 64 height 9
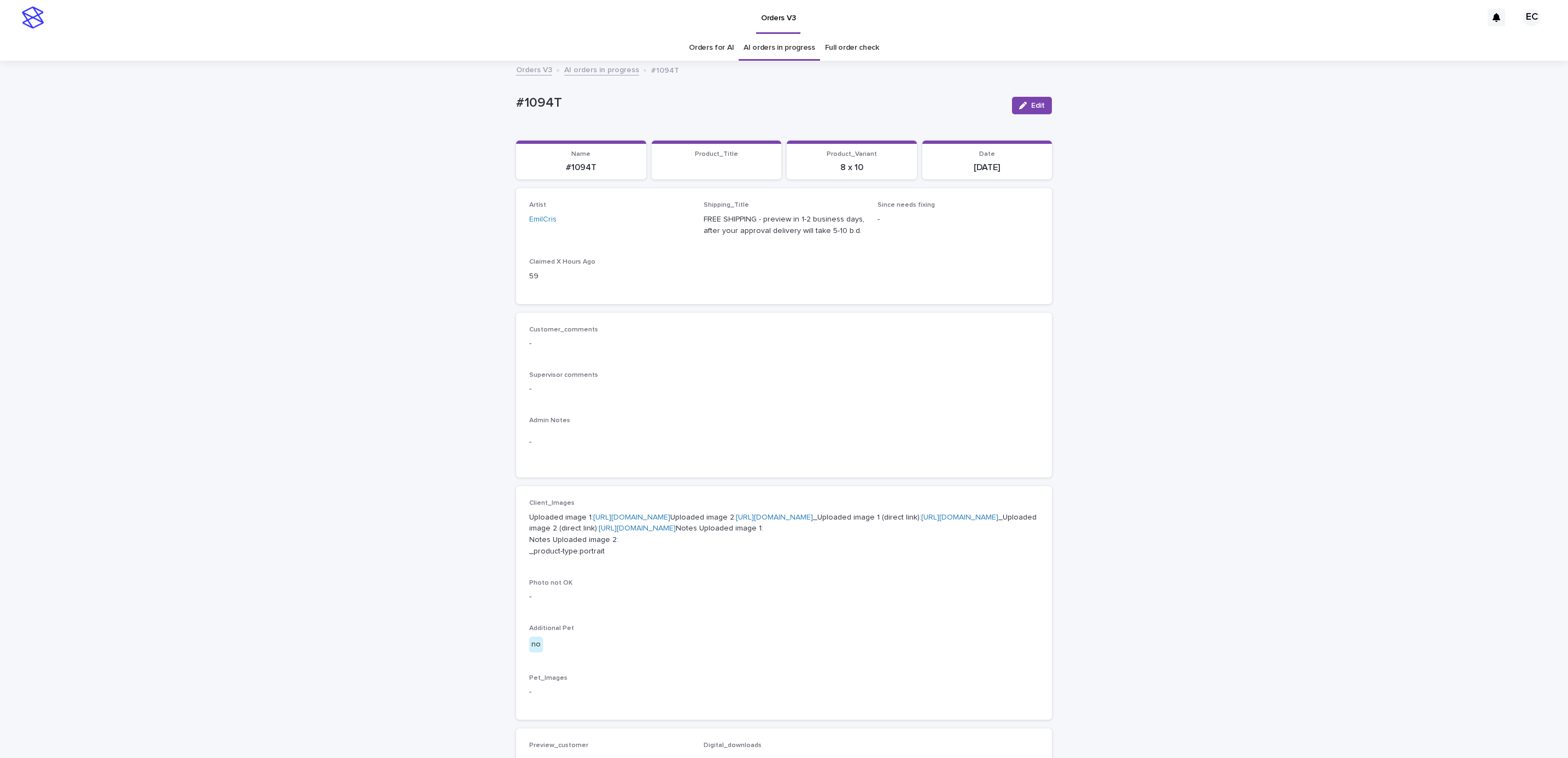
click at [495, 110] on div "Loading... Saving… Loading... Saving… #1094T Edit #1094T Edit Sorry, there was …" at bounding box center [784, 570] width 1568 height 1019
click at [566, 108] on p "#1094T" at bounding box center [760, 103] width 487 height 16
copy p "#1094T"
click at [699, 433] on div "-" at bounding box center [783, 442] width 509 height 27
click at [669, 515] on link "[URL][DOMAIN_NAME]" at bounding box center [632, 517] width 77 height 8
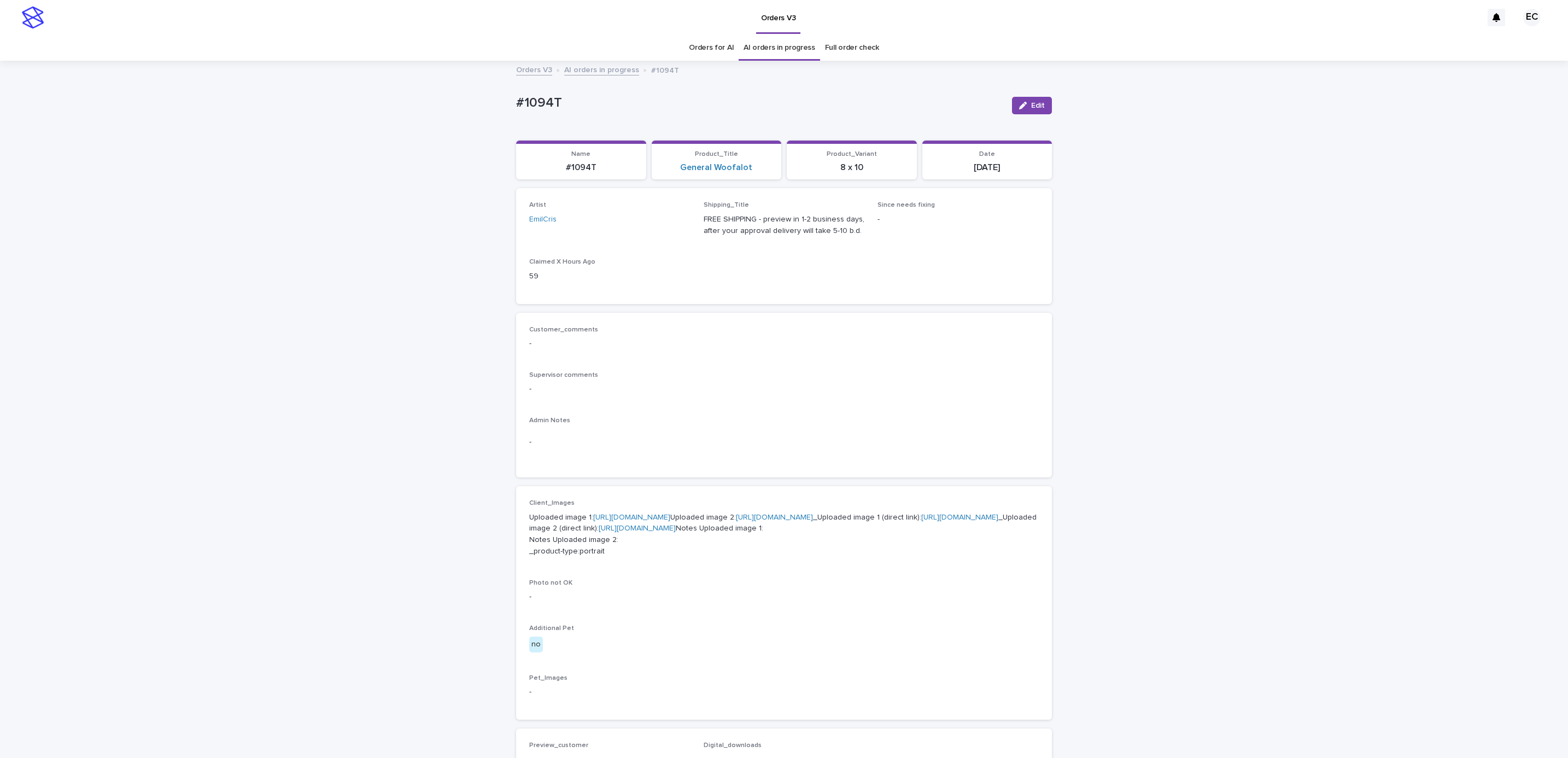
click at [736, 521] on link "[URL][DOMAIN_NAME]" at bounding box center [774, 517] width 77 height 8
click at [155, 161] on div "Loading... Saving… Loading... Saving… #1094T Edit #1094T Edit Sorry, there was …" at bounding box center [784, 570] width 1568 height 1019
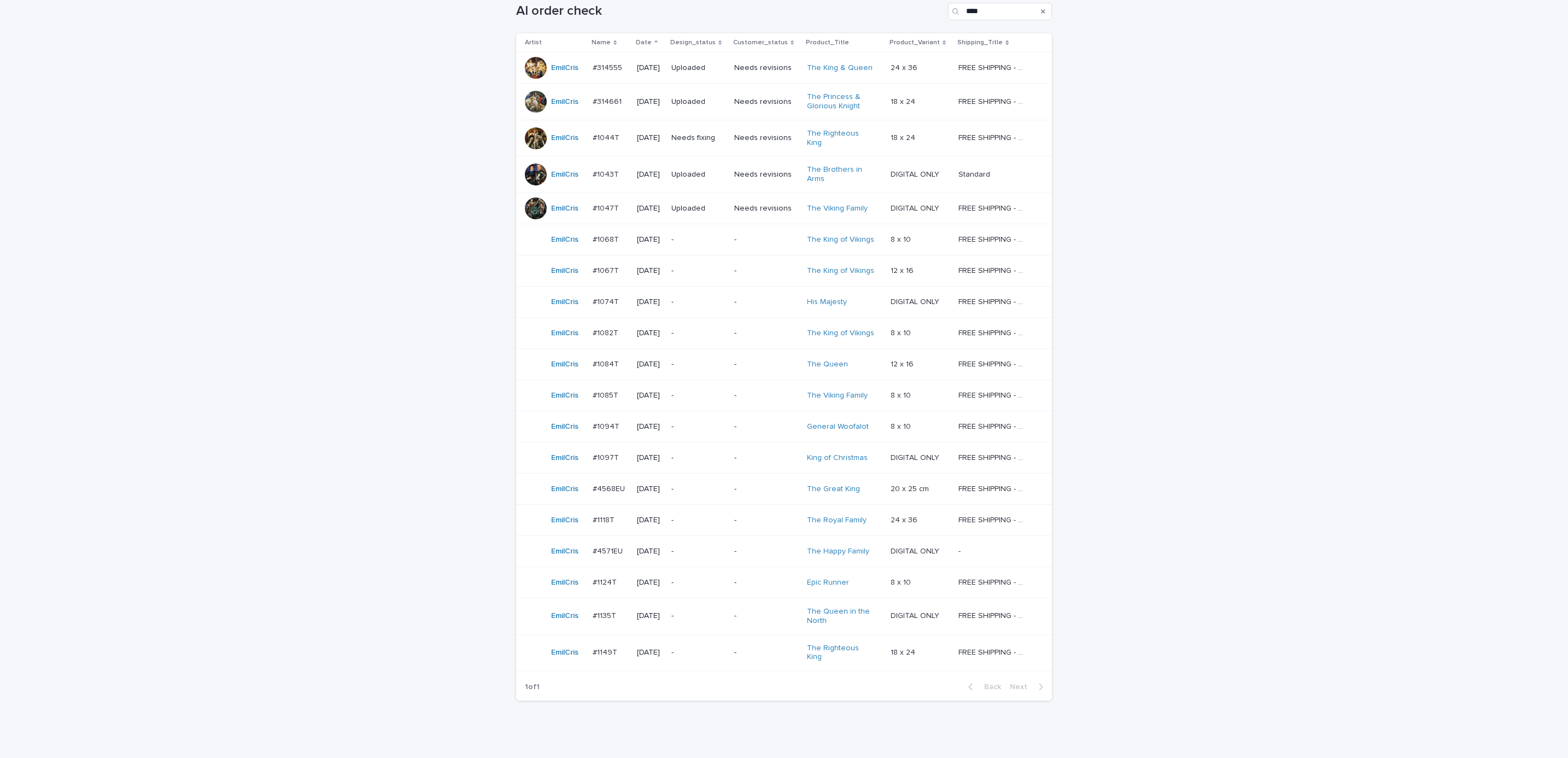
scroll to position [194, 0]
click at [751, 454] on p "-" at bounding box center [766, 454] width 64 height 9
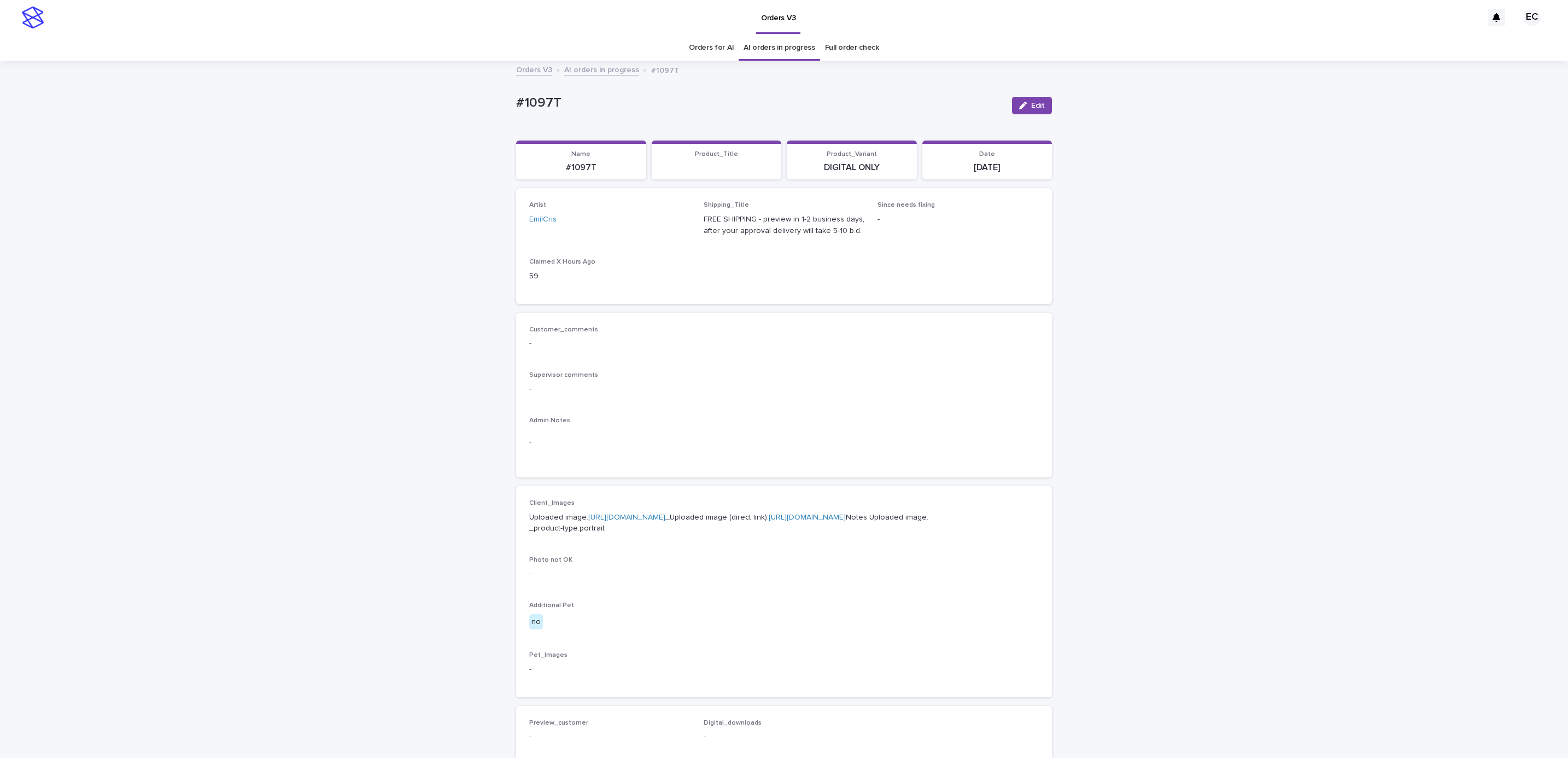
click at [503, 96] on div "Loading... Saving… Loading... Saving… #1097T Edit #1097T Edit Sorry, there was …" at bounding box center [784, 560] width 1568 height 996
click at [573, 99] on p "#1097T" at bounding box center [760, 103] width 487 height 16
click at [648, 517] on link "[URL][DOMAIN_NAME]" at bounding box center [626, 517] width 77 height 8
click at [141, 152] on div "Loading... Saving… Loading... Saving… #1097T Edit #1097T Edit Sorry, there was …" at bounding box center [784, 560] width 1568 height 996
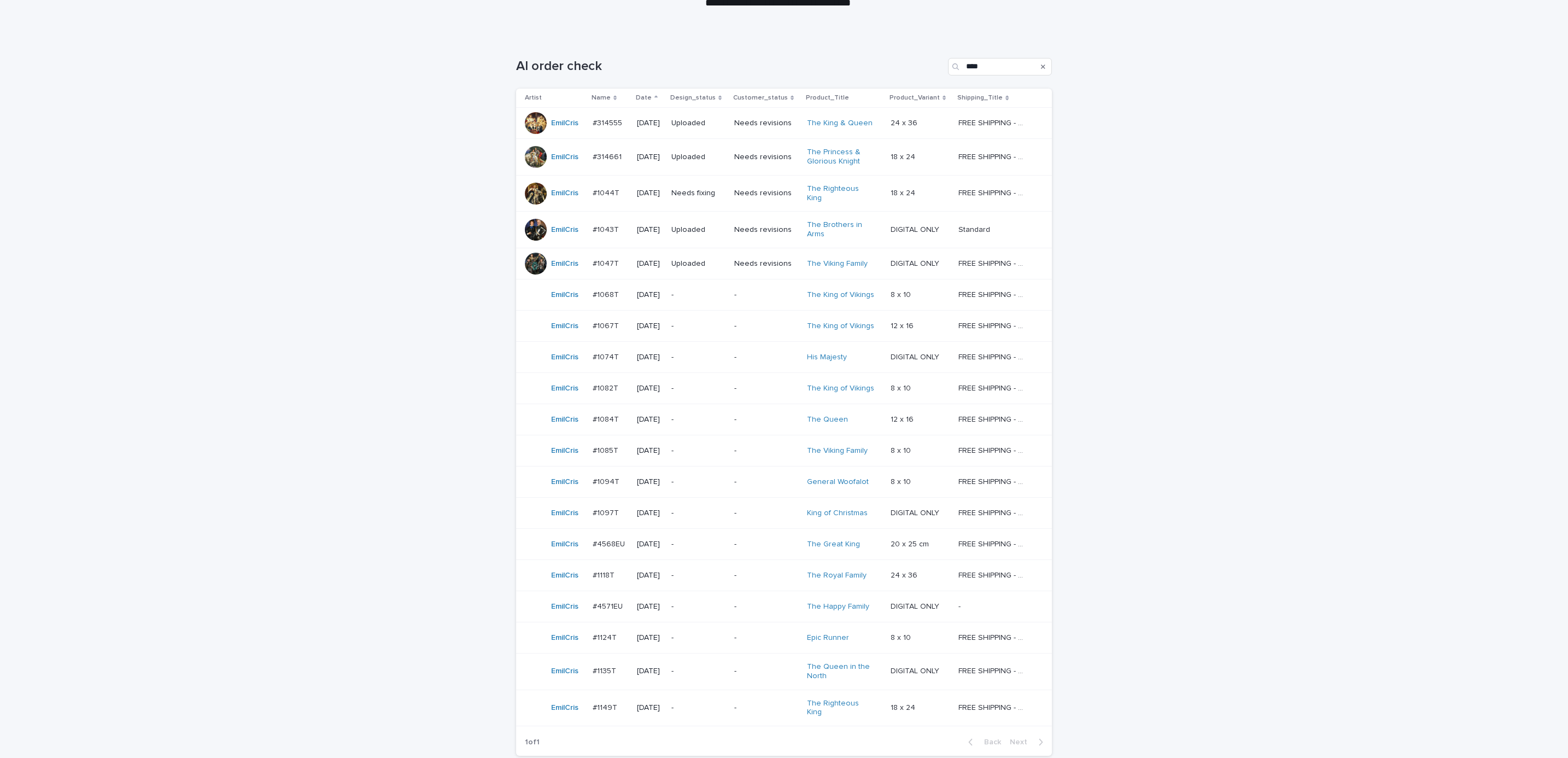
scroll to position [146, 0]
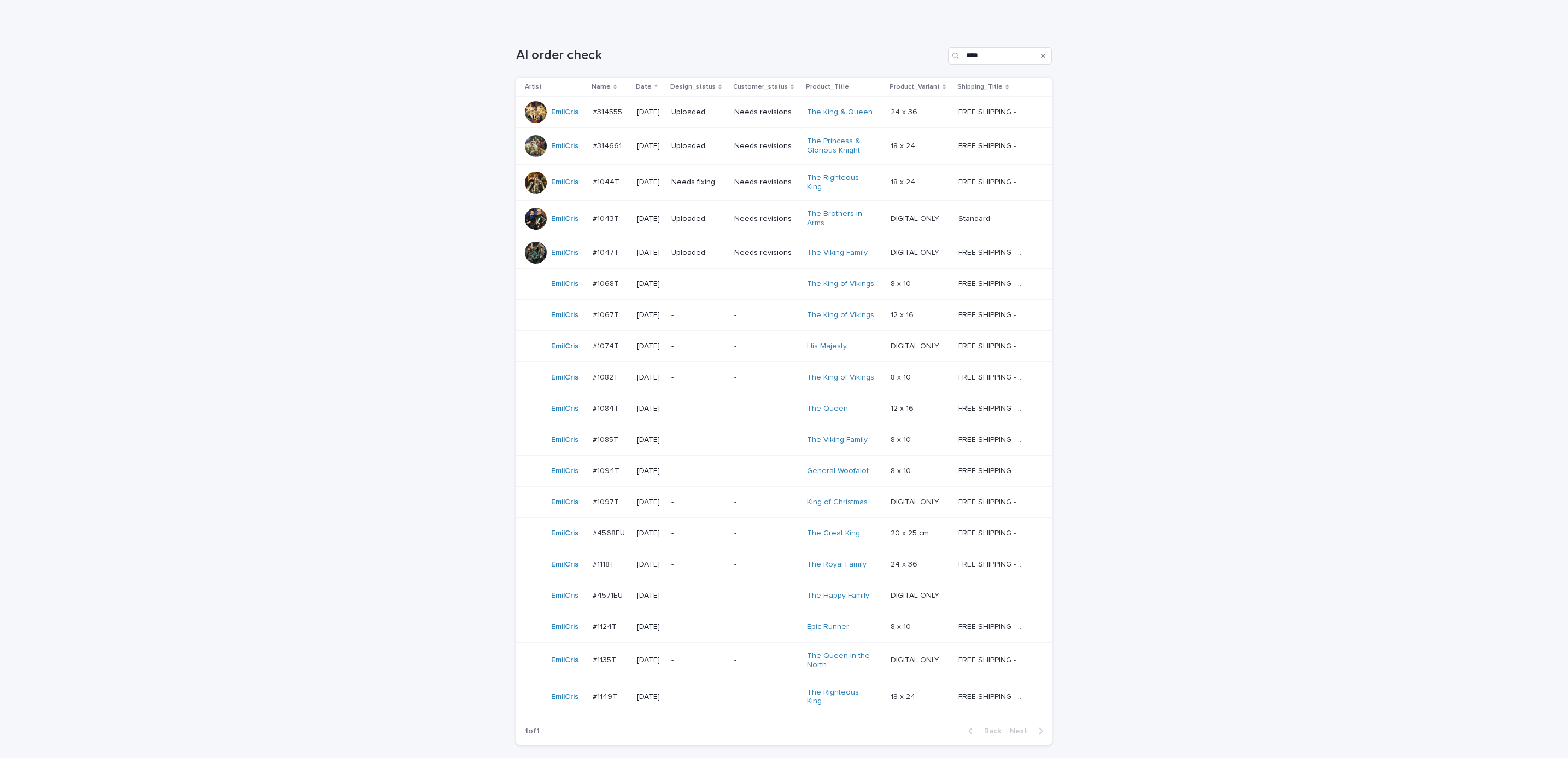
click at [738, 532] on td "-" at bounding box center [766, 533] width 72 height 31
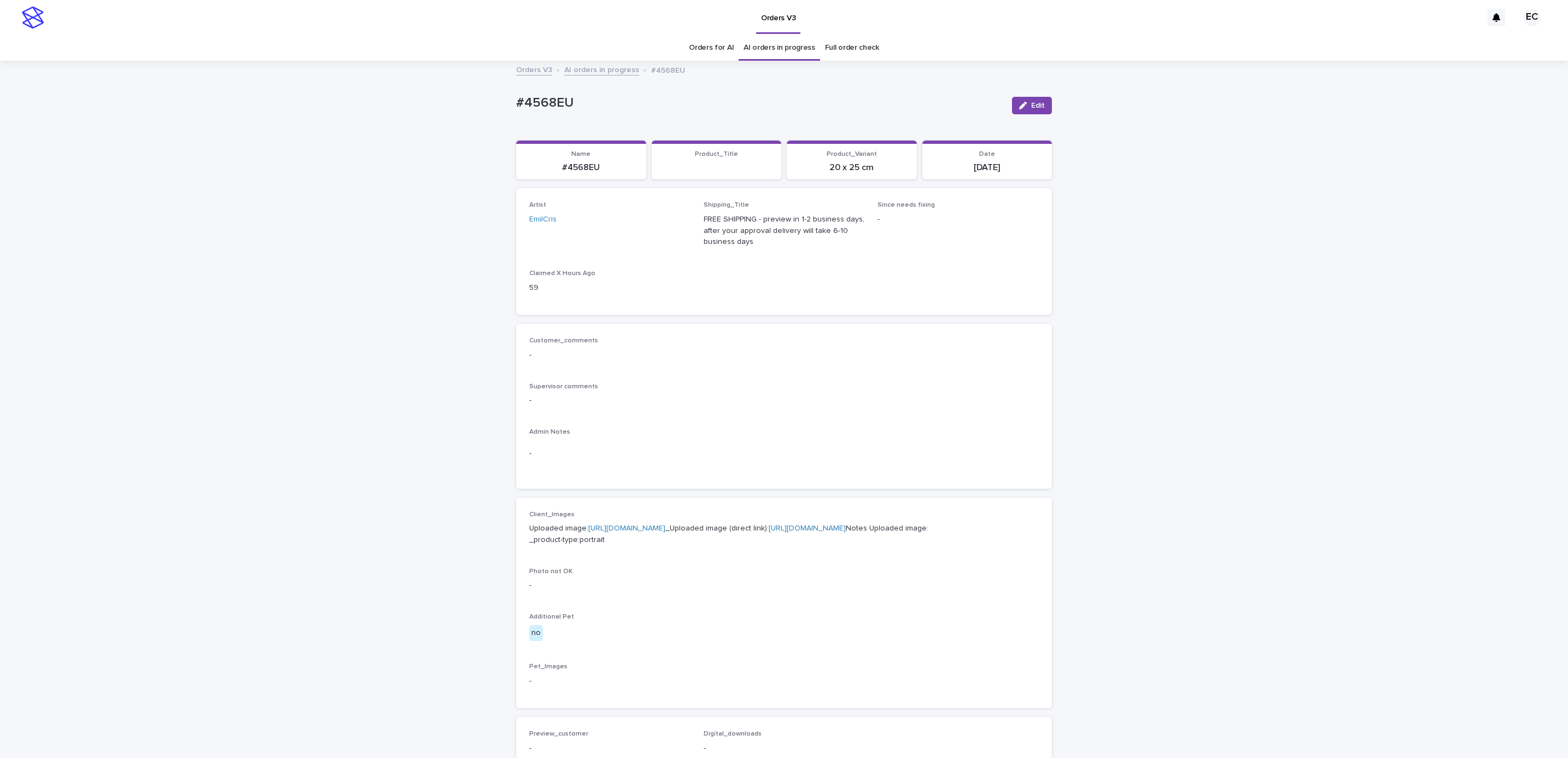
click at [489, 102] on div "Loading... Saving… Loading... Saving… #4568EU Edit #4568EU Edit Sorry, there wa…" at bounding box center [784, 565] width 1568 height 1008
click at [571, 107] on p "#4568EU" at bounding box center [760, 103] width 487 height 16
click at [676, 440] on div "-" at bounding box center [783, 454] width 509 height 27
click at [663, 530] on link "[URL][DOMAIN_NAME]" at bounding box center [626, 528] width 77 height 8
click at [142, 119] on div "Loading... Saving… Loading... Saving… #4568EU Edit #4568EU Edit Sorry, there wa…" at bounding box center [784, 565] width 1568 height 1008
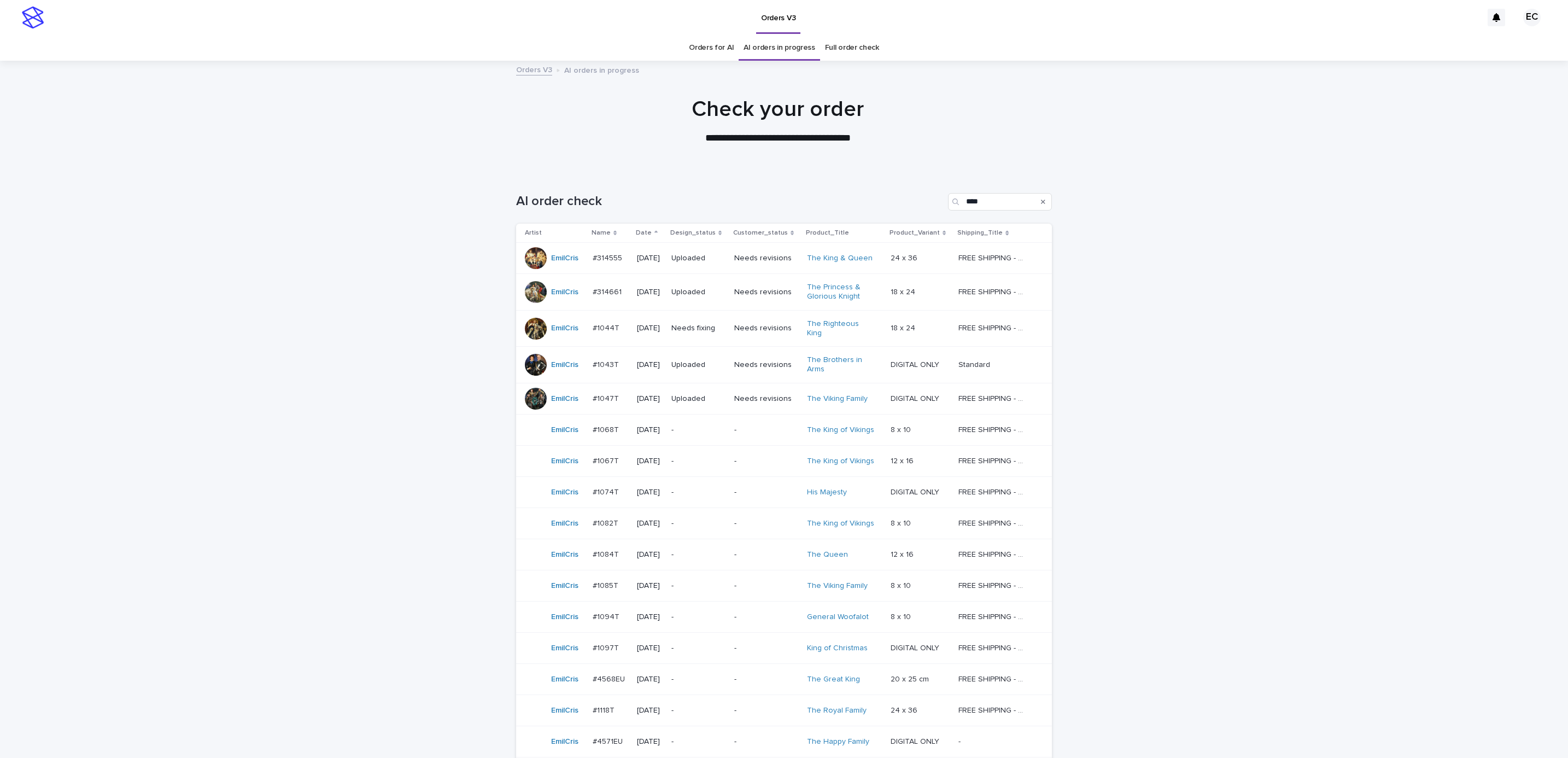
scroll to position [35, 0]
